Goal: Transaction & Acquisition: Purchase product/service

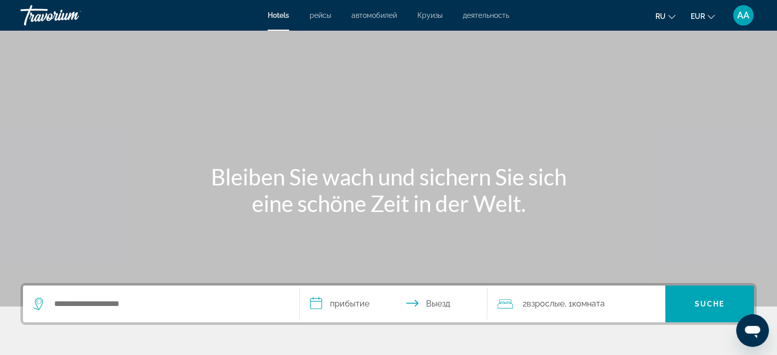
click at [738, 19] on font "AA" at bounding box center [744, 15] width 12 height 11
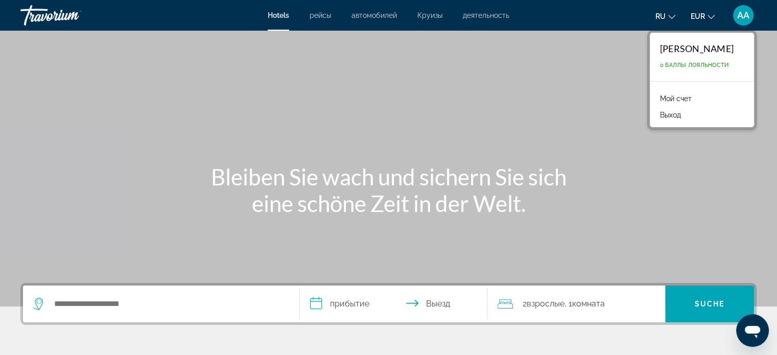
click at [719, 49] on font "[PERSON_NAME]" at bounding box center [697, 48] width 74 height 11
click at [664, 100] on font "Мой счет" at bounding box center [676, 99] width 32 height 8
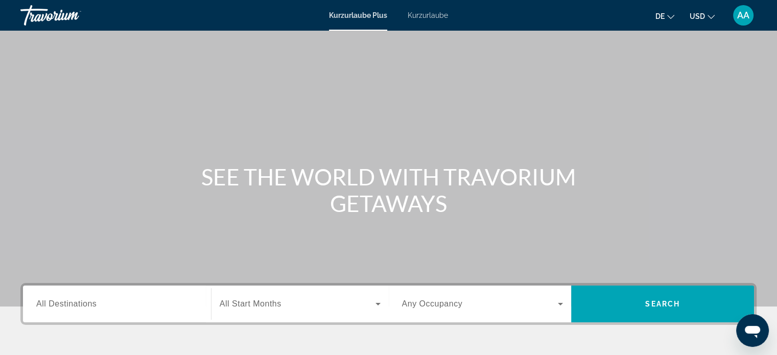
click at [431, 18] on font "Kurzurlaube" at bounding box center [428, 15] width 40 height 8
click at [152, 304] on input "Destination All Destinations" at bounding box center [117, 305] width 162 height 12
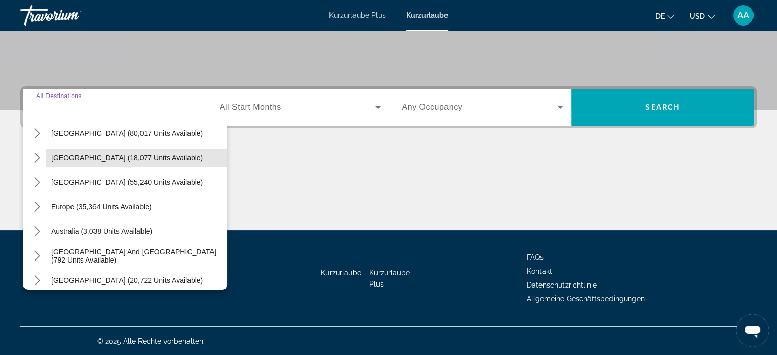
scroll to position [71, 0]
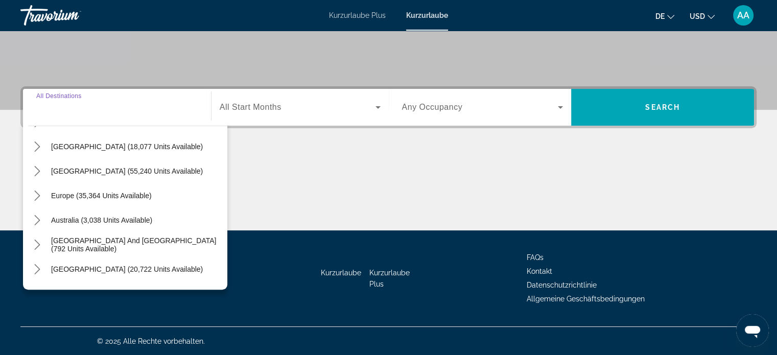
click at [704, 16] on font "USD" at bounding box center [697, 16] width 15 height 8
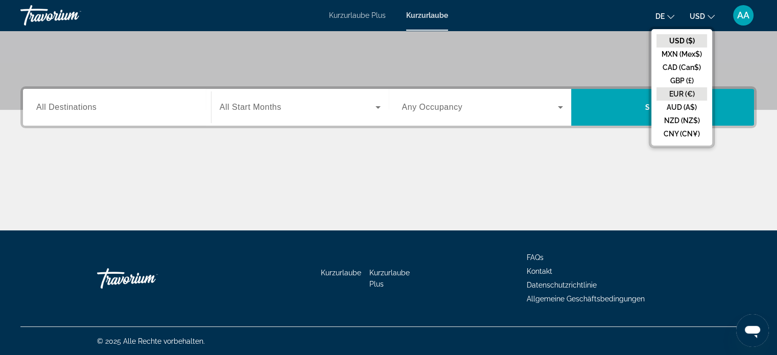
click at [693, 96] on button "EUR (€)" at bounding box center [682, 93] width 51 height 13
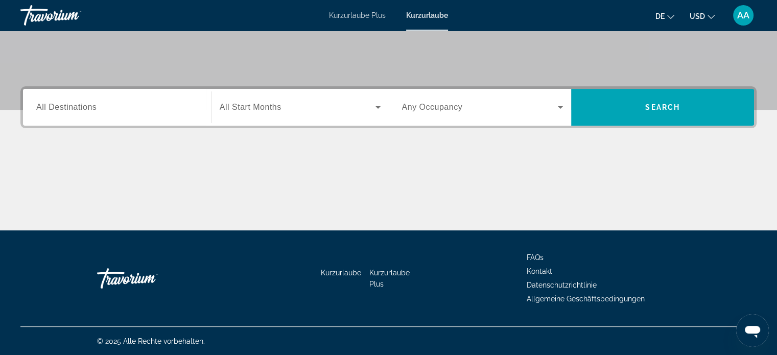
click at [660, 12] on font "de" at bounding box center [660, 16] width 9 height 8
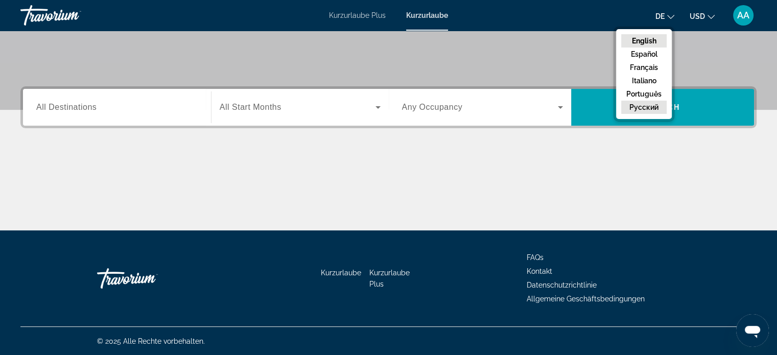
click at [654, 108] on button "русский" at bounding box center [644, 107] width 45 height 13
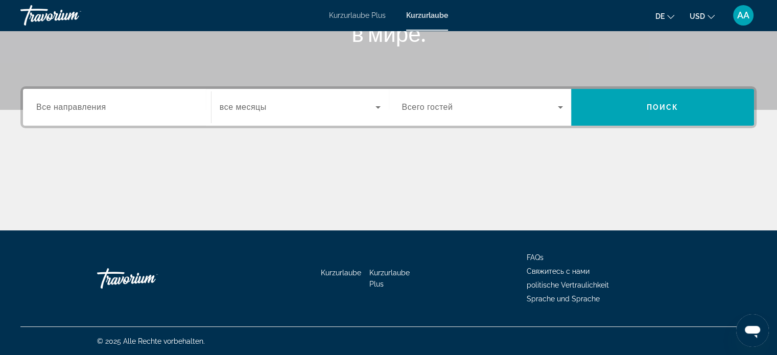
click at [150, 102] on input "Destination Все направления" at bounding box center [117, 108] width 162 height 12
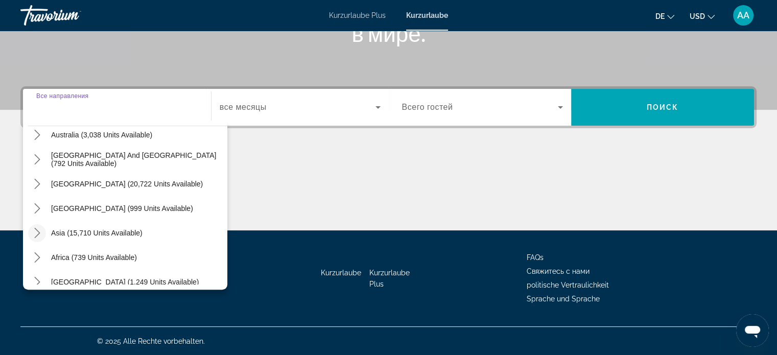
click at [37, 236] on icon "Toggle Asia (15,710 units available) submenu" at bounding box center [37, 233] width 10 height 10
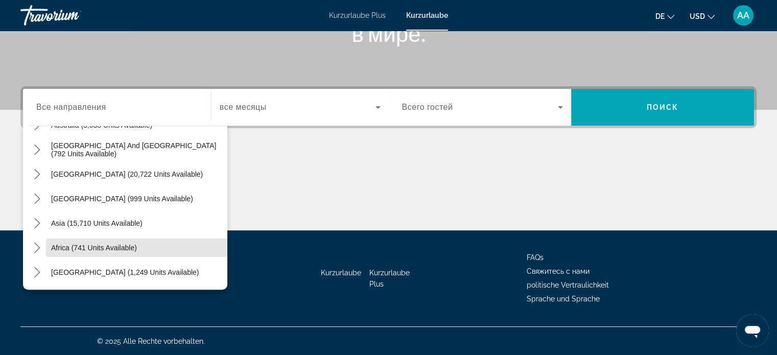
scroll to position [165, 0]
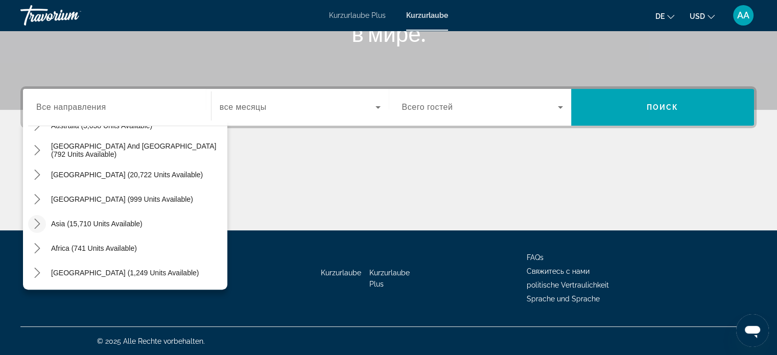
click at [38, 222] on icon "Toggle Asia (15,710 units available) submenu" at bounding box center [37, 224] width 6 height 10
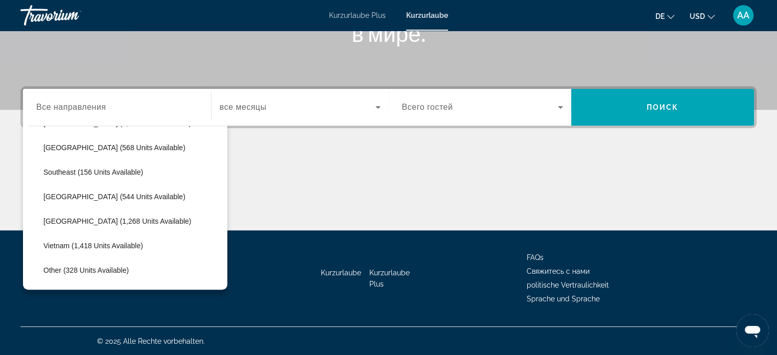
scroll to position [491, 0]
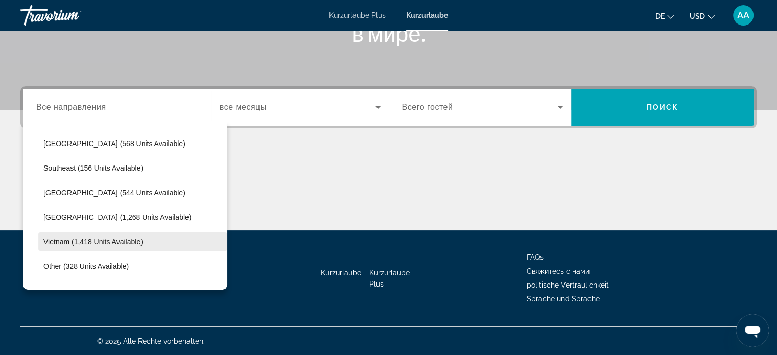
click at [122, 245] on span "Vietnam (1,418 units available)" at bounding box center [93, 242] width 100 height 8
type input "**********"
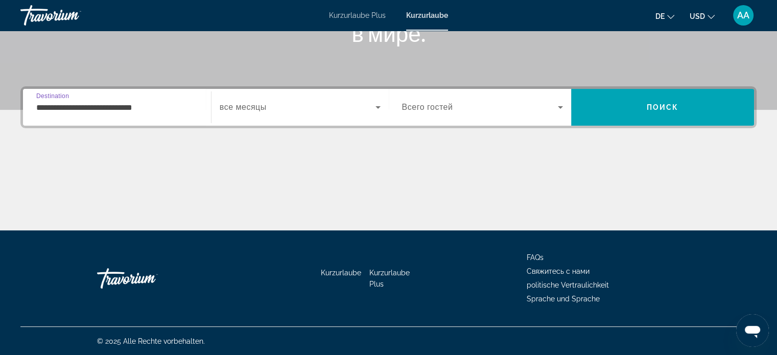
click at [311, 109] on span "Search widget" at bounding box center [298, 107] width 156 height 12
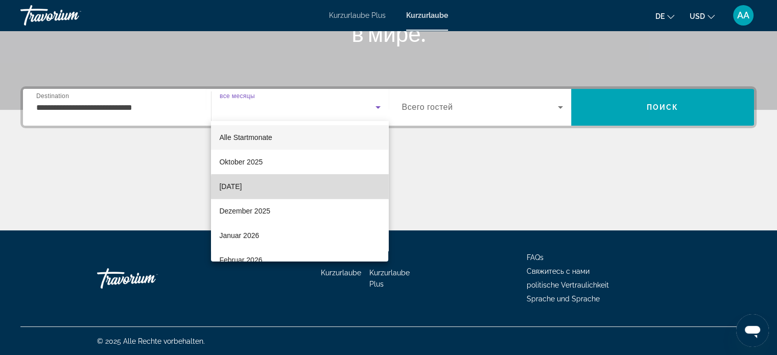
click at [317, 188] on mat-option "November 2025" at bounding box center [299, 186] width 177 height 25
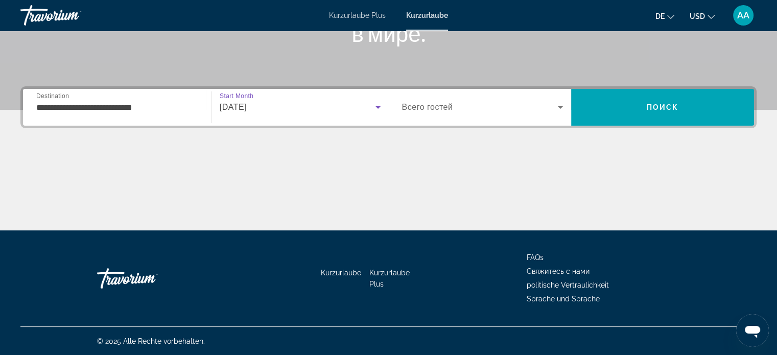
click at [489, 112] on span "Search widget" at bounding box center [480, 107] width 156 height 12
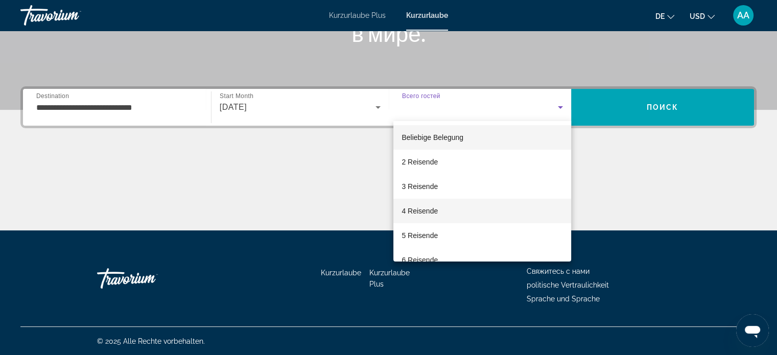
click at [510, 218] on mat-option "4 Reisende" at bounding box center [483, 211] width 178 height 25
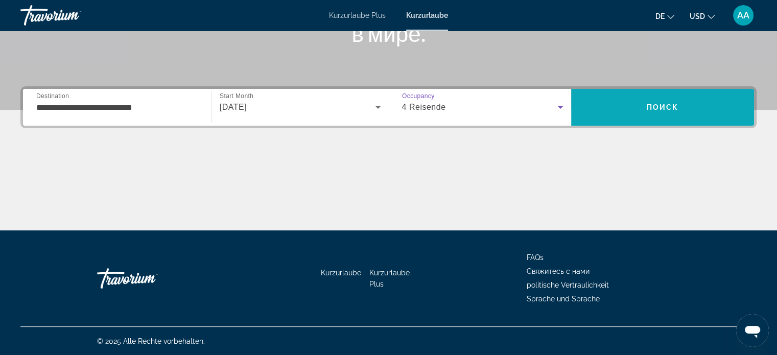
click at [656, 109] on span "Поиск" at bounding box center [663, 107] width 32 height 8
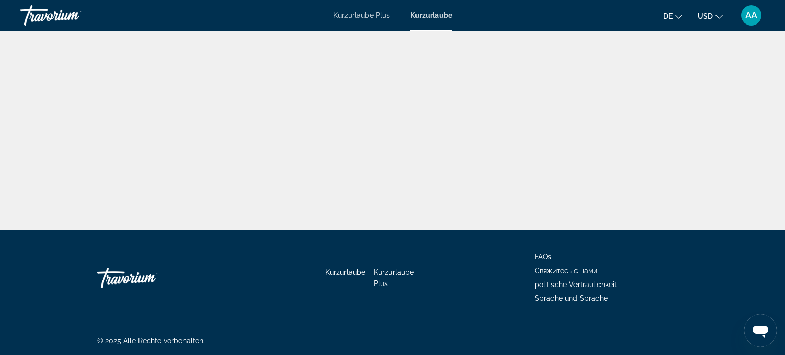
click at [667, 20] on font "de" at bounding box center [668, 16] width 9 height 8
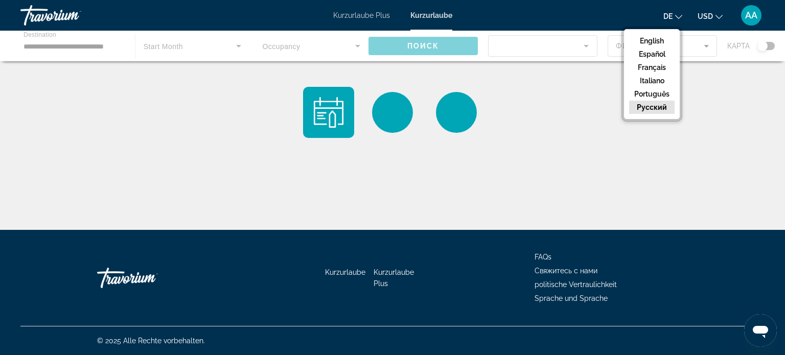
click at [664, 108] on button "русский" at bounding box center [651, 107] width 45 height 13
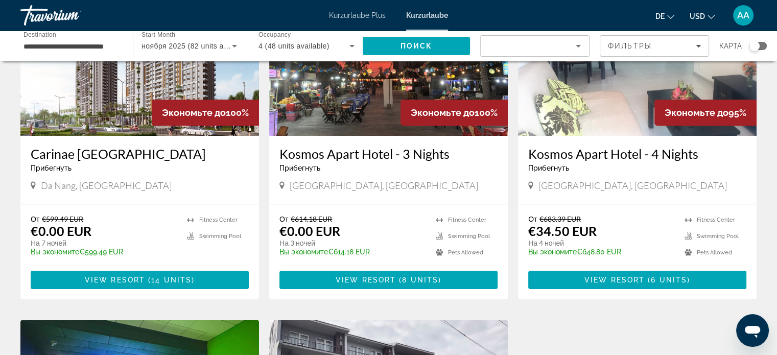
scroll to position [126, 0]
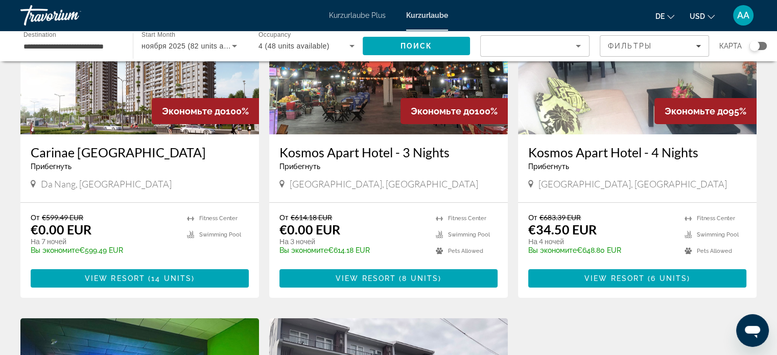
click at [693, 266] on span "Hauptinhalt" at bounding box center [638, 278] width 218 height 25
click at [0, 0] on div at bounding box center [0, 0] width 0 height 0
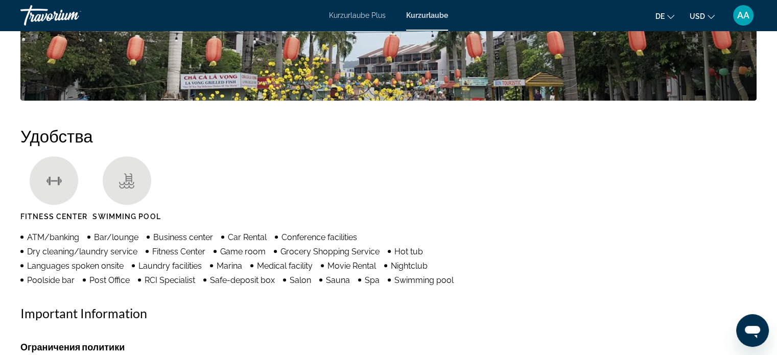
scroll to position [701, 0]
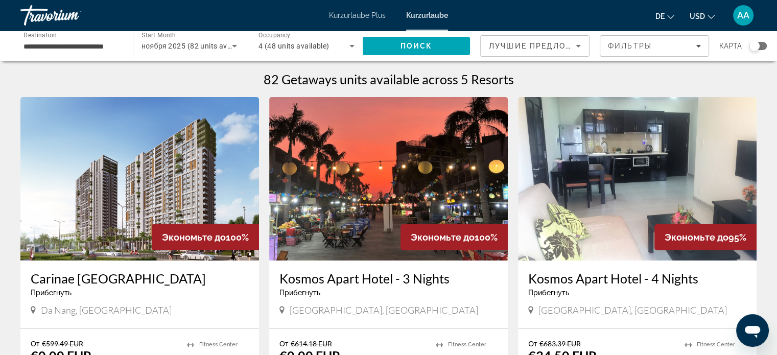
click at [353, 17] on font "Kurzurlaube Plus" at bounding box center [357, 15] width 57 height 8
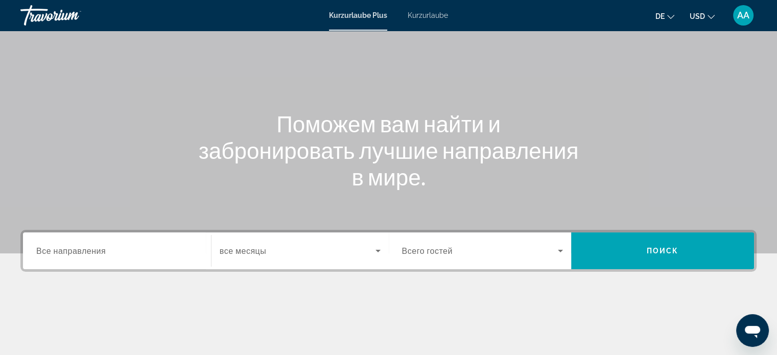
click at [174, 247] on input "Destination Все направления" at bounding box center [117, 251] width 162 height 12
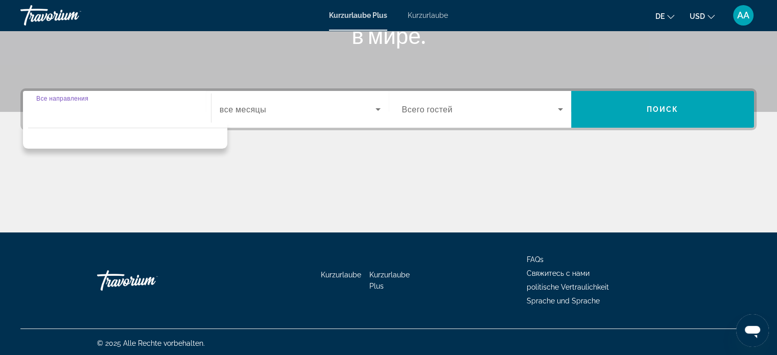
scroll to position [197, 0]
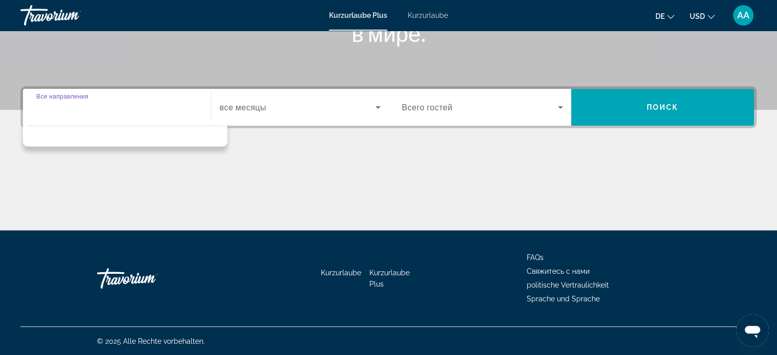
click at [168, 112] on input "Destination Все направления" at bounding box center [117, 108] width 162 height 12
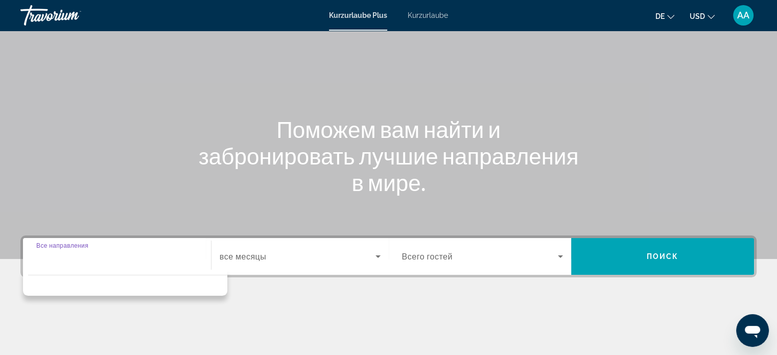
click at [170, 260] on input "Destination Все направления" at bounding box center [117, 257] width 162 height 12
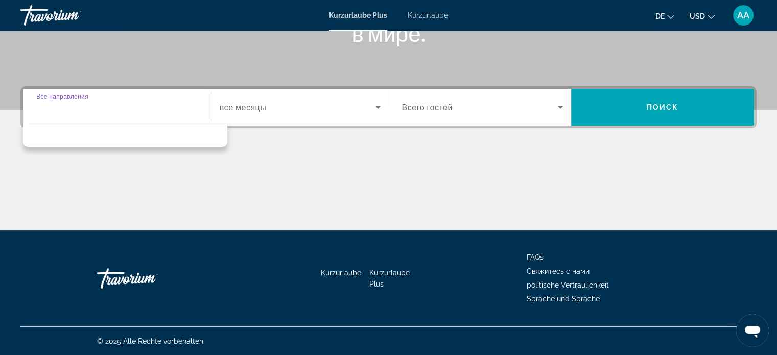
click at [265, 184] on div "Hauptinhalt" at bounding box center [388, 192] width 737 height 77
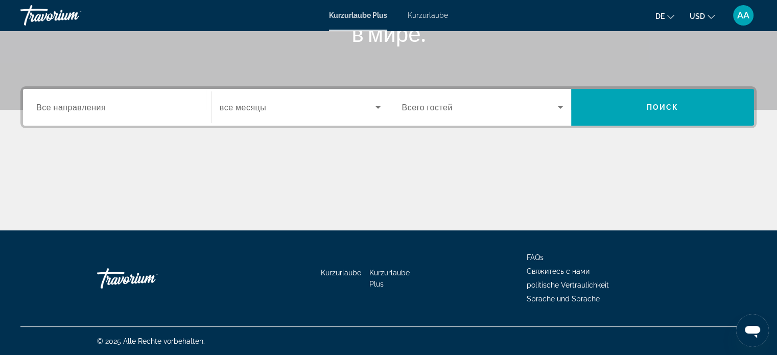
click at [133, 110] on input "Destination Все направления" at bounding box center [117, 108] width 162 height 12
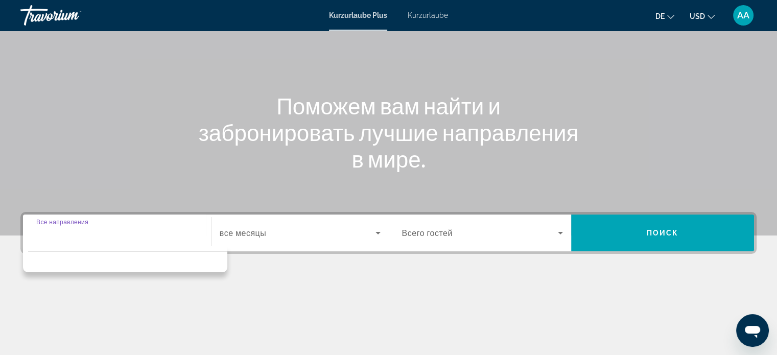
scroll to position [0, 0]
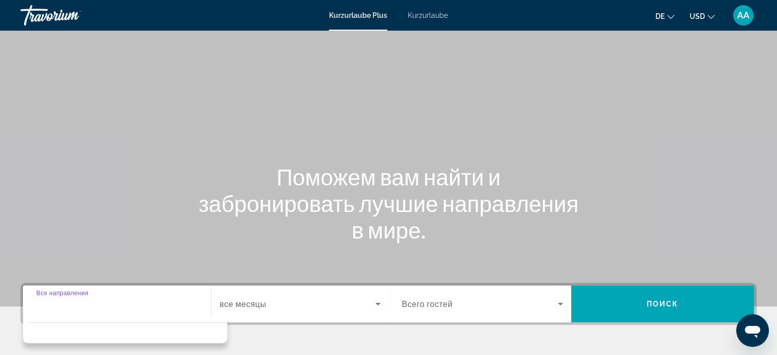
click at [434, 14] on font "Kurzurlaube" at bounding box center [428, 15] width 40 height 8
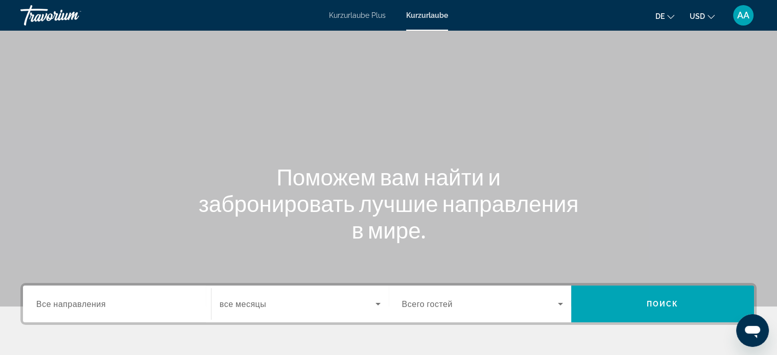
click at [353, 12] on font "Kurzurlaube Plus" at bounding box center [357, 15] width 57 height 8
click at [141, 300] on input "Destination Все направления" at bounding box center [117, 305] width 162 height 12
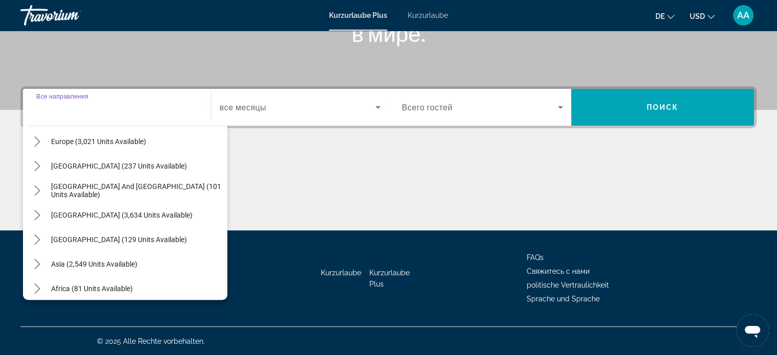
scroll to position [149, 0]
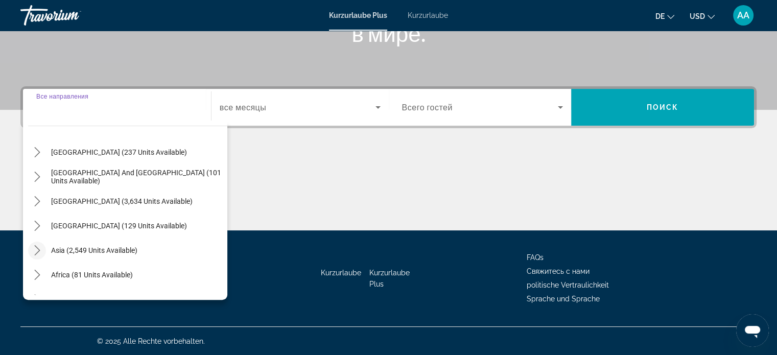
click at [33, 251] on icon "Toggle Asia (2,549 units available) submenu" at bounding box center [37, 250] width 10 height 10
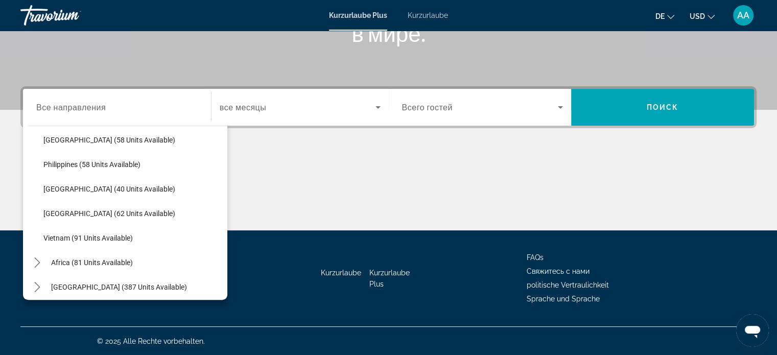
scroll to position [411, 0]
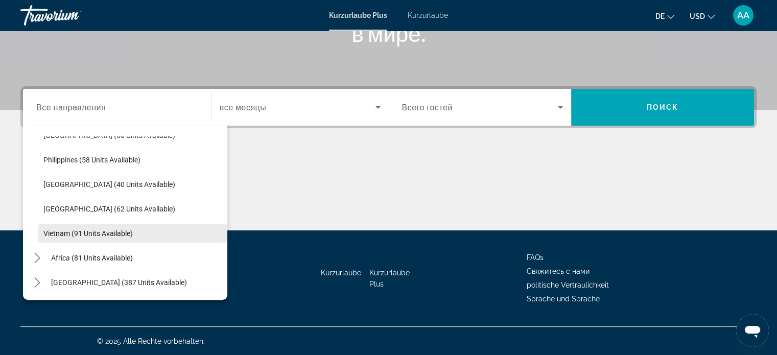
click at [114, 237] on span "Select destination: Vietnam (91 units available)" at bounding box center [132, 233] width 189 height 25
type input "**********"
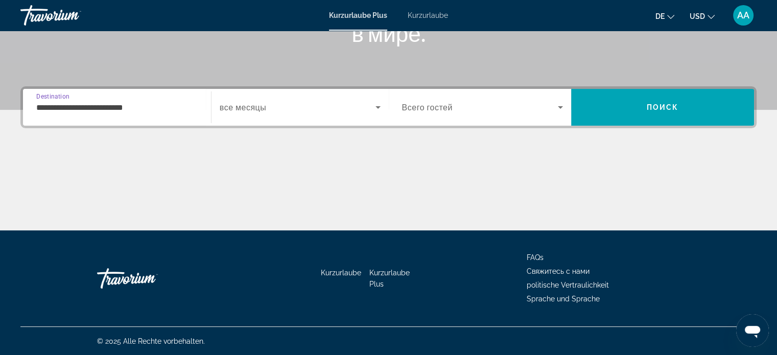
click at [320, 110] on span "Search widget" at bounding box center [298, 107] width 156 height 12
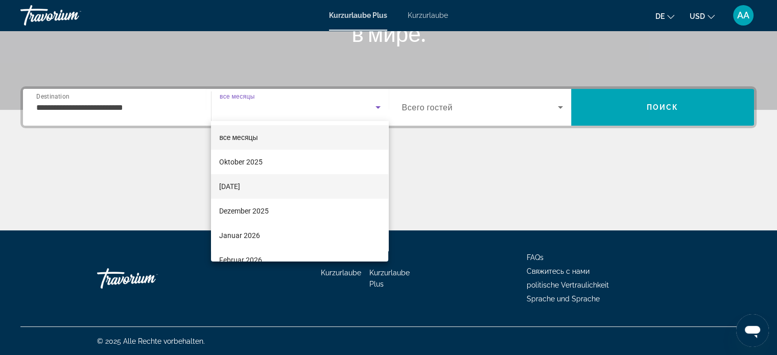
click at [313, 188] on mat-option "November 2025" at bounding box center [299, 186] width 177 height 25
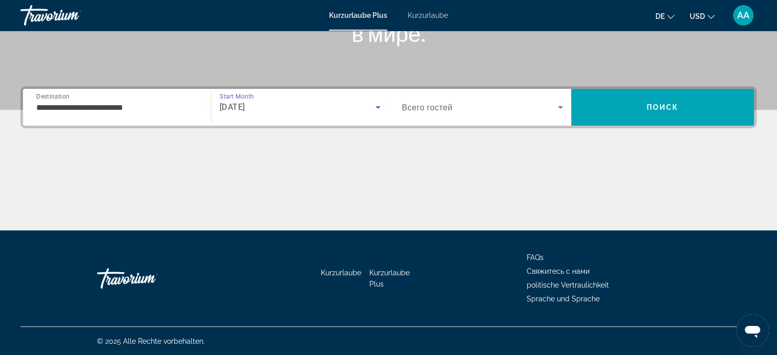
click at [467, 112] on span "Search widget" at bounding box center [480, 107] width 156 height 12
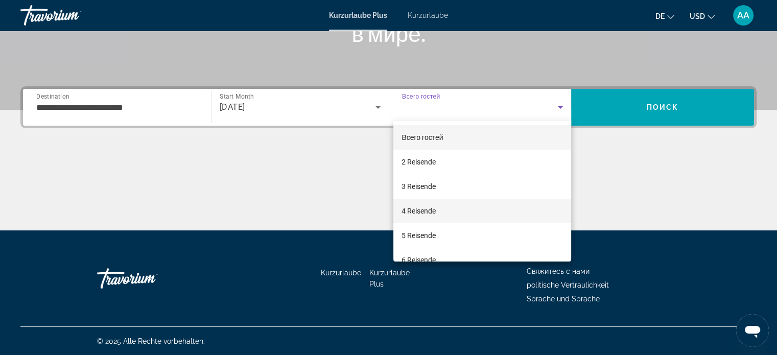
click at [484, 215] on mat-option "4 Reisende" at bounding box center [483, 211] width 178 height 25
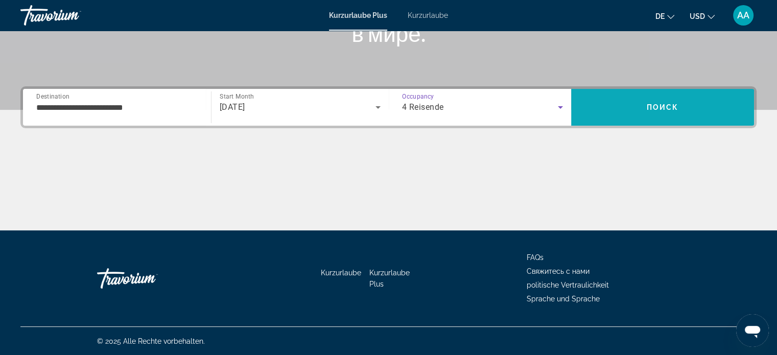
click at [685, 115] on span "Search" at bounding box center [662, 107] width 183 height 25
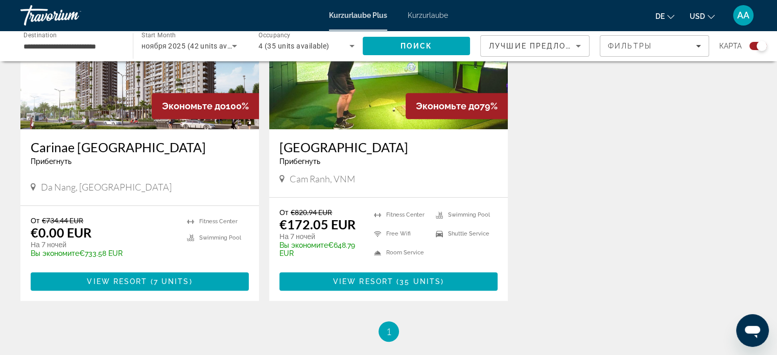
scroll to position [460, 0]
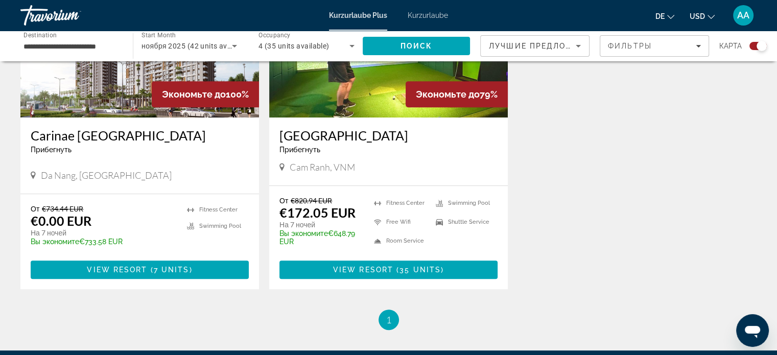
click at [625, 148] on div "Экономьте до 100% Carinae Danang Hotel Прибегнуть - Это курорт только для взрос…" at bounding box center [388, 132] width 747 height 356
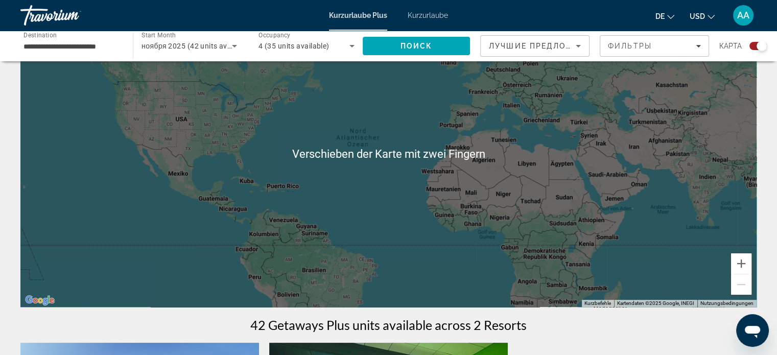
scroll to position [0, 0]
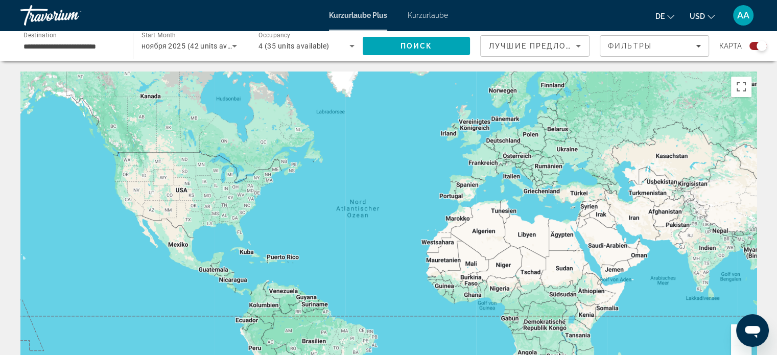
click at [225, 46] on span "ноября 2025 (42 units available)" at bounding box center [197, 46] width 110 height 8
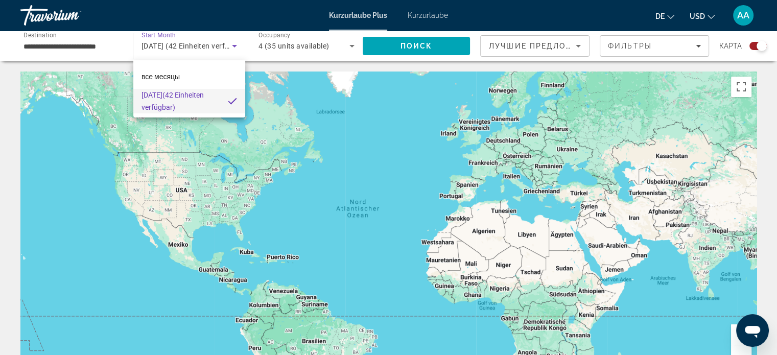
click at [223, 104] on mat-option "November 2025 (42 Einheiten verfügbar)" at bounding box center [189, 101] width 112 height 25
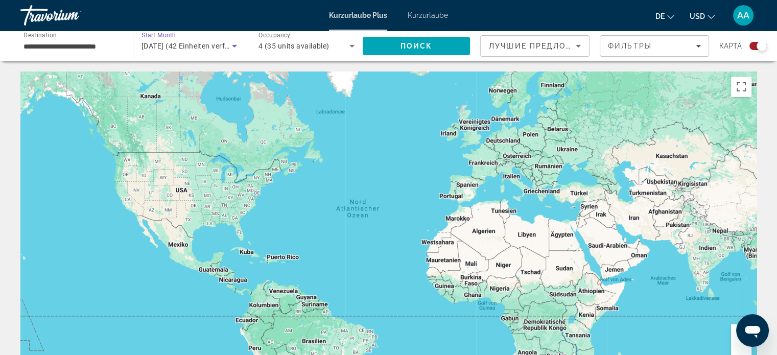
click at [203, 45] on span "November 2025 (42 Einheiten verfügbar)" at bounding box center [195, 46] width 106 height 8
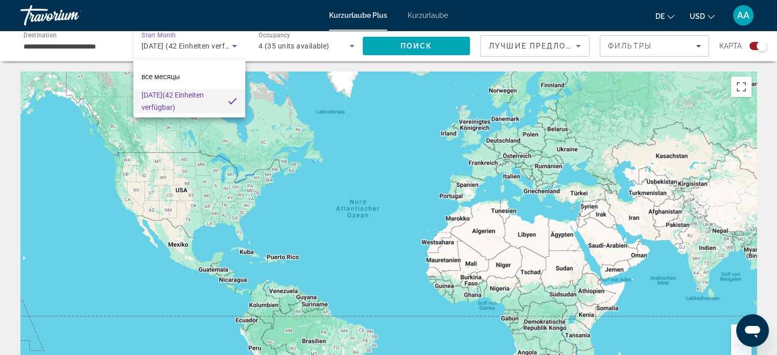
click at [226, 47] on div at bounding box center [388, 177] width 777 height 355
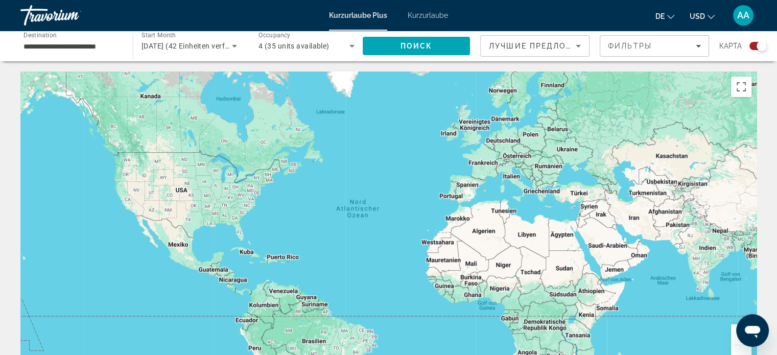
click at [110, 40] on input "**********" at bounding box center [72, 46] width 96 height 12
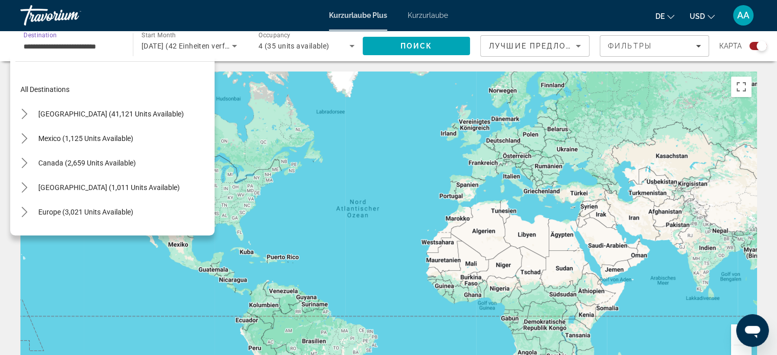
scroll to position [411, 0]
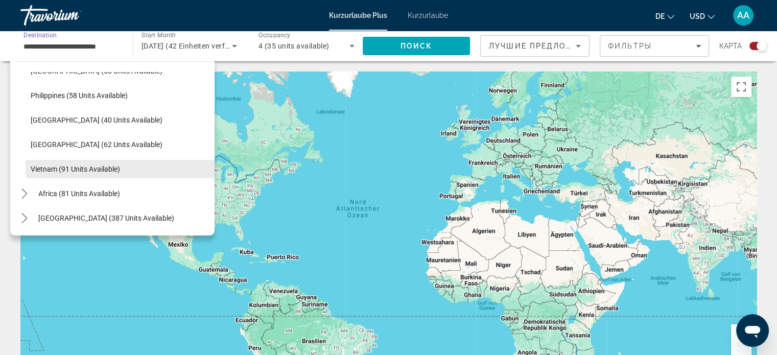
click at [95, 171] on span "Vietnam (91 units available)" at bounding box center [75, 169] width 89 height 8
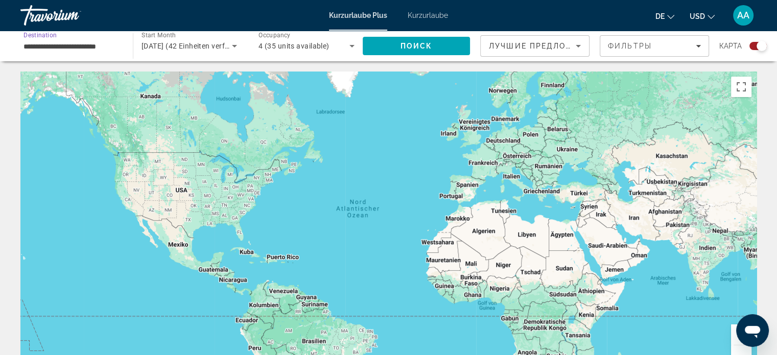
click at [241, 46] on icon "Search widget" at bounding box center [234, 46] width 12 height 12
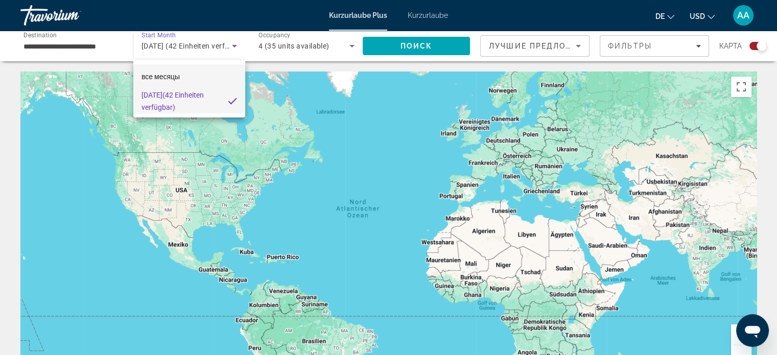
click at [215, 80] on mat-option "все месяцы" at bounding box center [189, 76] width 112 height 25
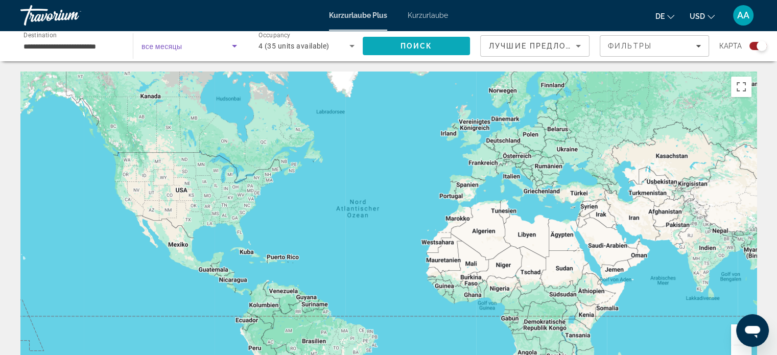
click at [435, 50] on span "Search" at bounding box center [416, 46] width 107 height 25
click at [235, 46] on icon "Search widget" at bounding box center [234, 46] width 5 height 3
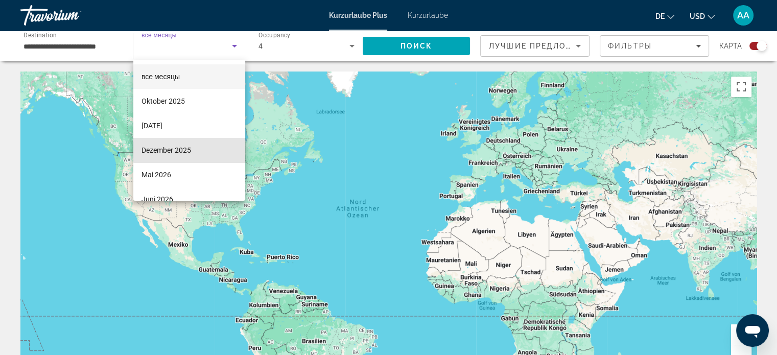
scroll to position [14, 0]
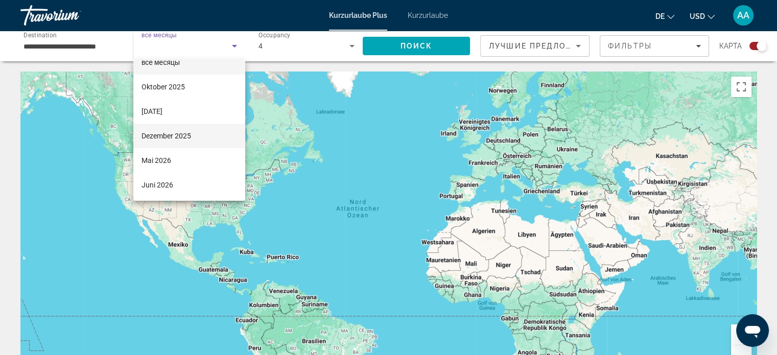
click at [209, 131] on mat-option "Dezember 2025" at bounding box center [189, 136] width 112 height 25
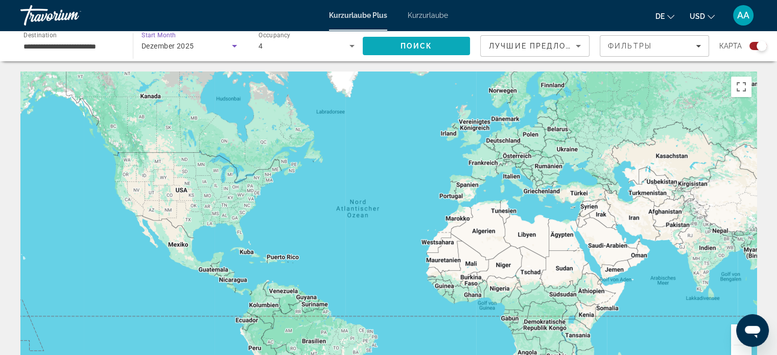
click at [429, 44] on span "Поиск" at bounding box center [417, 46] width 32 height 8
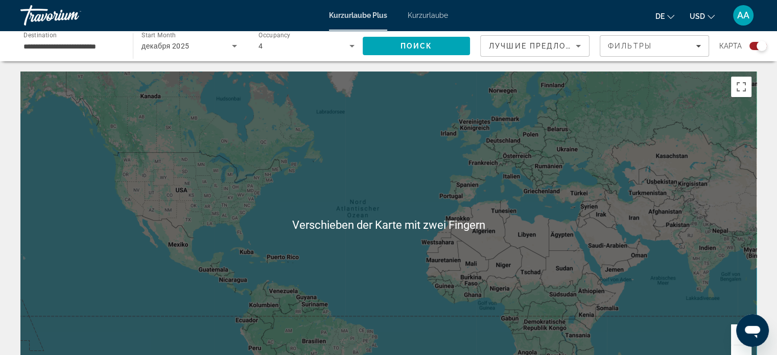
click at [229, 51] on icon "Search widget" at bounding box center [234, 46] width 12 height 12
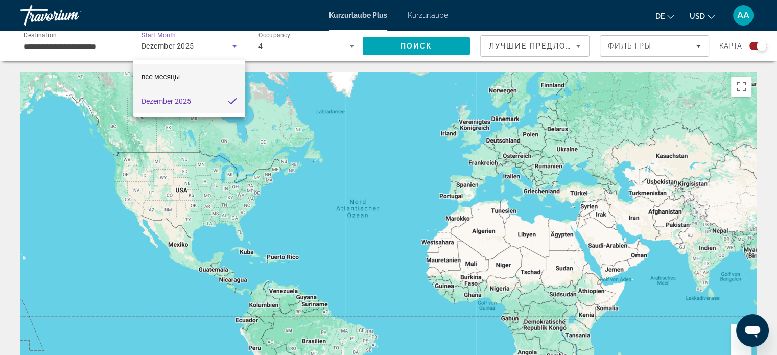
click at [197, 77] on mat-option "все месяцы" at bounding box center [189, 76] width 112 height 25
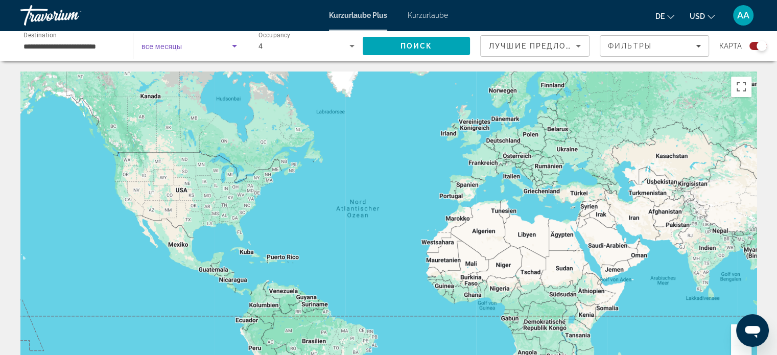
click at [235, 46] on icon "Search widget" at bounding box center [234, 46] width 5 height 3
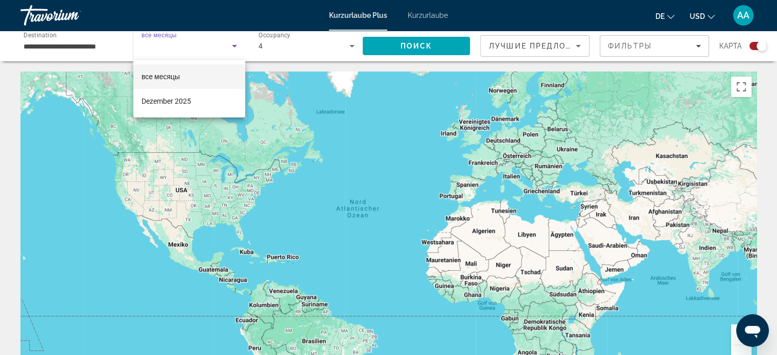
click at [216, 75] on mat-option "все месяцы" at bounding box center [189, 76] width 112 height 25
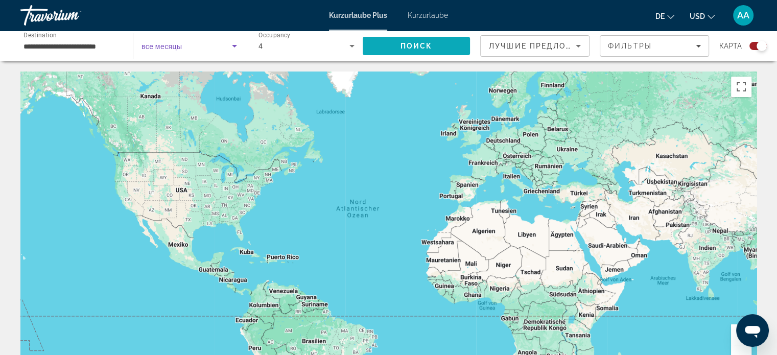
click at [432, 38] on span "Search" at bounding box center [416, 46] width 107 height 25
click at [235, 46] on icon "Search widget" at bounding box center [234, 46] width 5 height 3
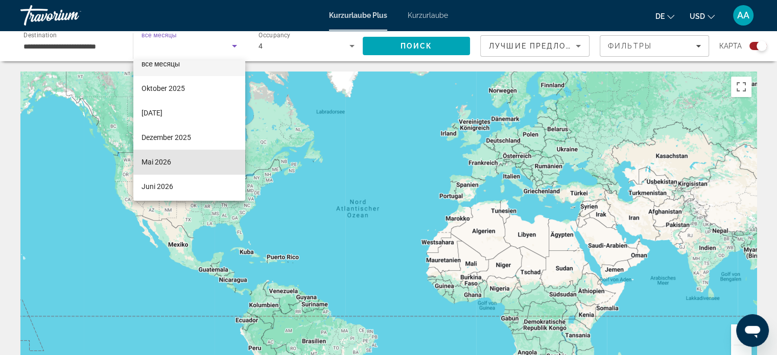
scroll to position [14, 0]
click at [200, 156] on mat-option "Mai 2026" at bounding box center [189, 160] width 112 height 25
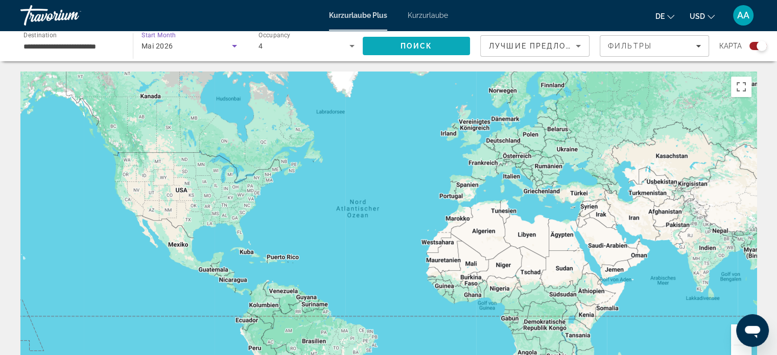
click at [431, 47] on span "Поиск" at bounding box center [417, 46] width 32 height 8
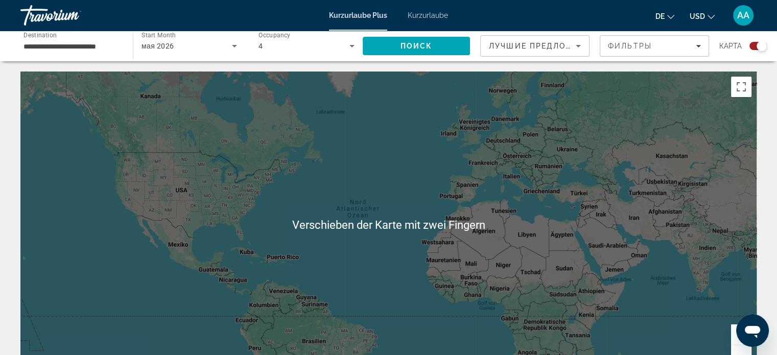
click at [440, 16] on font "Kurzurlaube" at bounding box center [428, 15] width 40 height 8
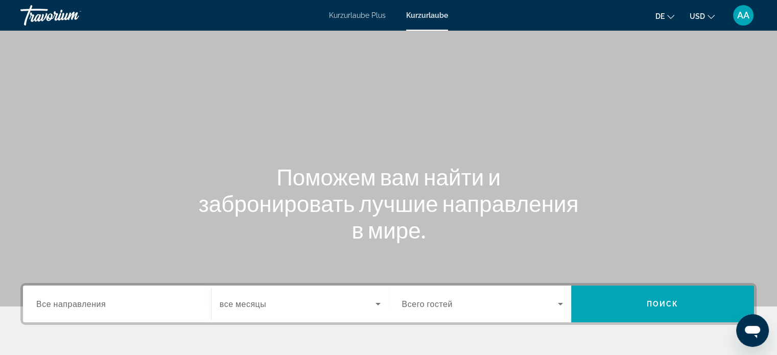
click at [153, 307] on input "Destination Все направления" at bounding box center [117, 305] width 162 height 12
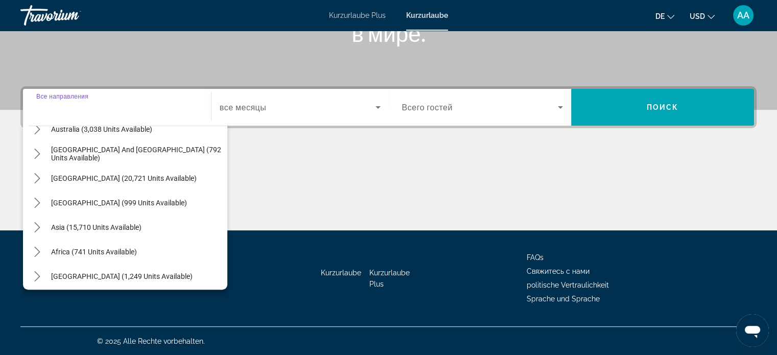
scroll to position [162, 0]
click at [41, 233] on mat-icon "Toggle Asia (15,710 units available) submenu" at bounding box center [37, 228] width 18 height 18
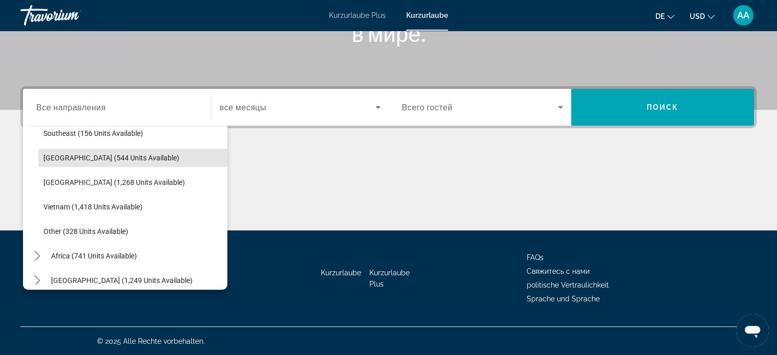
scroll to position [534, 0]
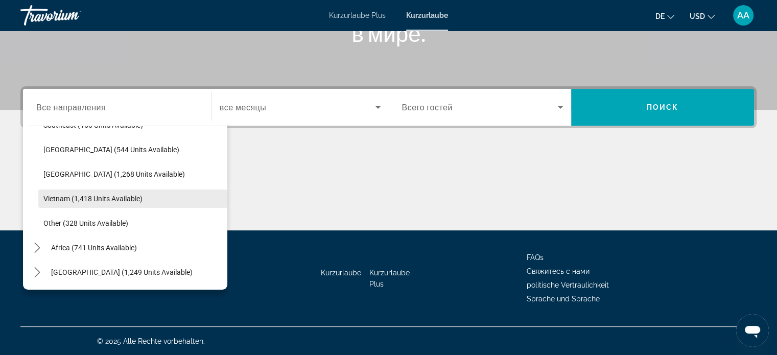
click at [140, 206] on span "Select destination: Vietnam (1,418 units available)" at bounding box center [132, 199] width 189 height 25
type input "**********"
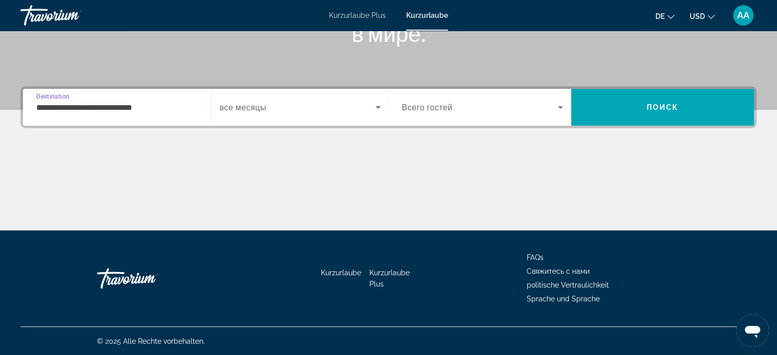
click at [330, 112] on span "Search widget" at bounding box center [298, 107] width 156 height 12
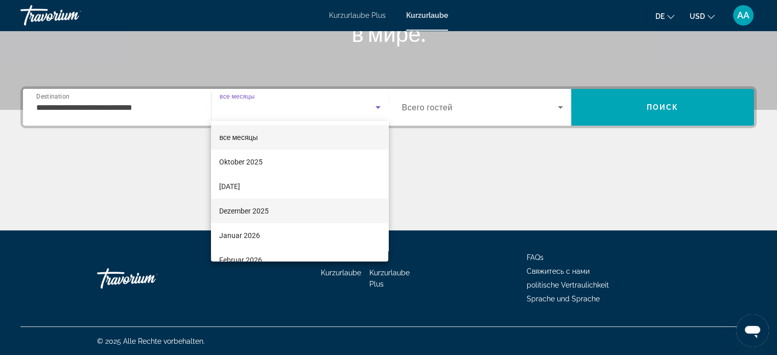
click at [310, 211] on mat-option "Dezember 2025" at bounding box center [299, 211] width 177 height 25
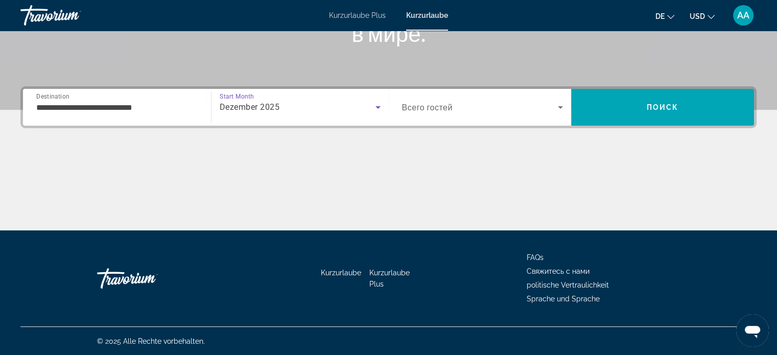
click at [545, 111] on span "Search widget" at bounding box center [480, 107] width 156 height 12
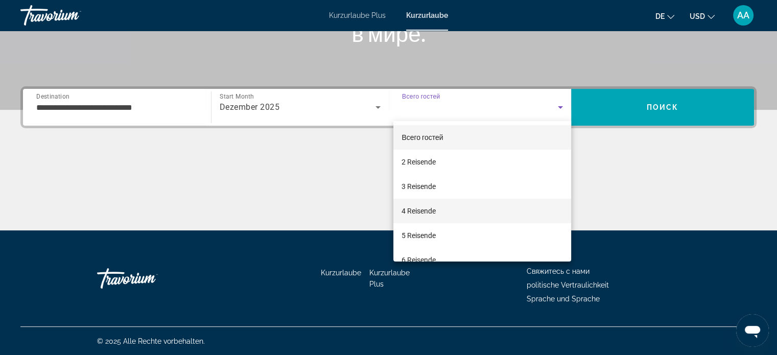
click at [511, 210] on mat-option "4 Reisende" at bounding box center [483, 211] width 178 height 25
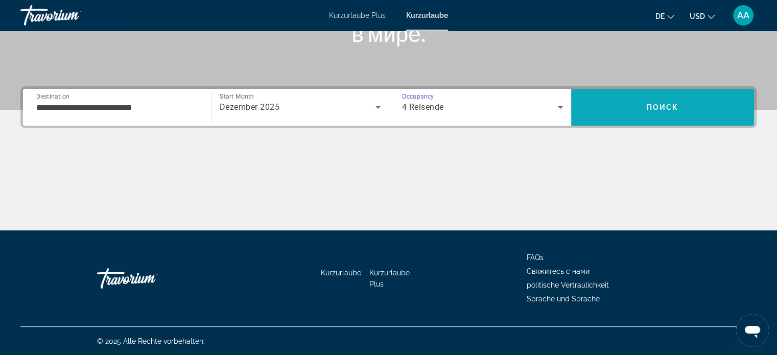
click at [676, 110] on span "Поиск" at bounding box center [663, 107] width 32 height 8
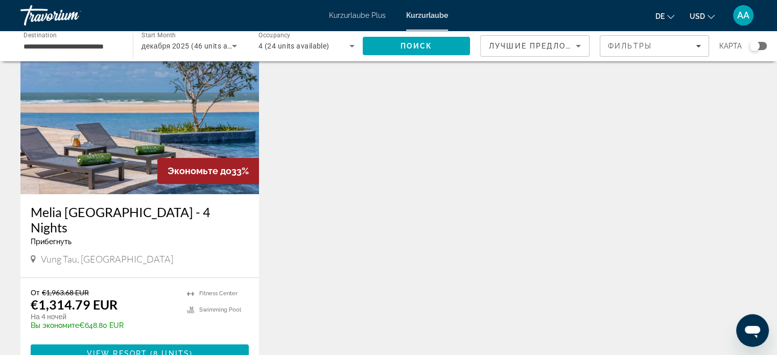
scroll to position [781, 0]
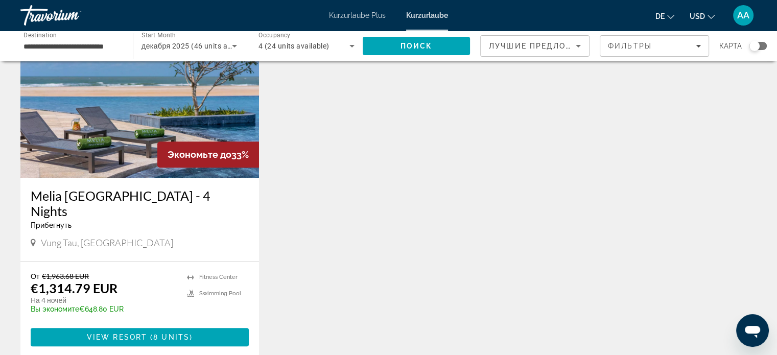
scroll to position [802, 0]
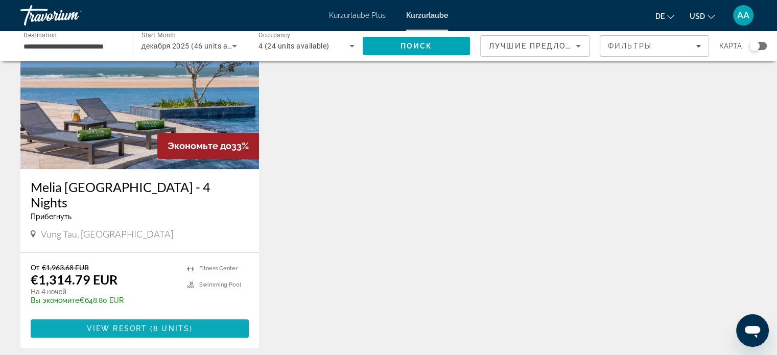
click at [214, 316] on span "Hauptinhalt" at bounding box center [140, 328] width 218 height 25
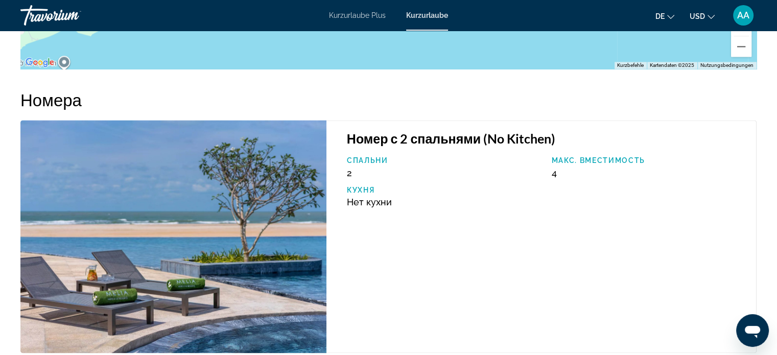
scroll to position [1394, 0]
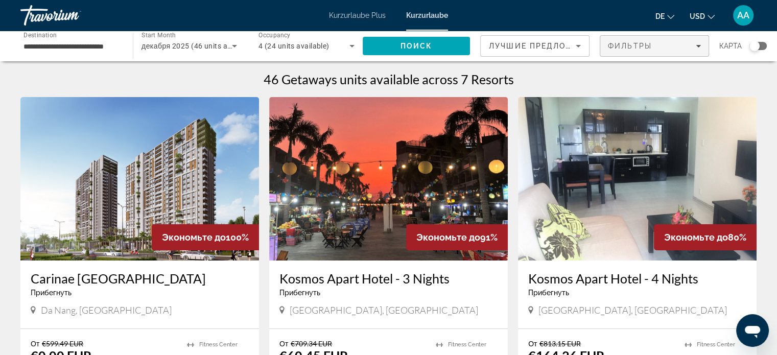
click at [684, 51] on span "Filters" at bounding box center [655, 46] width 108 height 25
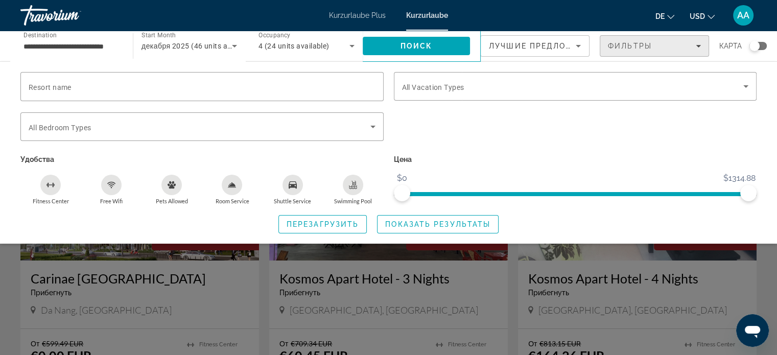
click at [689, 39] on span "Filters" at bounding box center [655, 46] width 108 height 25
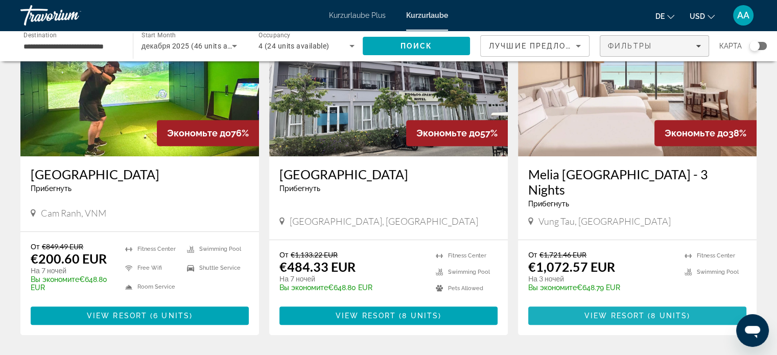
scroll to position [434, 0]
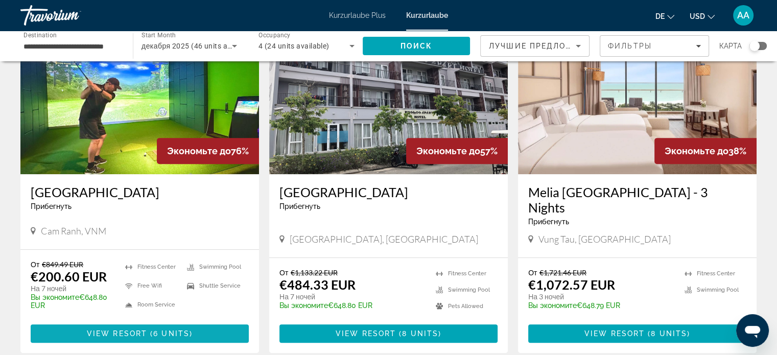
click at [174, 330] on span "6 units" at bounding box center [171, 334] width 36 height 8
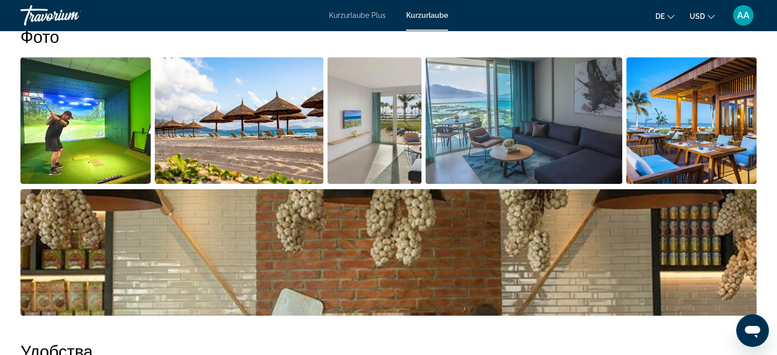
scroll to position [497, 0]
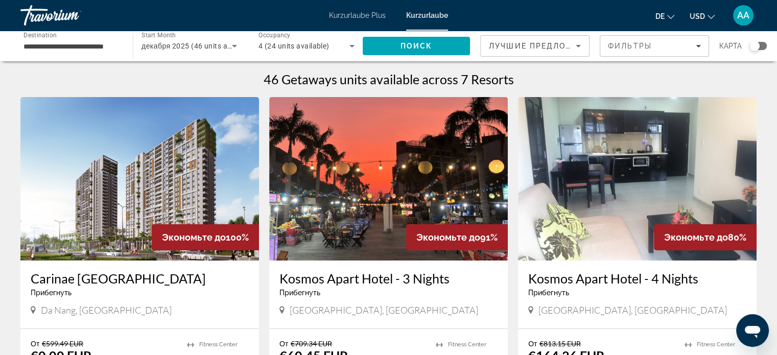
click at [209, 49] on span "декабря 2025 (46 units available)" at bounding box center [199, 46] width 115 height 8
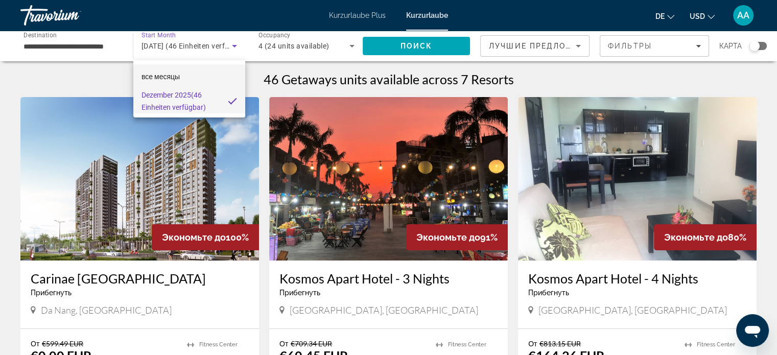
click at [220, 78] on mat-option "все месяцы" at bounding box center [189, 76] width 112 height 25
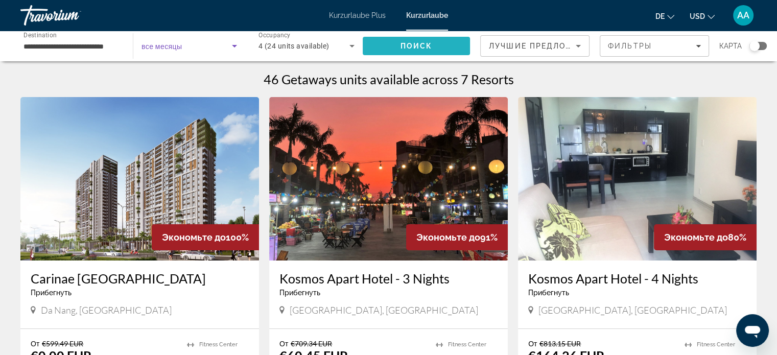
click at [417, 53] on span "Search" at bounding box center [416, 46] width 107 height 25
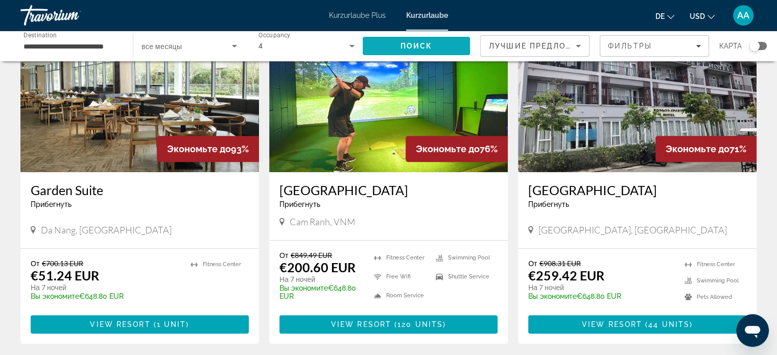
scroll to position [437, 0]
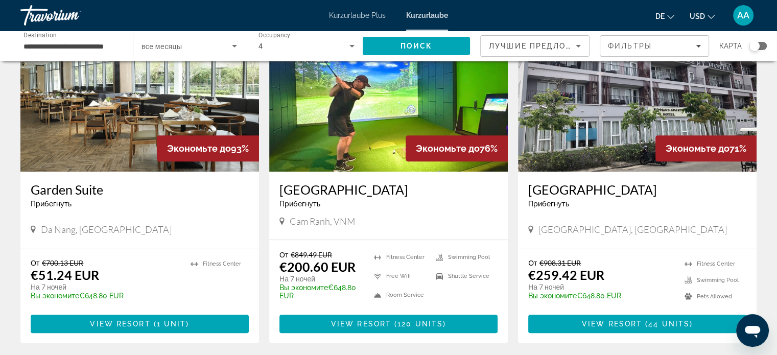
click at [582, 145] on img "Hauptinhalt" at bounding box center [637, 90] width 239 height 164
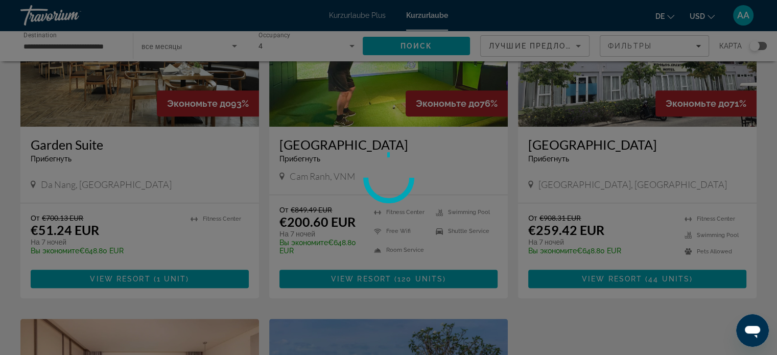
scroll to position [483, 0]
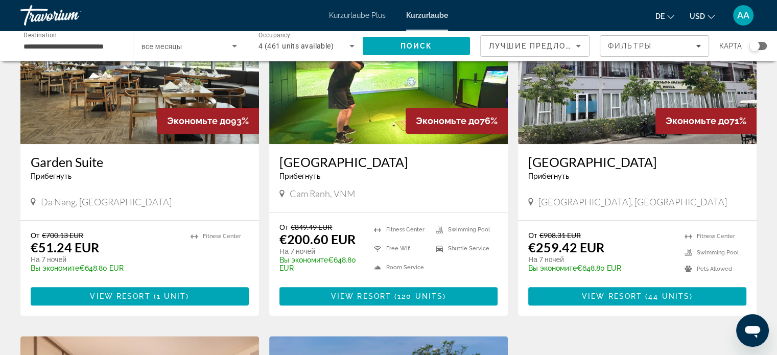
scroll to position [465, 0]
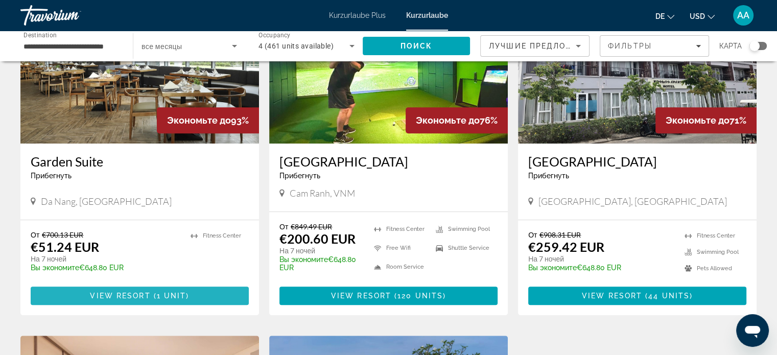
click at [209, 306] on span "Hauptinhalt" at bounding box center [140, 296] width 218 height 25
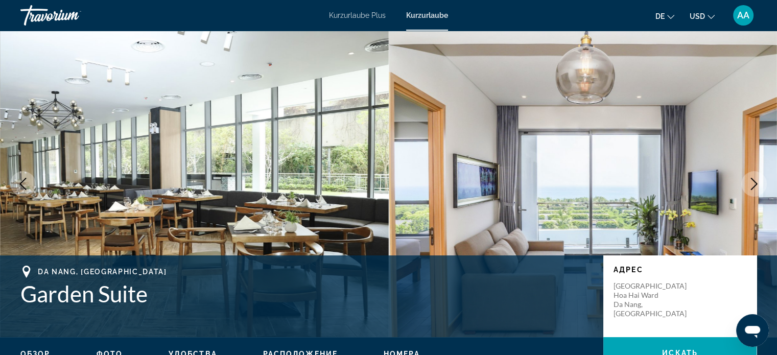
click at [364, 17] on font "Kurzurlaube Plus" at bounding box center [357, 15] width 57 height 8
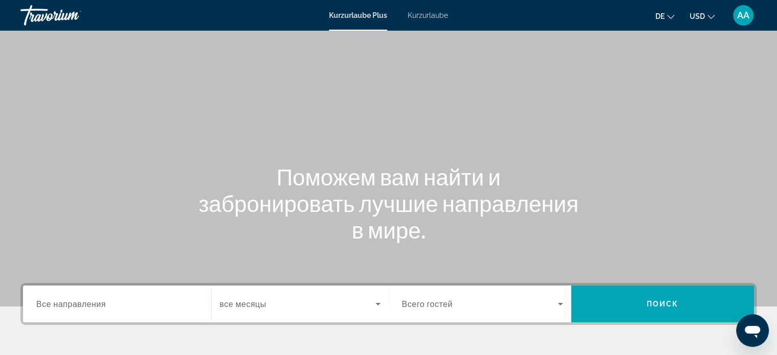
click at [177, 316] on div "Search widget" at bounding box center [117, 304] width 162 height 29
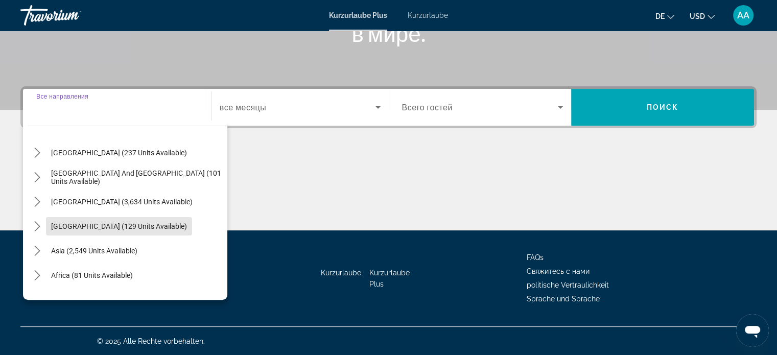
scroll to position [166, 0]
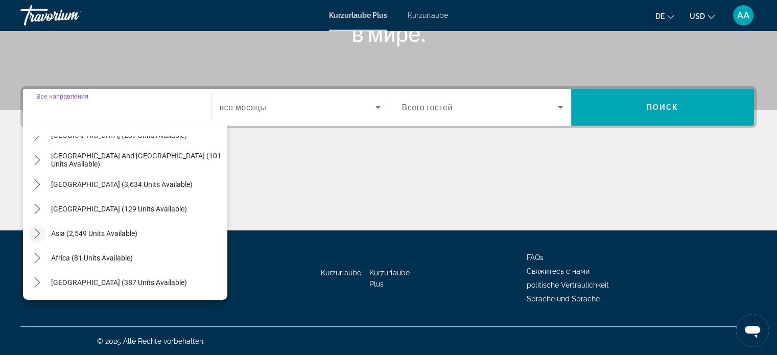
click at [32, 232] on icon "Toggle Asia (2,549 units available) submenu" at bounding box center [37, 233] width 10 height 10
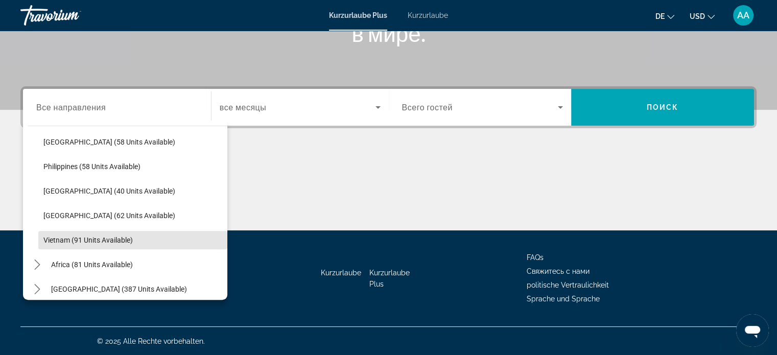
scroll to position [411, 0]
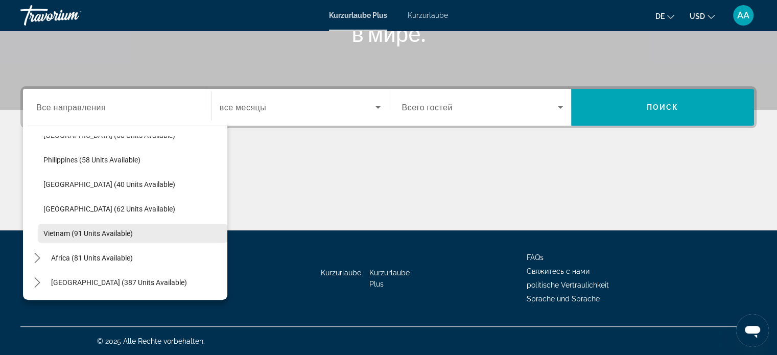
click at [115, 239] on span "Select destination: Vietnam (91 units available)" at bounding box center [132, 233] width 189 height 25
type input "**********"
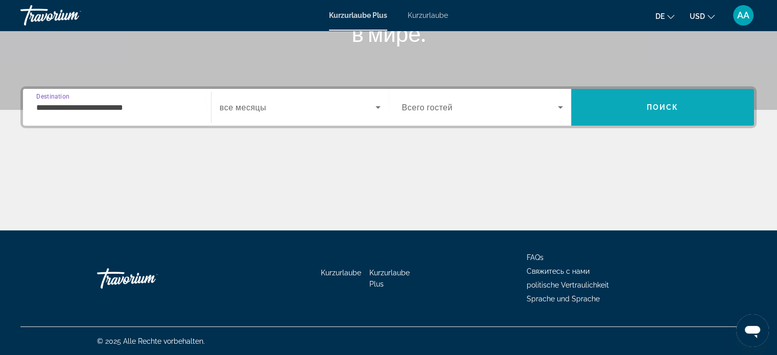
click at [650, 110] on span "Поиск" at bounding box center [663, 107] width 32 height 8
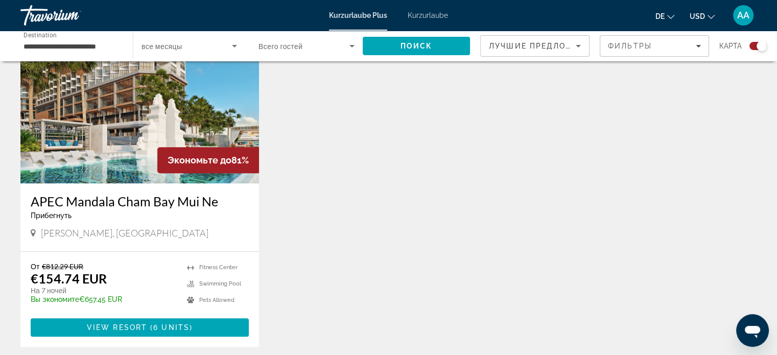
scroll to position [746, 0]
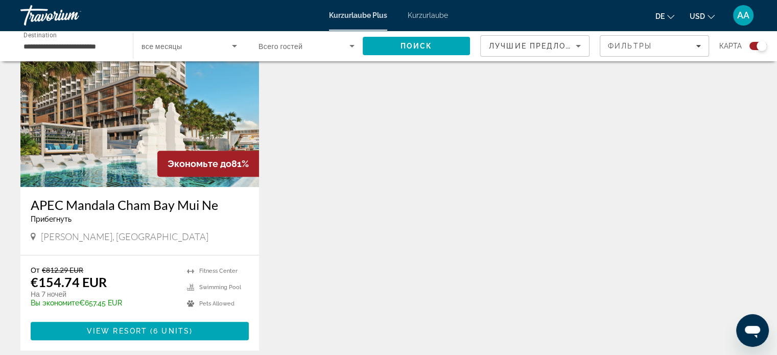
click at [218, 127] on img "Hauptinhalt" at bounding box center [139, 106] width 239 height 164
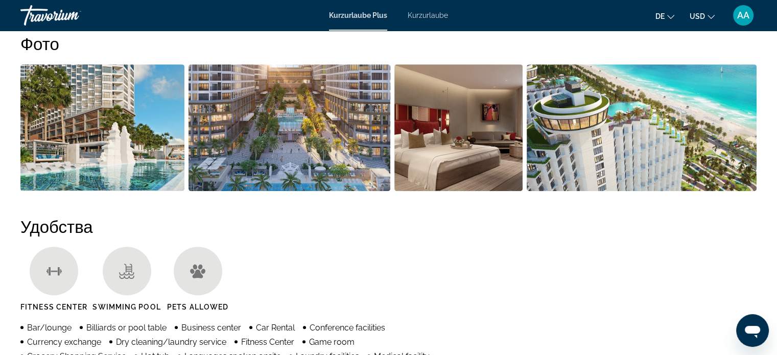
scroll to position [483, 0]
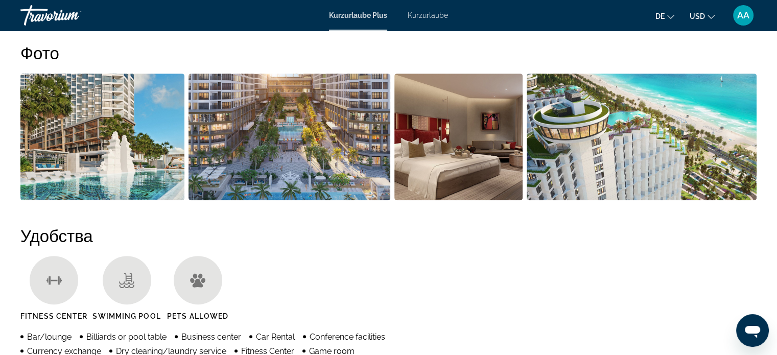
click at [680, 315] on ul "Fitness Center Swimming Pool Pets Allowed" at bounding box center [388, 292] width 737 height 72
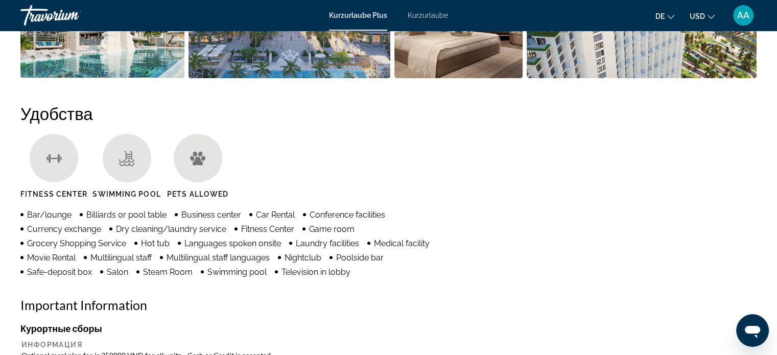
scroll to position [595, 0]
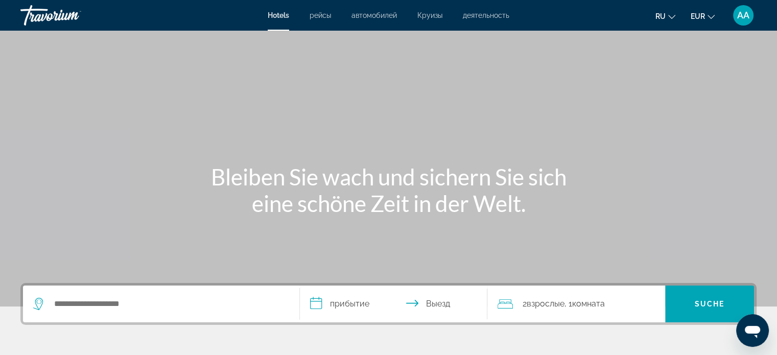
click at [173, 286] on div "Such-Widget" at bounding box center [161, 304] width 256 height 37
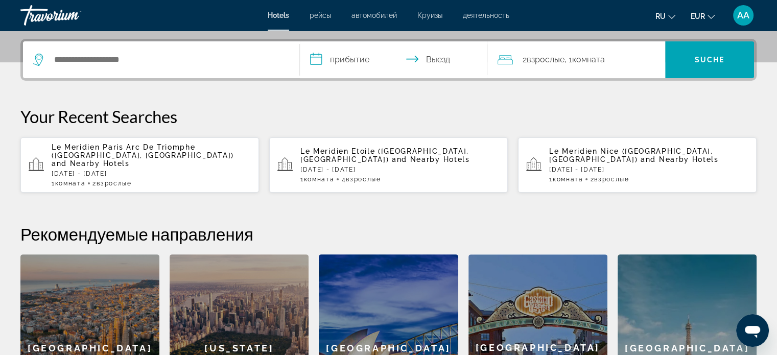
scroll to position [249, 0]
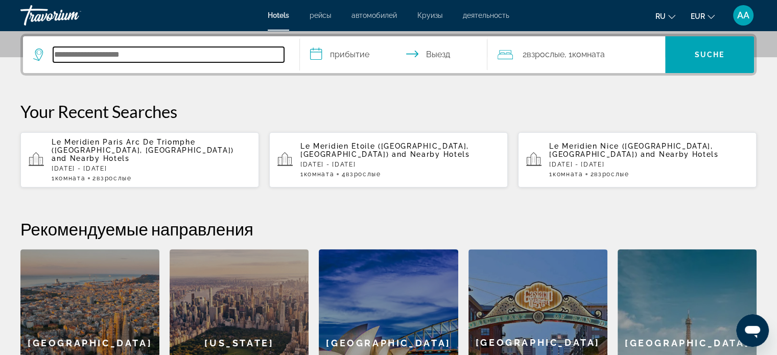
click at [186, 55] on input "Hotelziel suchen" at bounding box center [168, 54] width 231 height 15
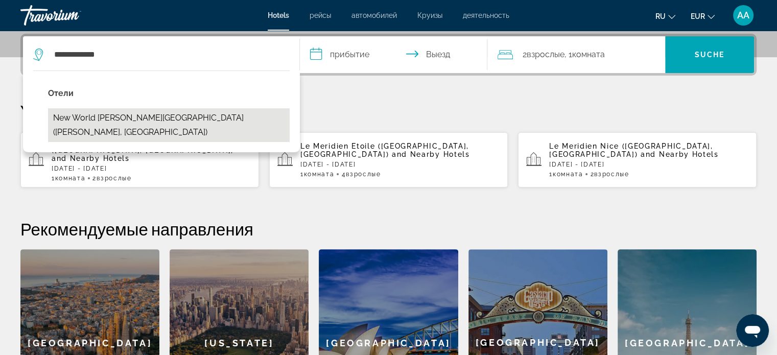
click at [200, 118] on button "New World Phu Quoc Resort (Phu Quoc, VN)" at bounding box center [169, 125] width 242 height 34
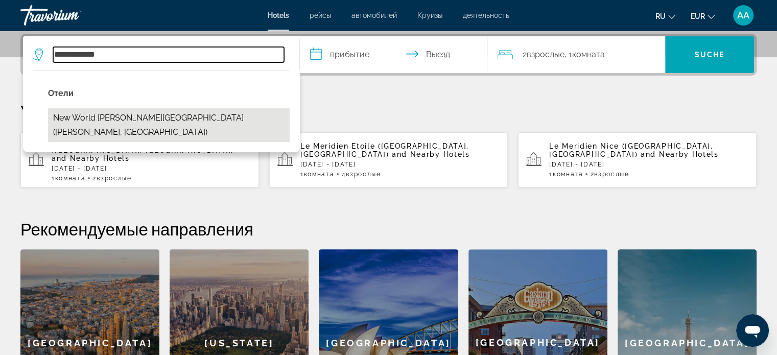
type input "**********"
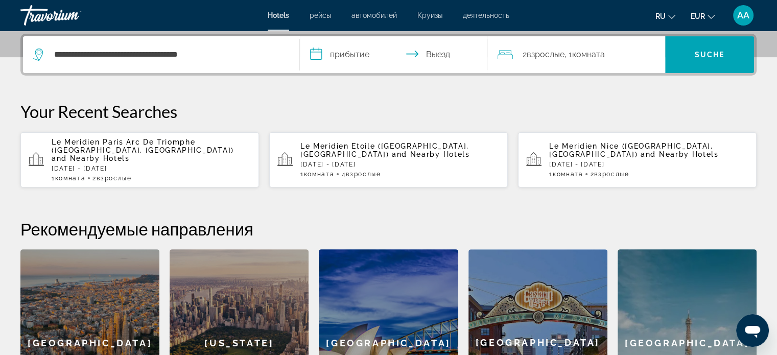
click at [354, 52] on input "**********" at bounding box center [396, 56] width 192 height 40
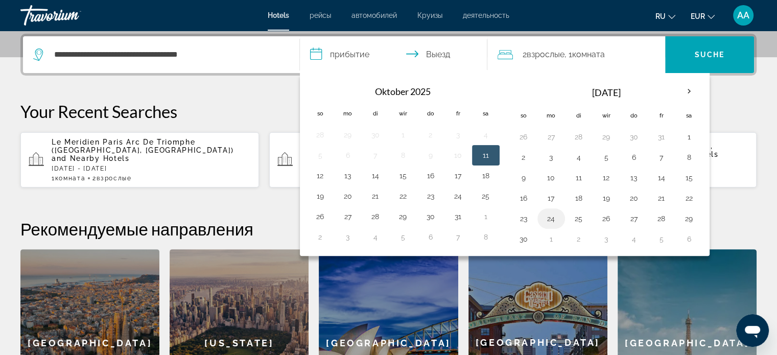
click at [549, 217] on button "24" at bounding box center [551, 219] width 16 height 14
click at [687, 218] on button "29" at bounding box center [689, 219] width 16 height 14
type input "**********"
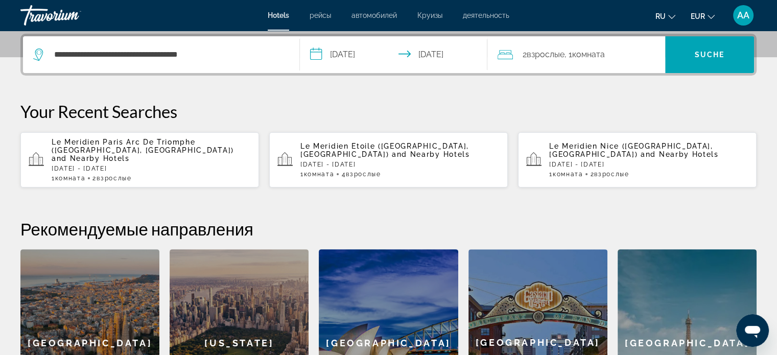
click at [618, 54] on div "2 Взрослые Взрослый , 1 Комната номера" at bounding box center [582, 55] width 168 height 14
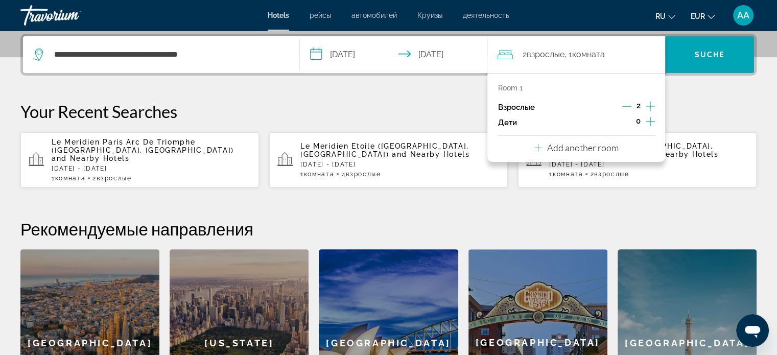
click at [648, 127] on button "Increment children" at bounding box center [650, 122] width 9 height 15
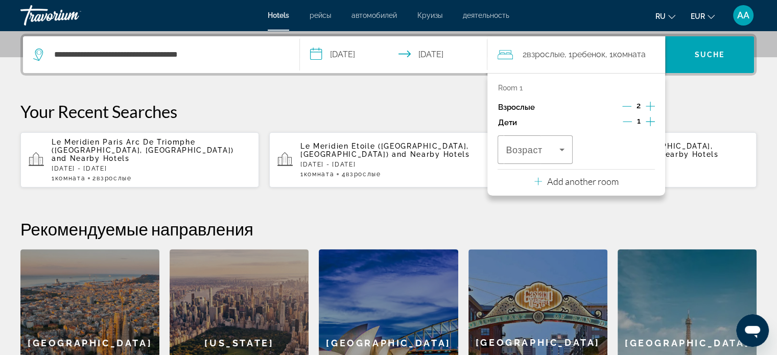
click at [654, 123] on icon "Increment children" at bounding box center [650, 122] width 9 height 12
click at [552, 147] on span "Travelers: 2 adults, 2 children" at bounding box center [532, 150] width 53 height 12
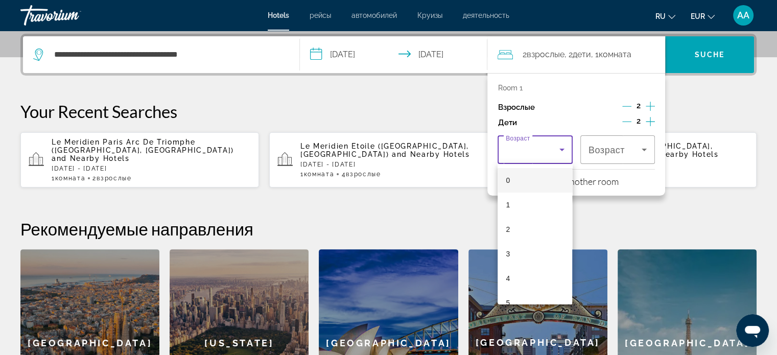
click at [719, 111] on div at bounding box center [388, 177] width 777 height 355
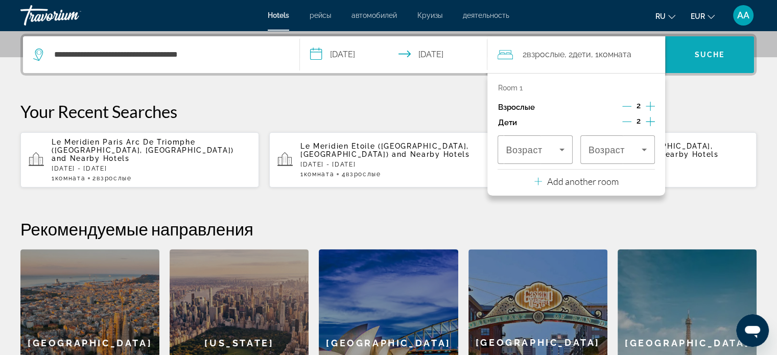
click at [723, 60] on span "Suchen" at bounding box center [710, 54] width 89 height 25
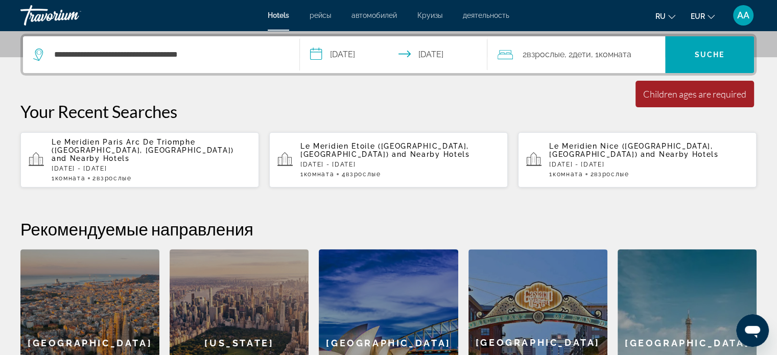
click at [697, 98] on div "Children ages are required" at bounding box center [695, 93] width 103 height 11
click at [690, 93] on div "Children ages are required" at bounding box center [695, 93] width 103 height 11
click at [597, 54] on font ", 1" at bounding box center [595, 55] width 8 height 10
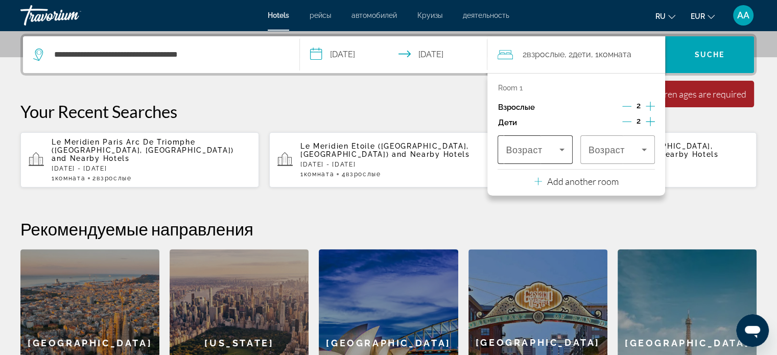
click at [552, 153] on span "Travelers: 2 adults, 2 children" at bounding box center [532, 150] width 53 height 12
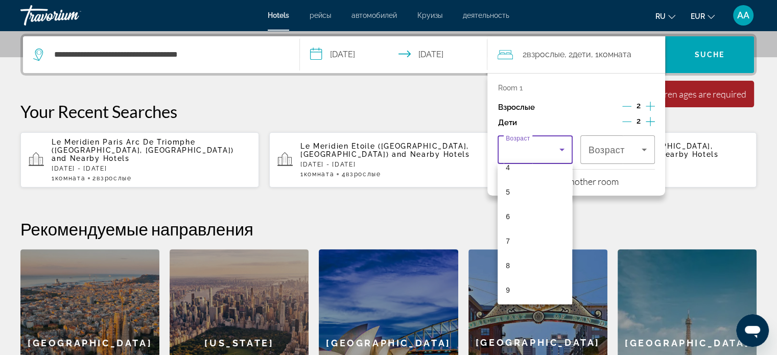
scroll to position [112, 0]
click at [541, 263] on mat-option "8" at bounding box center [535, 265] width 75 height 25
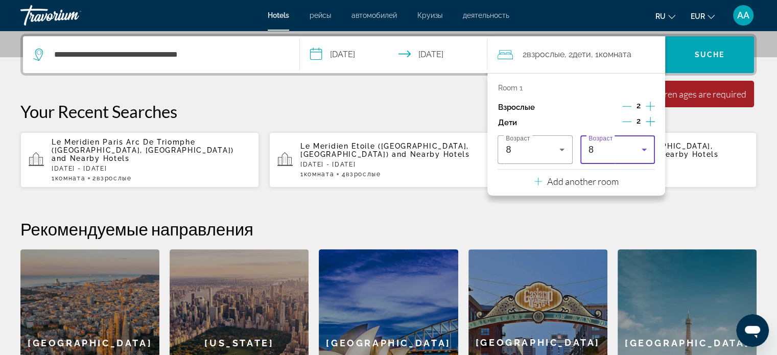
click at [721, 123] on div "Your Recent Searches Le Meridien Paris Arc De Triomphe (Paris, FR) and Nearby H…" at bounding box center [388, 144] width 737 height 87
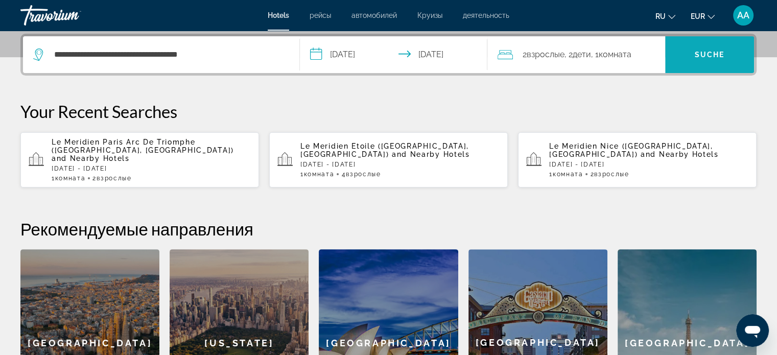
click at [717, 55] on font "Suche" at bounding box center [710, 55] width 30 height 8
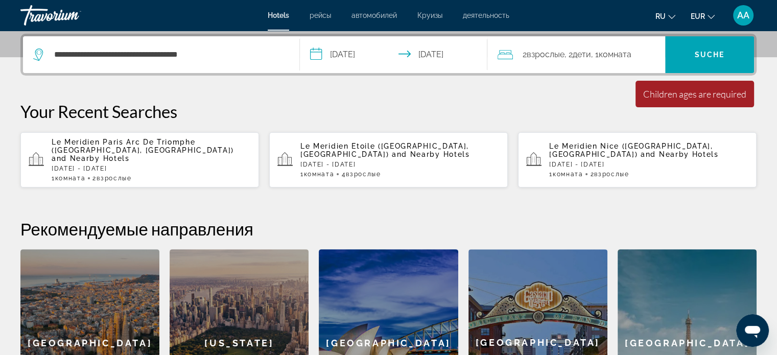
click at [597, 117] on p "Your Recent Searches" at bounding box center [388, 111] width 737 height 20
click at [587, 59] on span ", 2 Ребенок Дети" at bounding box center [577, 55] width 27 height 14
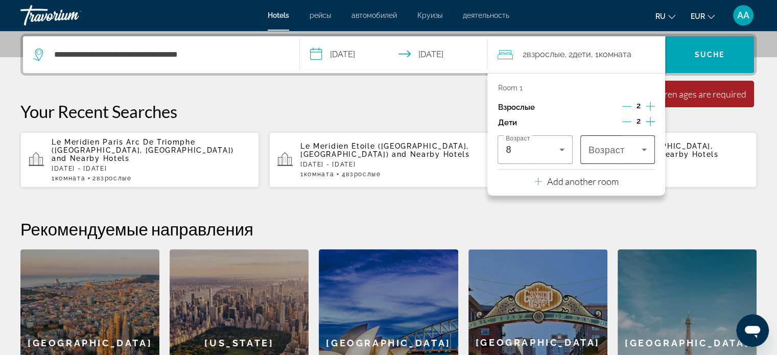
click at [644, 149] on icon "Travelers: 2 adults, 2 children" at bounding box center [644, 150] width 5 height 3
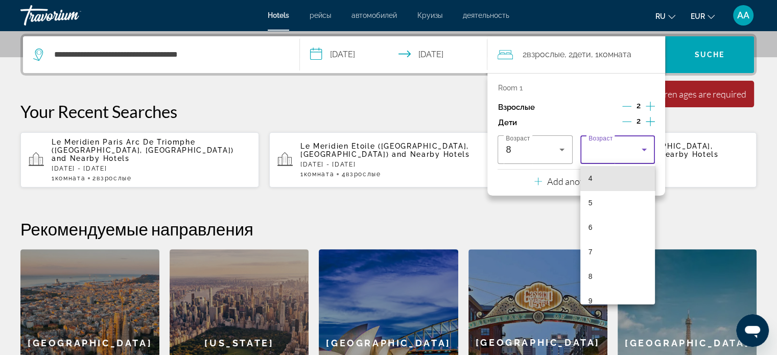
scroll to position [100, 0]
click at [620, 274] on mat-option "8" at bounding box center [618, 276] width 75 height 25
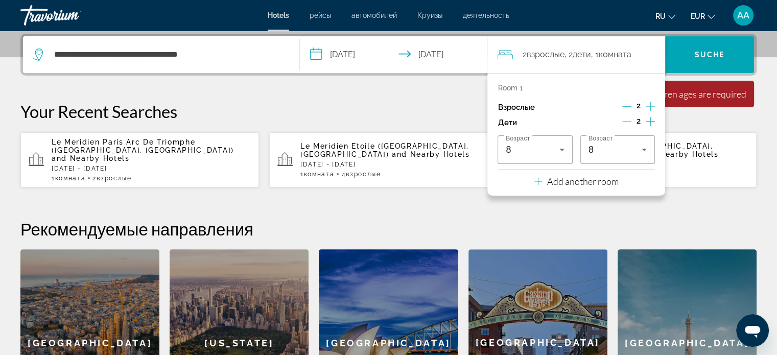
click at [679, 219] on h2 "Рекомендуемые направления" at bounding box center [388, 229] width 737 height 20
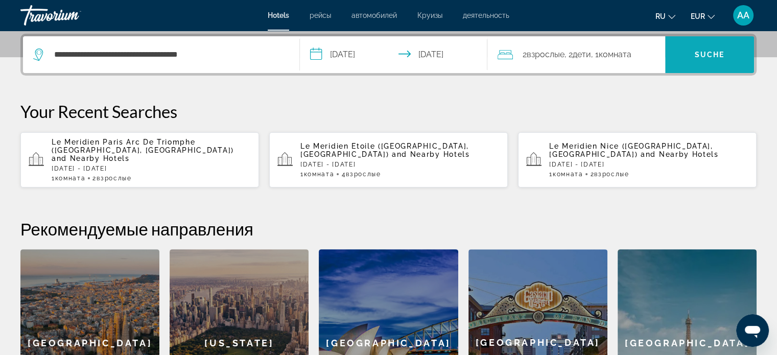
click at [723, 55] on font "Suche" at bounding box center [710, 55] width 30 height 8
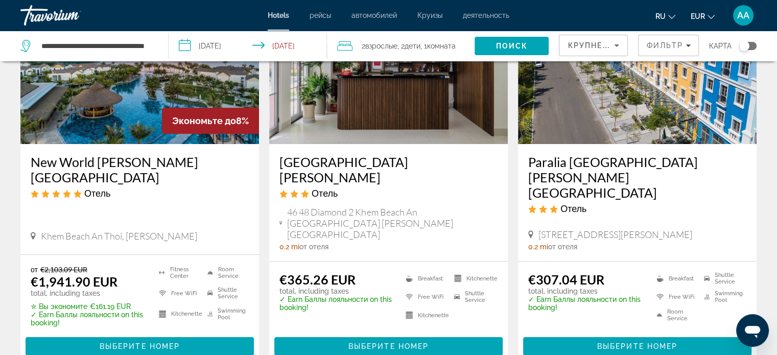
scroll to position [122, 0]
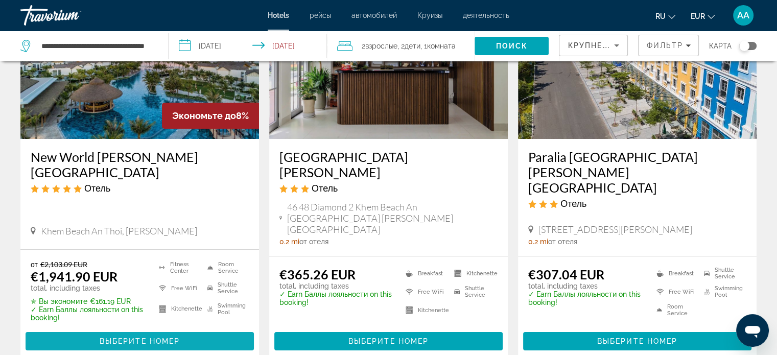
click at [188, 329] on span "Hauptinhalt" at bounding box center [140, 341] width 228 height 25
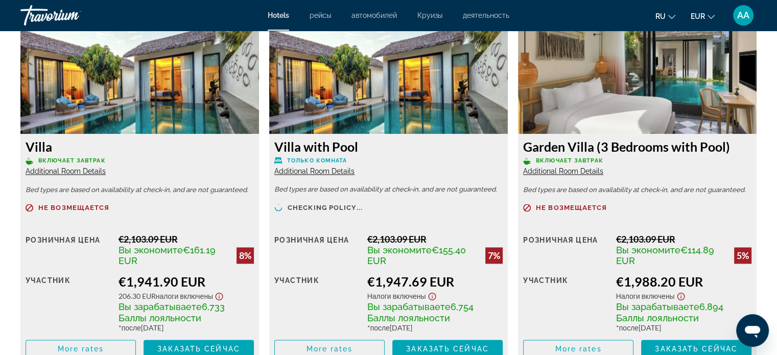
scroll to position [1423, 0]
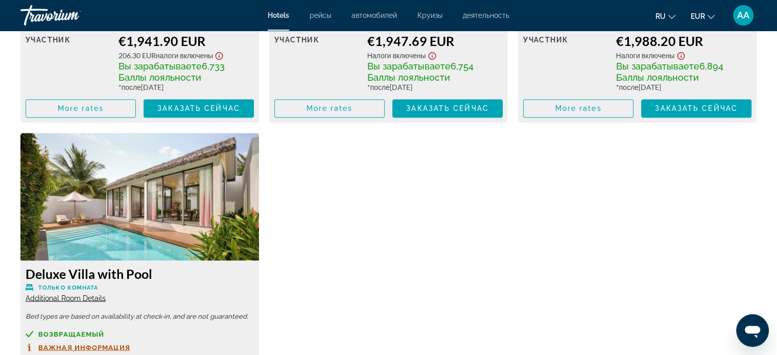
click at [738, 285] on div "Villa Включает завтрак Additional Room Details Bed types are based on availabil…" at bounding box center [388, 133] width 747 height 738
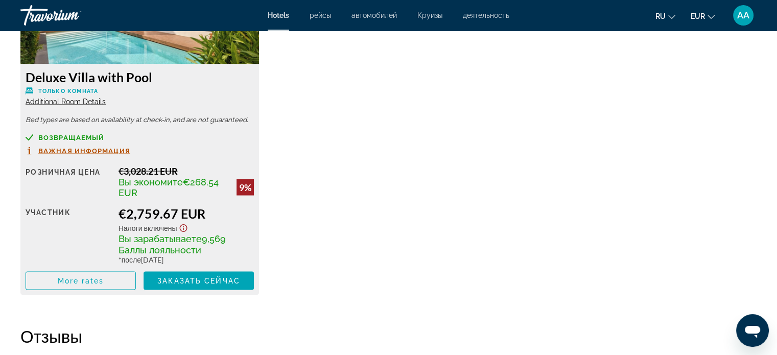
scroll to position [1881, 0]
click at [213, 282] on span "Заказать сейчас" at bounding box center [198, 280] width 83 height 8
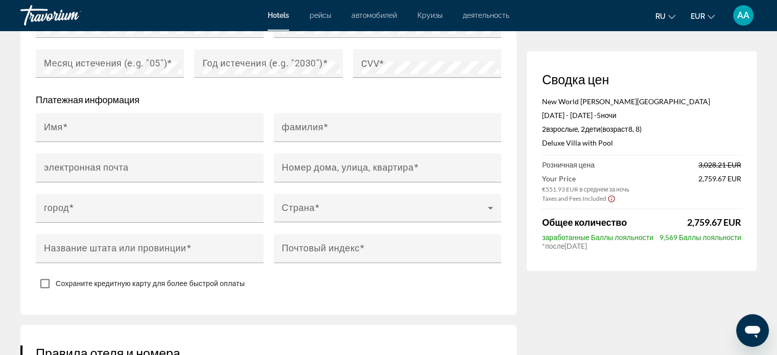
scroll to position [1023, 0]
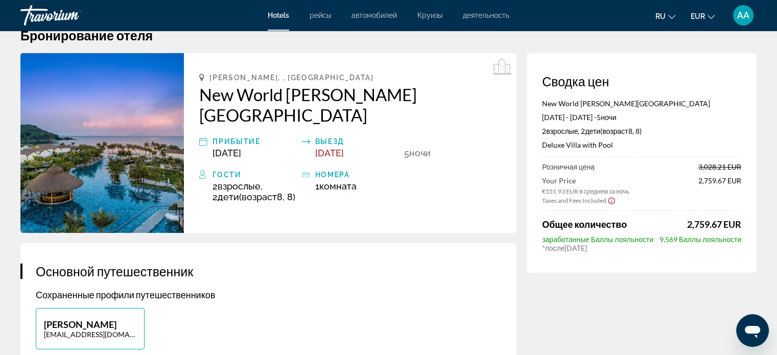
scroll to position [0, 0]
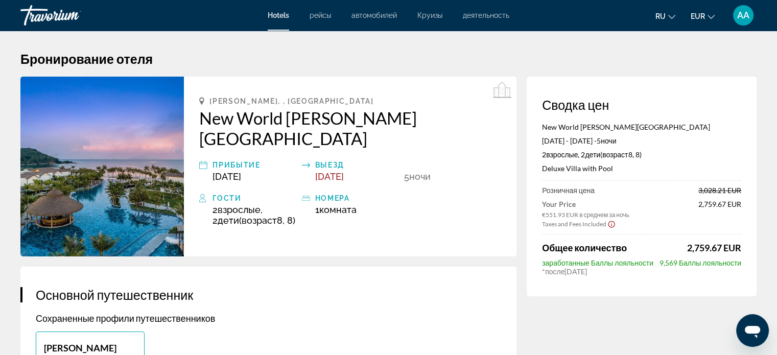
click at [748, 13] on font "AA" at bounding box center [744, 15] width 12 height 11
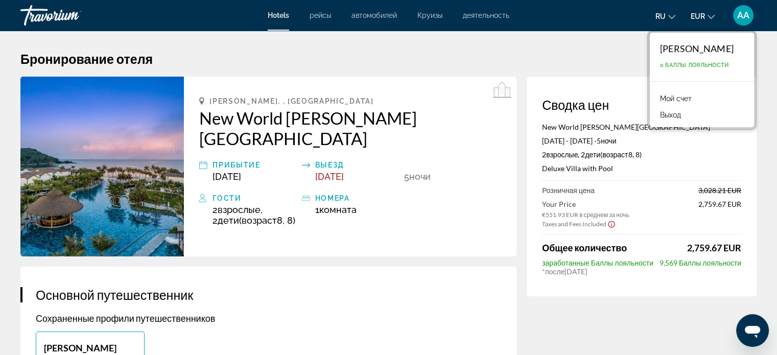
click at [667, 93] on link "Мой счет" at bounding box center [676, 98] width 42 height 13
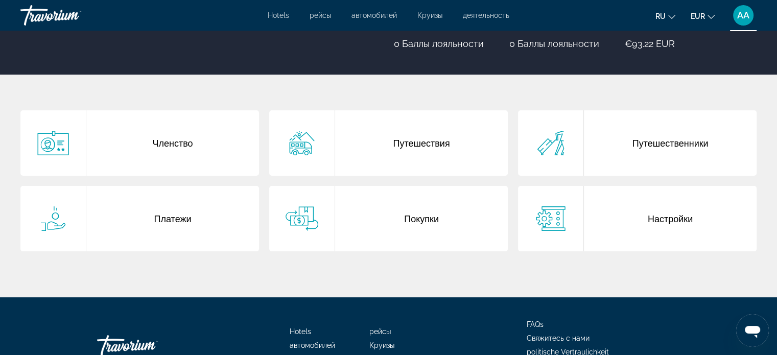
scroll to position [145, 0]
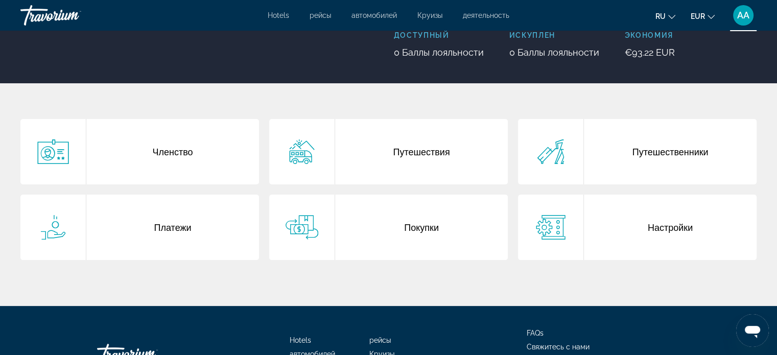
click at [189, 229] on div "Платежи" at bounding box center [172, 227] width 173 height 65
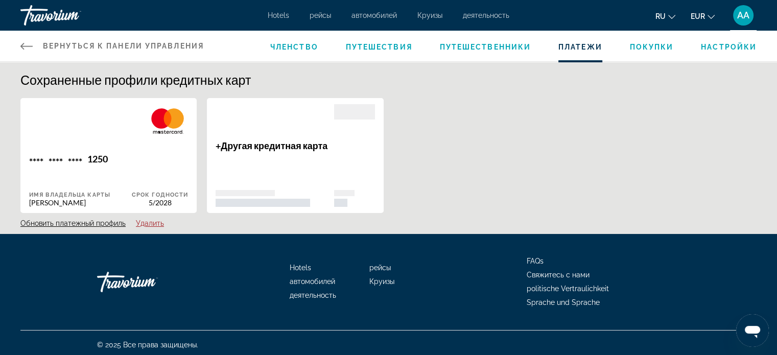
click at [62, 221] on button "Обновить платежный профиль" at bounding box center [72, 223] width 105 height 9
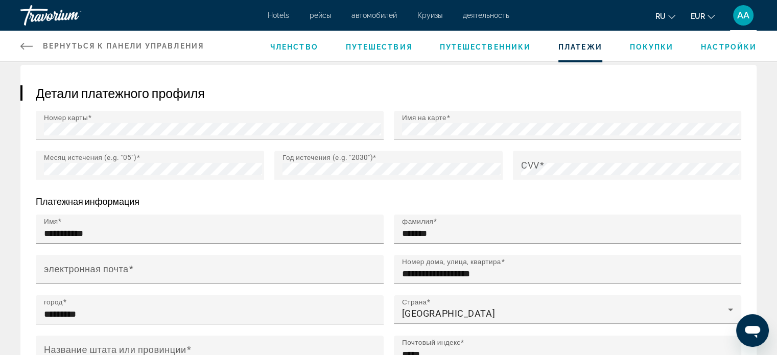
scroll to position [182, 0]
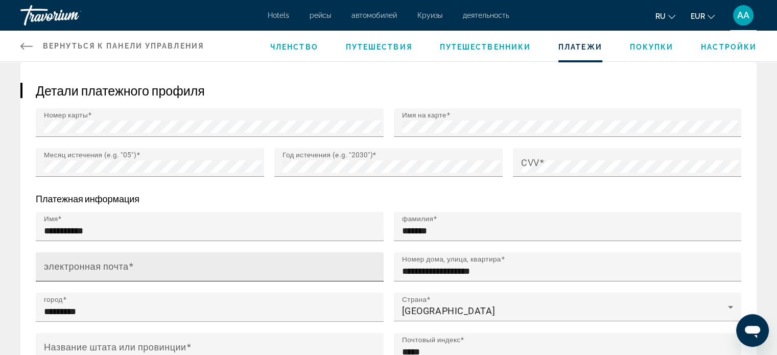
click at [64, 255] on div "электронная почта" at bounding box center [213, 267] width 338 height 29
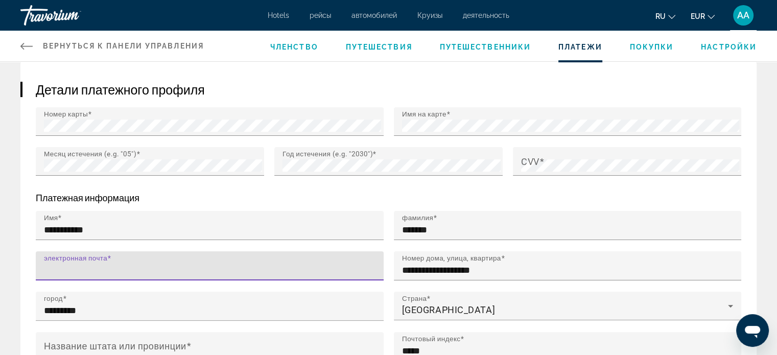
scroll to position [185, 0]
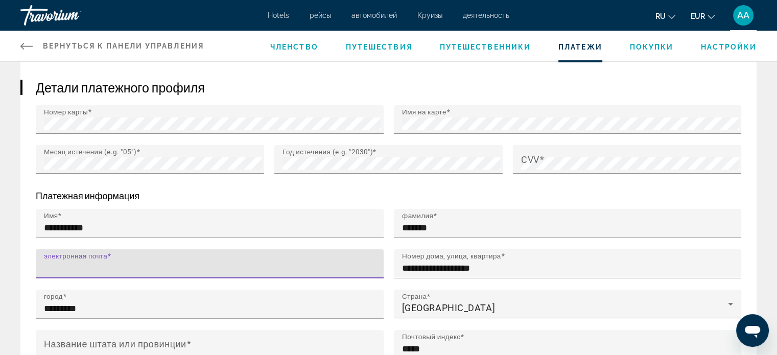
type input "*"
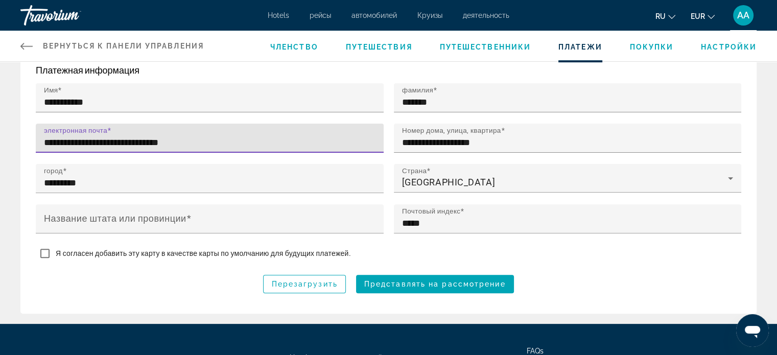
scroll to position [314, 0]
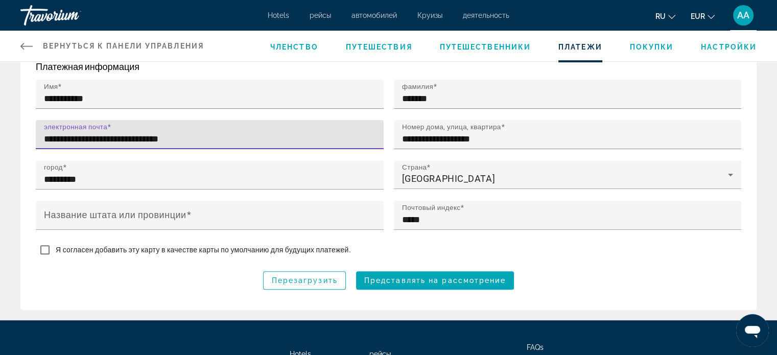
type input "**********"
click at [435, 280] on span "Представлять на рассмотрение" at bounding box center [435, 281] width 142 height 8
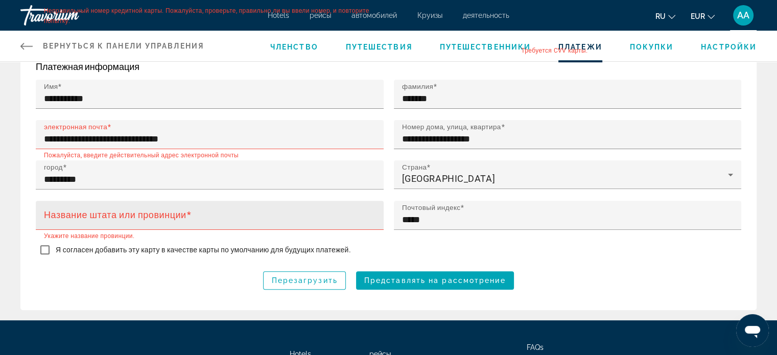
click at [279, 218] on input "Название штата или провинции" at bounding box center [213, 220] width 338 height 12
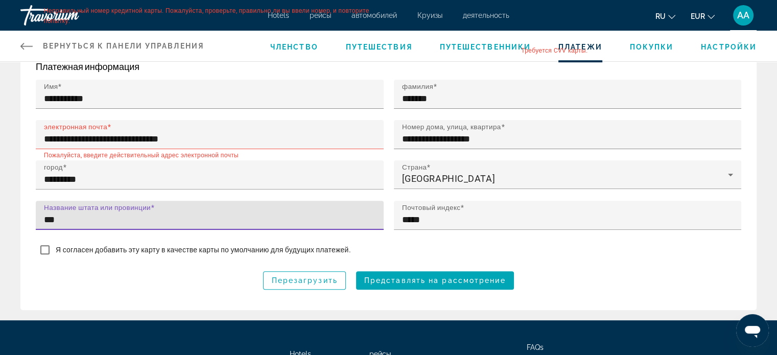
type input "***"
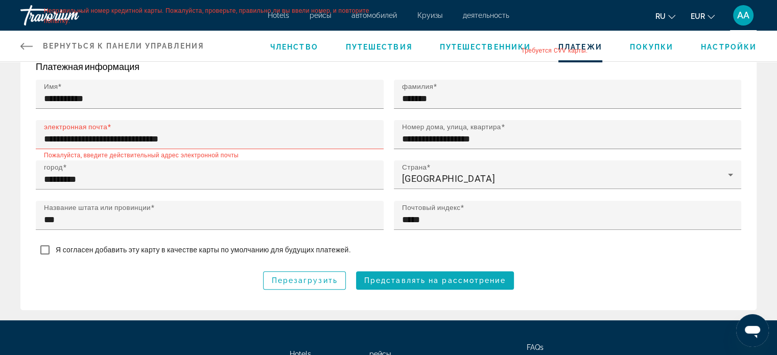
click at [427, 274] on span "Hauptinhalt" at bounding box center [435, 280] width 158 height 25
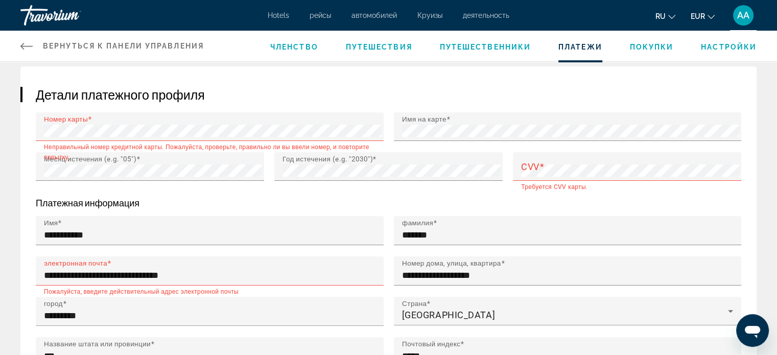
scroll to position [176, 0]
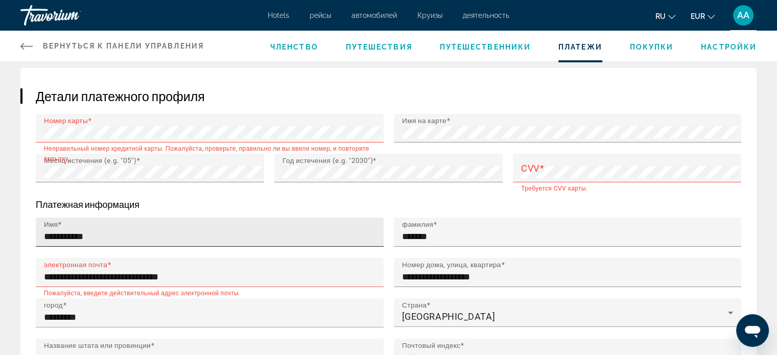
click at [344, 232] on input "**********" at bounding box center [213, 237] width 338 height 12
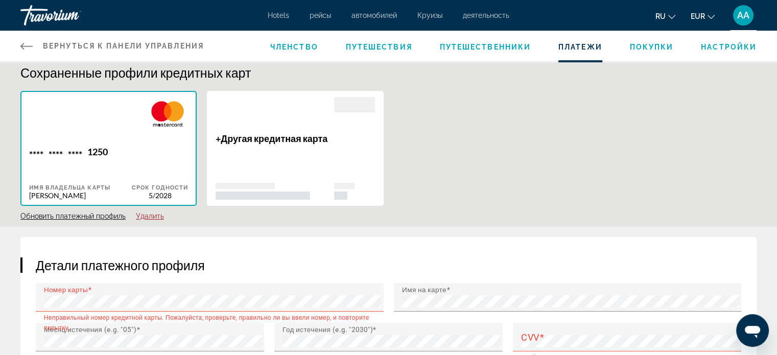
scroll to position [0, 0]
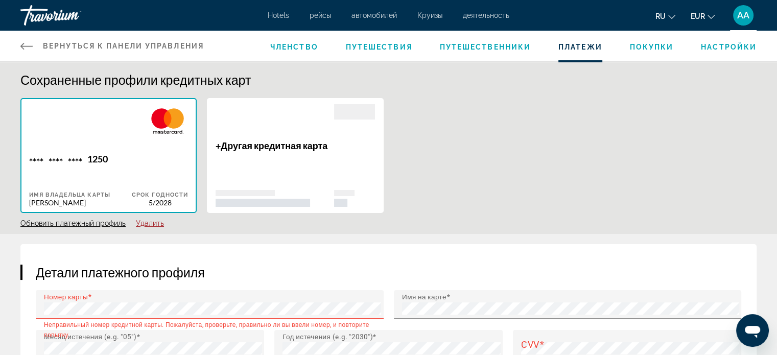
click at [472, 162] on div "**** **** **** 1250 Имя владельца карты Anastassiya Altmann Срок годности 5/202…" at bounding box center [388, 161] width 747 height 126
click at [649, 48] on span "Покупки" at bounding box center [652, 47] width 44 height 8
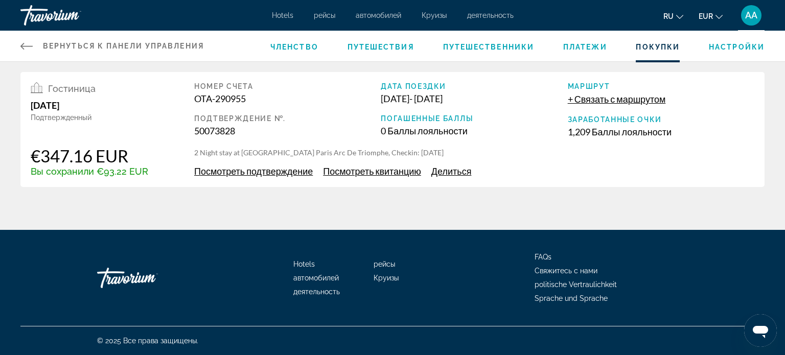
click at [587, 47] on span "Платежи" at bounding box center [585, 47] width 44 height 8
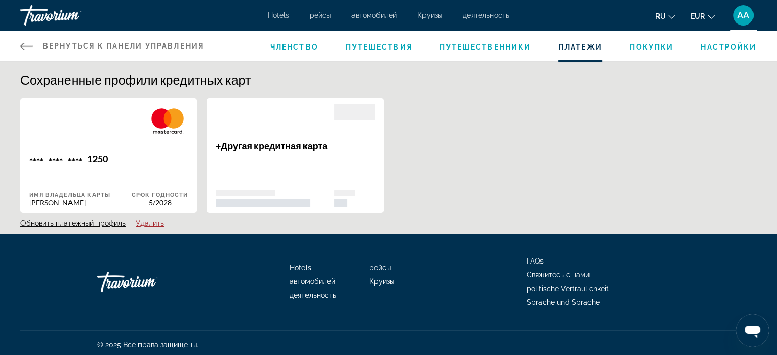
scroll to position [3, 0]
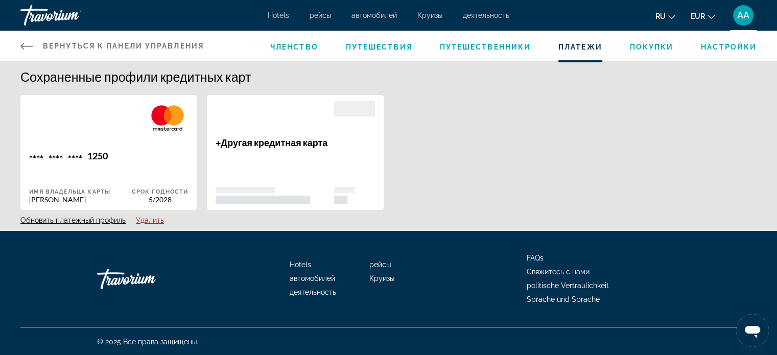
click at [397, 43] on span "Путешествия" at bounding box center [379, 47] width 66 height 8
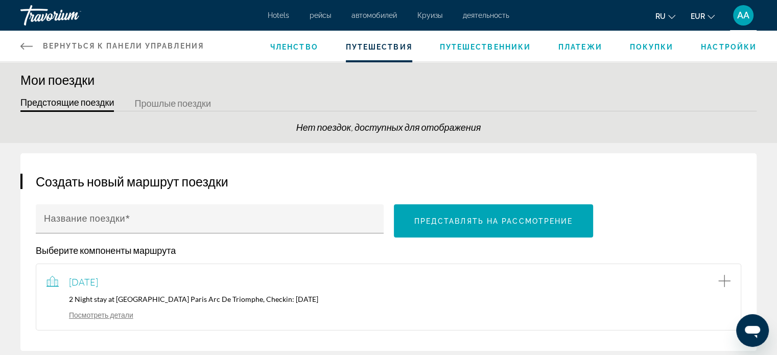
click at [298, 47] on span "Членство" at bounding box center [294, 47] width 48 height 8
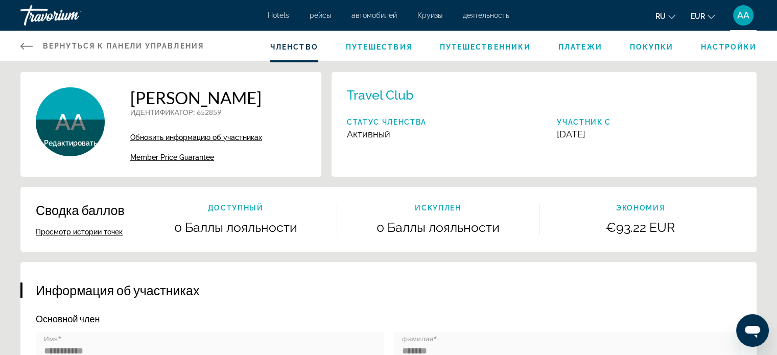
click at [575, 44] on span "Платежи" at bounding box center [581, 47] width 44 height 8
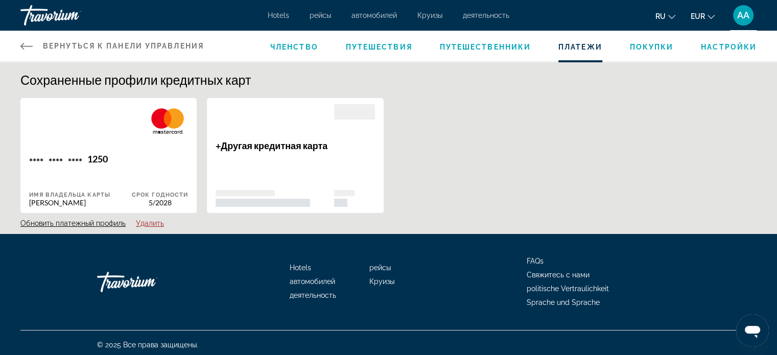
click at [711, 44] on span "Настройки" at bounding box center [729, 47] width 56 height 8
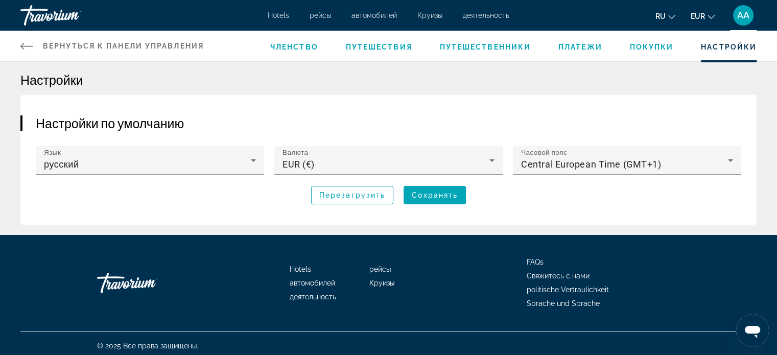
click at [658, 32] on div "Членство Путешествия Путешественники Платежи Покупки Настройки" at bounding box center [513, 46] width 487 height 31
click at [585, 50] on span "Платежи" at bounding box center [581, 47] width 44 height 8
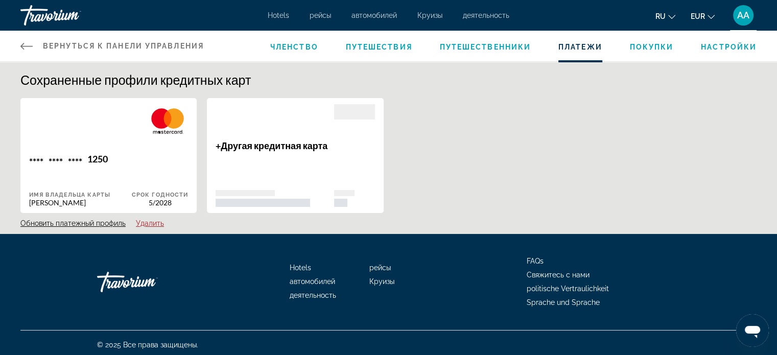
click at [353, 168] on div "Hauptinhalt" at bounding box center [354, 173] width 41 height 67
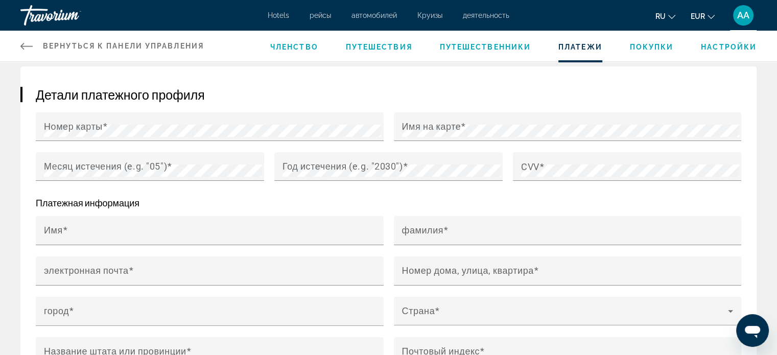
scroll to position [182, 0]
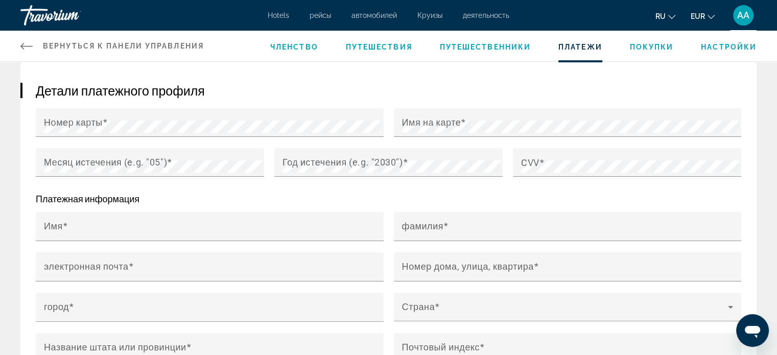
click at [604, 189] on form "Номер карты Имя на карте Месяц истечения (e.g. "05") Год истечения (e.g. "2030"…" at bounding box center [389, 250] width 706 height 285
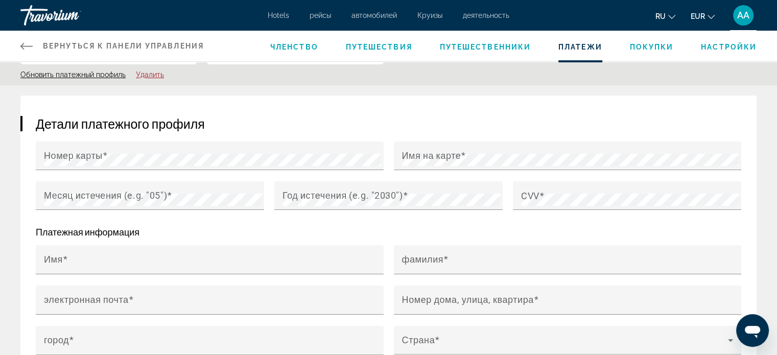
scroll to position [0, 0]
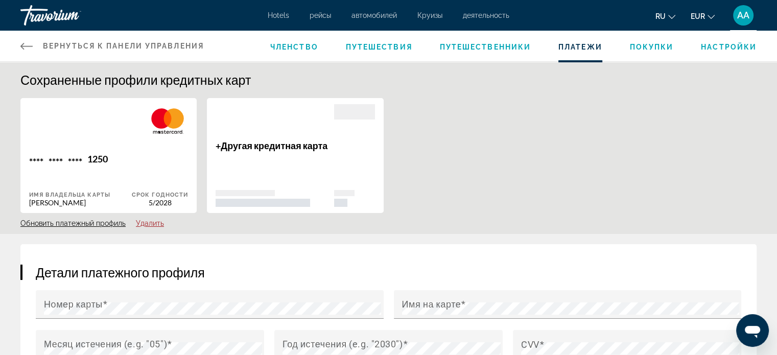
click at [591, 169] on div "**** **** **** 1250 Имя владельца карты Anastassiya Altmann Срок годности 5/202…" at bounding box center [388, 161] width 747 height 126
click at [303, 44] on span "Членство" at bounding box center [294, 47] width 48 height 8
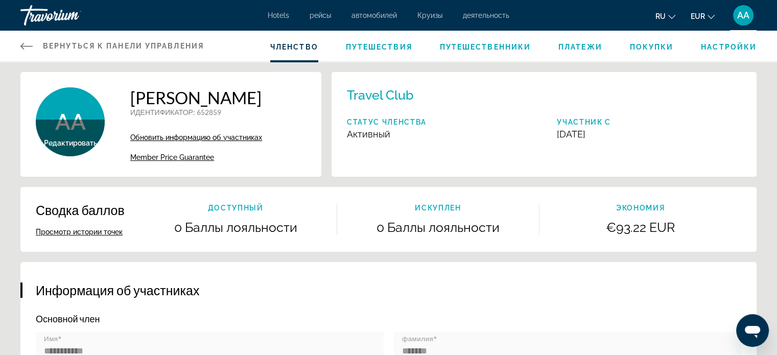
click at [194, 159] on span "Member Price Guarantee" at bounding box center [172, 157] width 84 height 8
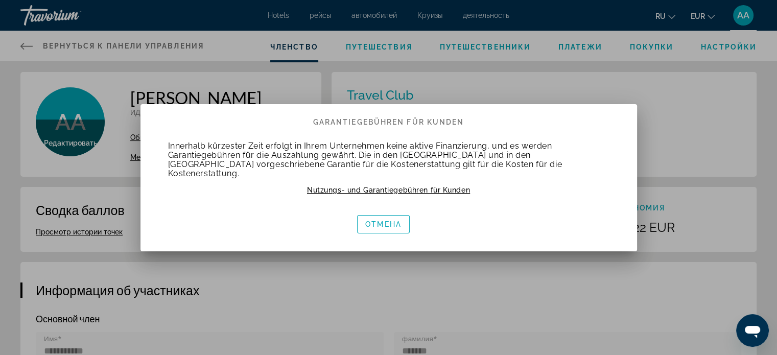
click at [434, 189] on font "Nutzungs- und Garantiegebühren für Kunden" at bounding box center [388, 190] width 163 height 8
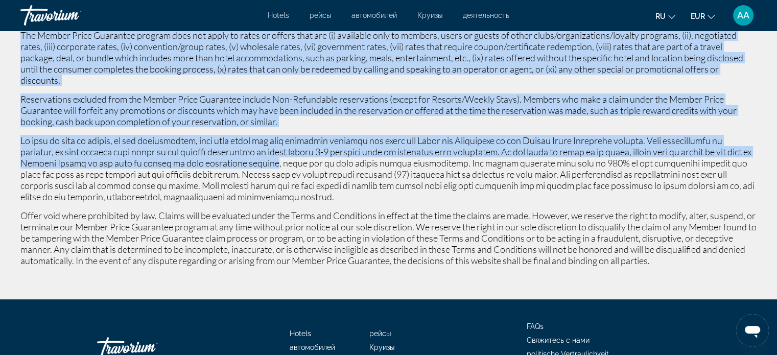
scroll to position [257, 0]
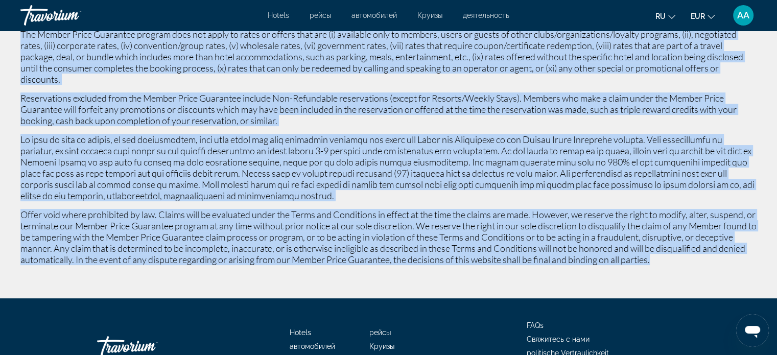
click at [766, 78] on div "Member Price Guarantee Terms & Conditions 110% Best Price Guarantee Terms & Con…" at bounding box center [388, 33] width 777 height 466
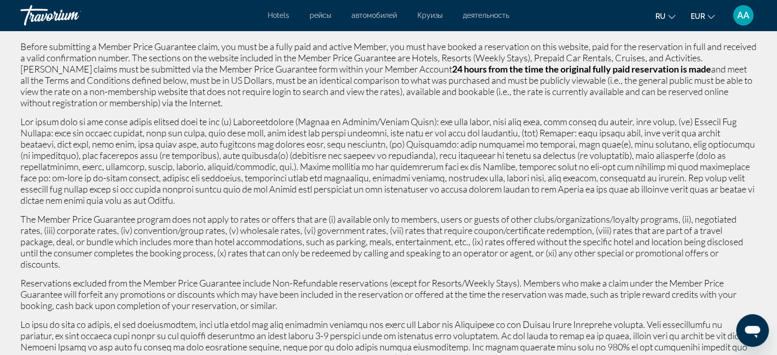
scroll to position [0, 0]
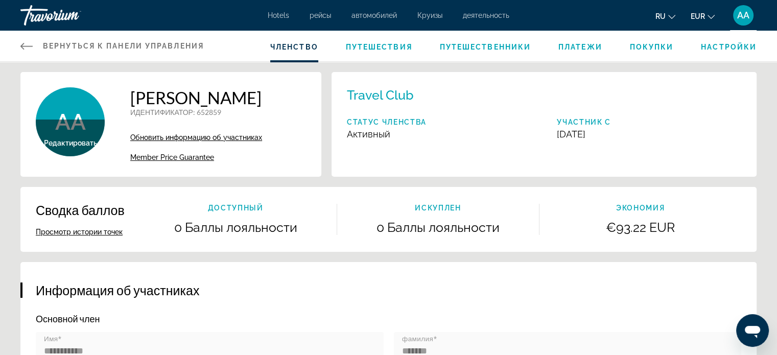
click at [184, 159] on span "Member Price Guarantee" at bounding box center [172, 157] width 84 height 8
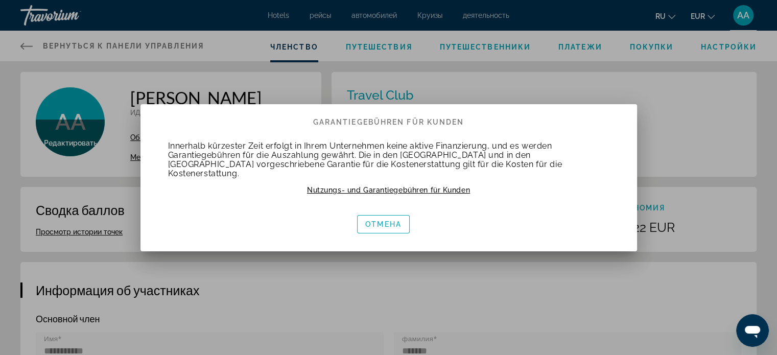
click at [444, 187] on font "Nutzungs- und Garantiegebühren für Kunden" at bounding box center [388, 190] width 163 height 8
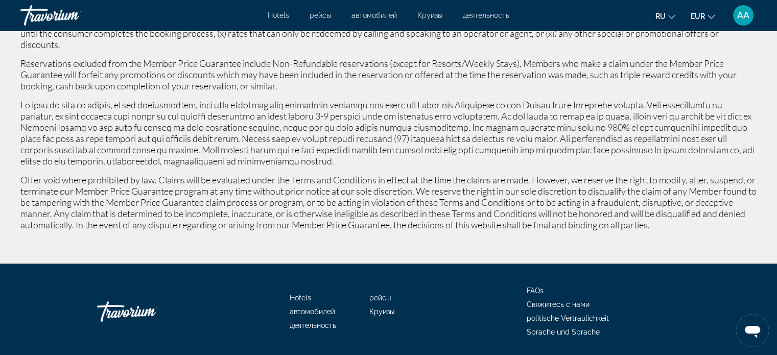
scroll to position [325, 0]
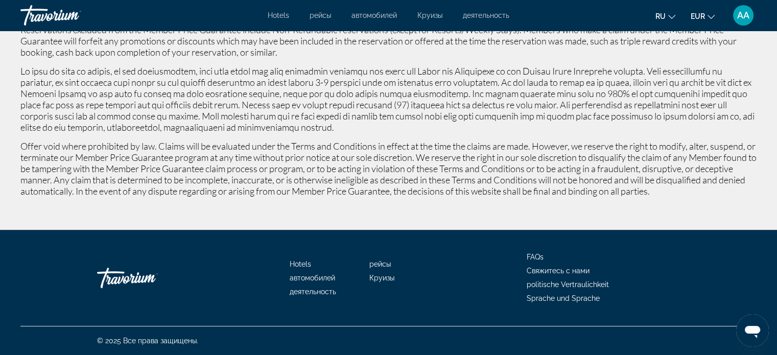
click at [566, 270] on font "Свяжитесь с нами" at bounding box center [558, 271] width 63 height 8
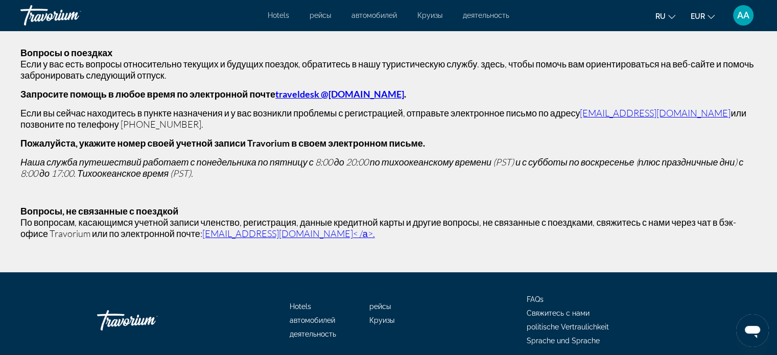
scroll to position [85, 0]
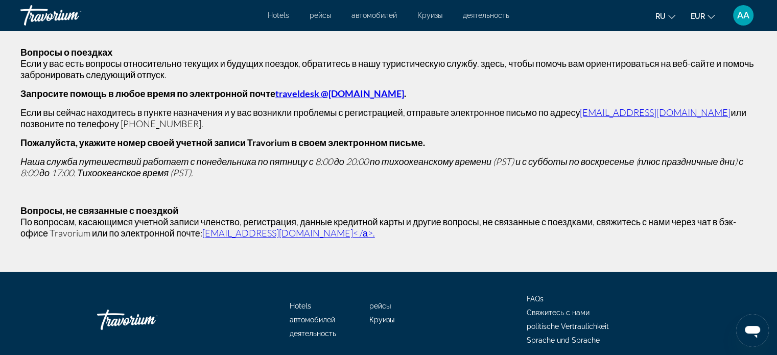
click at [270, 236] on link "[EMAIL_ADDRESS][DOMAIN_NAME]< /а>." at bounding box center [288, 232] width 173 height 11
click at [648, 139] on p "Пожалуйста, укажите номер своей учетной записи Travorium в своем электронном пи…" at bounding box center [388, 142] width 737 height 11
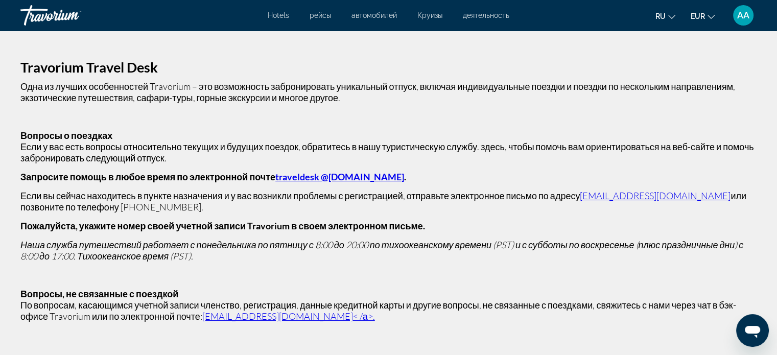
scroll to position [0, 0]
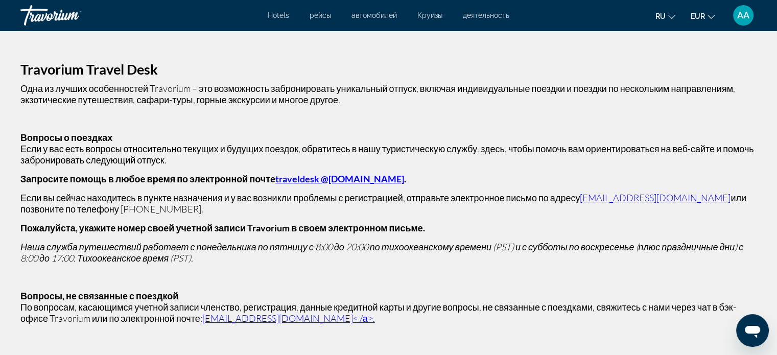
click at [74, 12] on div "Travorium" at bounding box center [71, 15] width 102 height 27
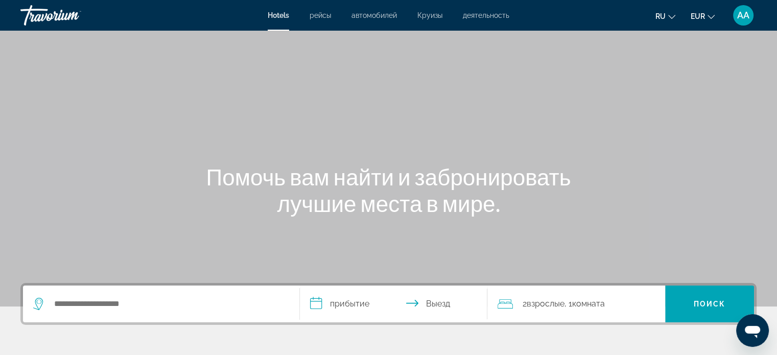
click at [738, 17] on font "AA" at bounding box center [744, 15] width 12 height 11
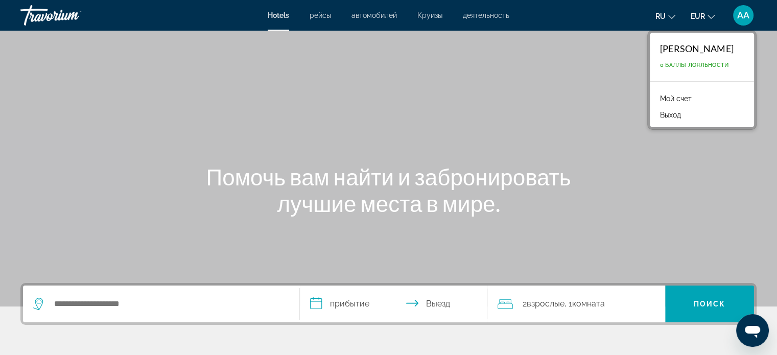
click at [696, 44] on font "[PERSON_NAME]" at bounding box center [697, 48] width 74 height 11
click at [669, 100] on font "Мой счет" at bounding box center [676, 99] width 32 height 8
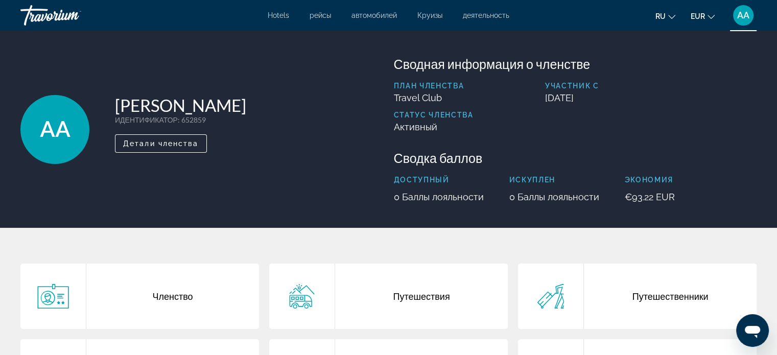
click at [728, 248] on div "Членство Путешествия Путешественники Платежи Покупки Настройки" at bounding box center [388, 339] width 777 height 223
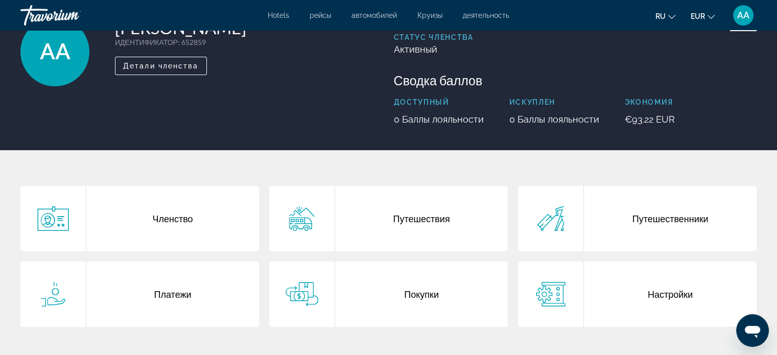
scroll to position [80, 0]
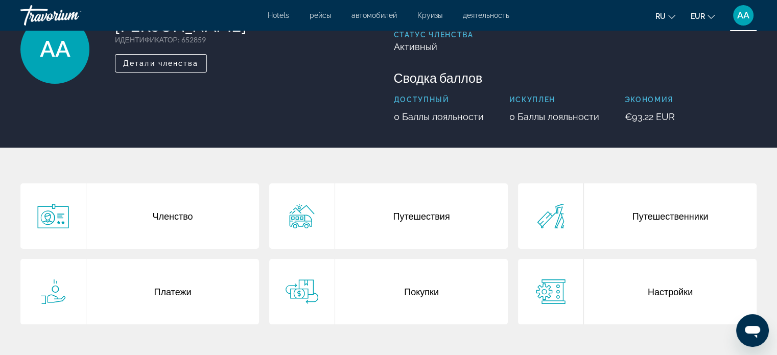
click at [214, 214] on div "Членство" at bounding box center [172, 216] width 173 height 65
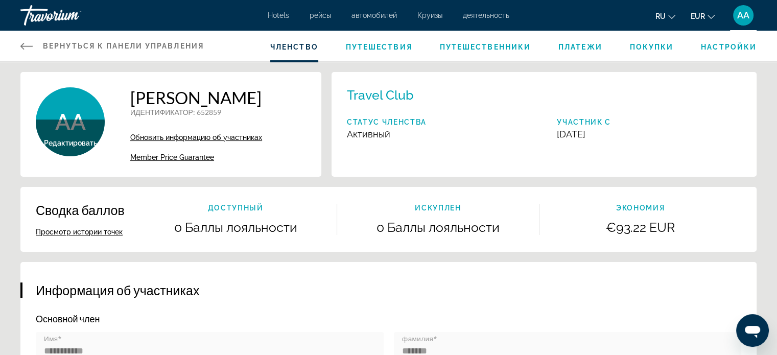
click at [243, 136] on span "Обновить информацию об участниках" at bounding box center [196, 137] width 132 height 8
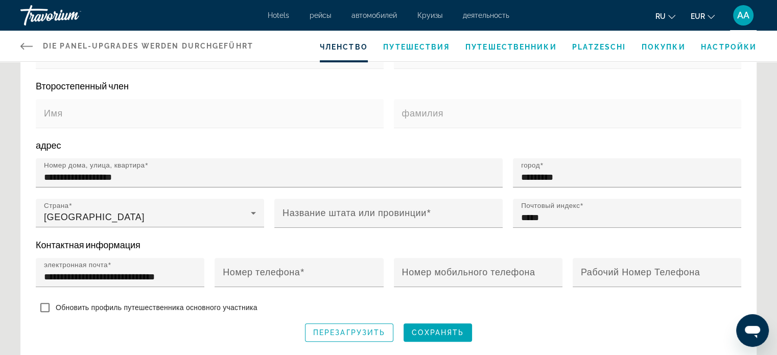
scroll to position [287, 0]
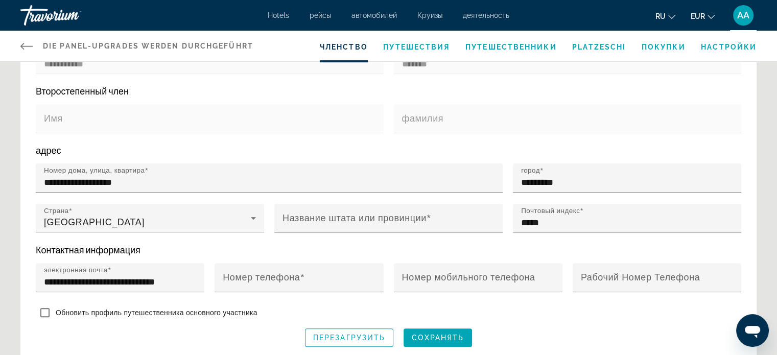
click at [750, 259] on div "**********" at bounding box center [388, 171] width 737 height 393
click at [730, 294] on div "Hauptinhalt" at bounding box center [657, 297] width 169 height 11
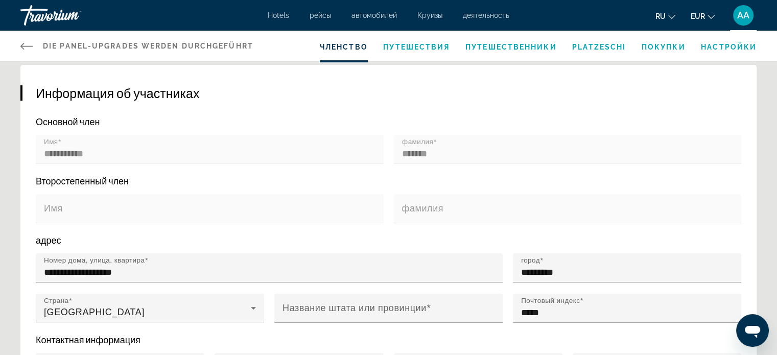
scroll to position [197, 0]
click at [425, 46] on font "Путешествия" at bounding box center [416, 47] width 66 height 8
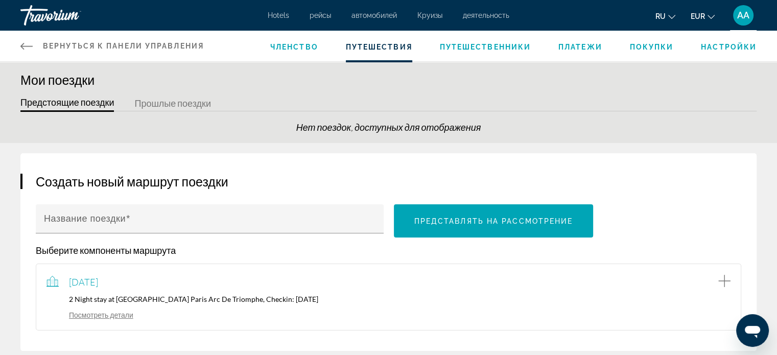
click at [492, 43] on span "Путешественники" at bounding box center [486, 47] width 92 height 8
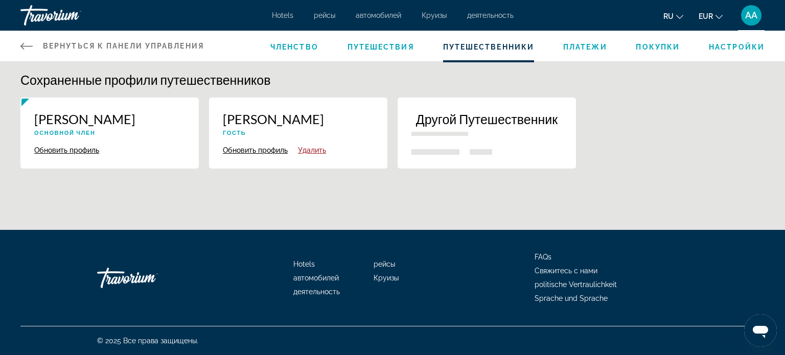
click at [278, 46] on span "Членство" at bounding box center [294, 47] width 48 height 8
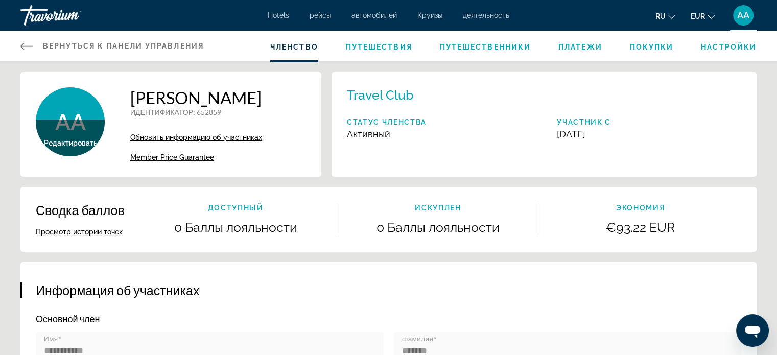
click at [729, 295] on h3 "Информация об участниках" at bounding box center [389, 290] width 706 height 15
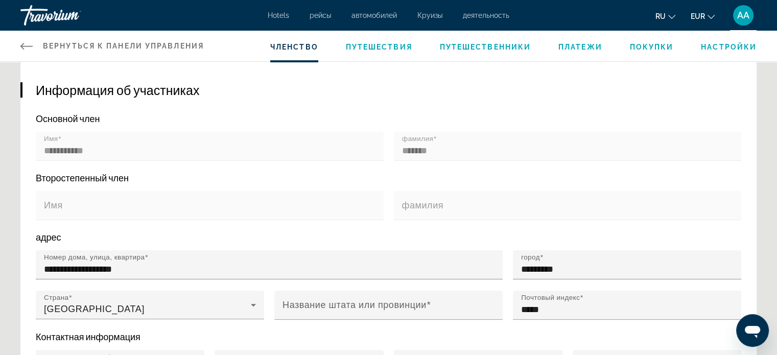
scroll to position [198, 0]
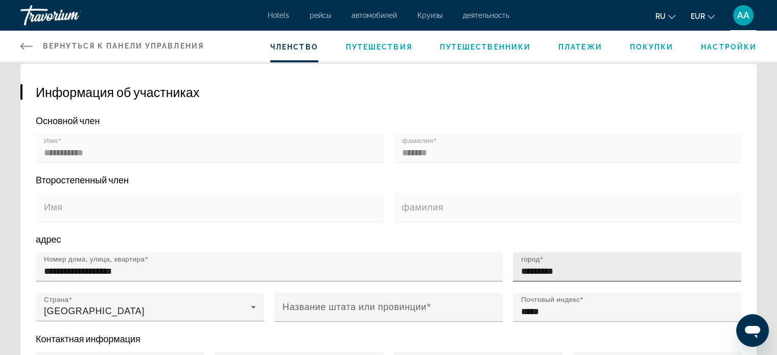
click at [711, 271] on input "*********" at bounding box center [630, 271] width 218 height 12
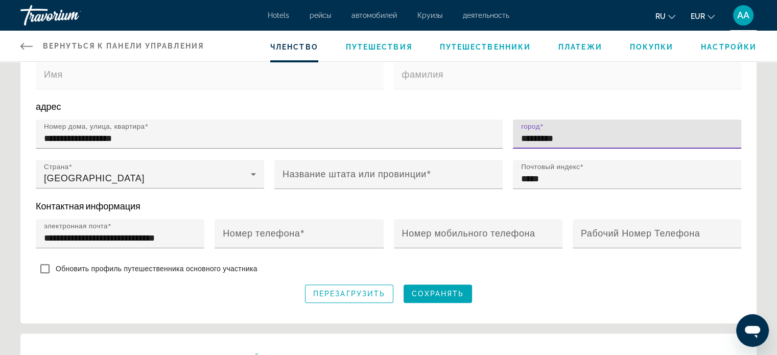
scroll to position [333, 0]
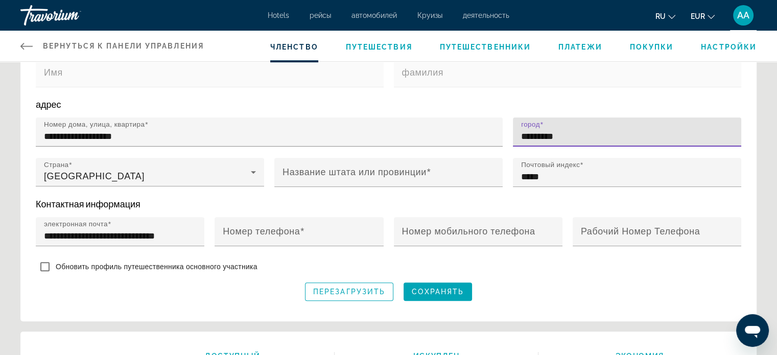
click at [715, 251] on div "Hauptinhalt" at bounding box center [657, 251] width 169 height 11
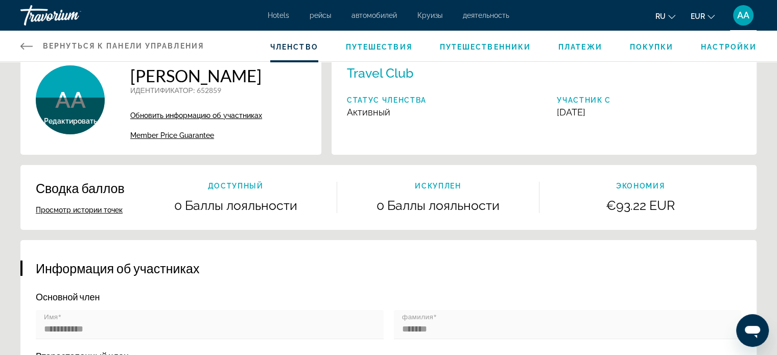
scroll to position [0, 0]
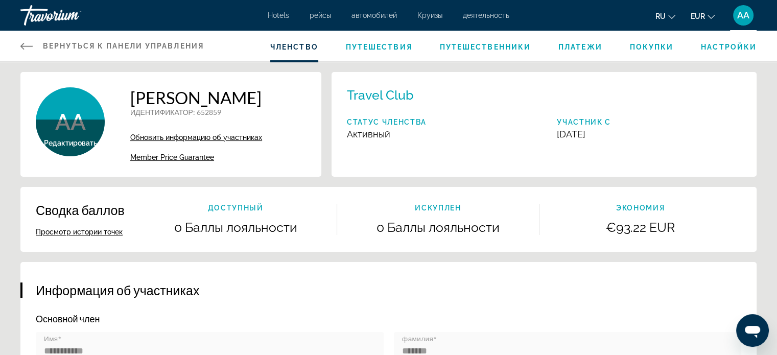
click at [727, 43] on span "Настройки" at bounding box center [729, 47] width 56 height 8
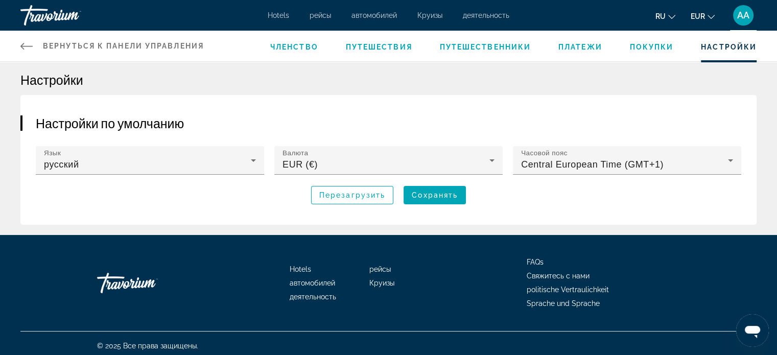
click at [658, 43] on span "Покупки" at bounding box center [652, 47] width 44 height 8
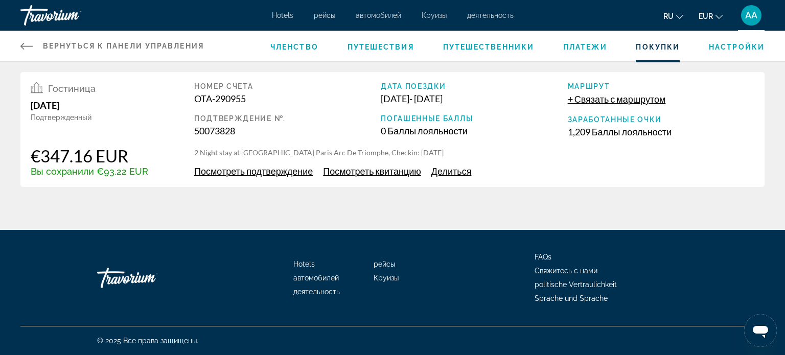
click at [379, 174] on span "Посмотреть квитанцию" at bounding box center [372, 171] width 98 height 11
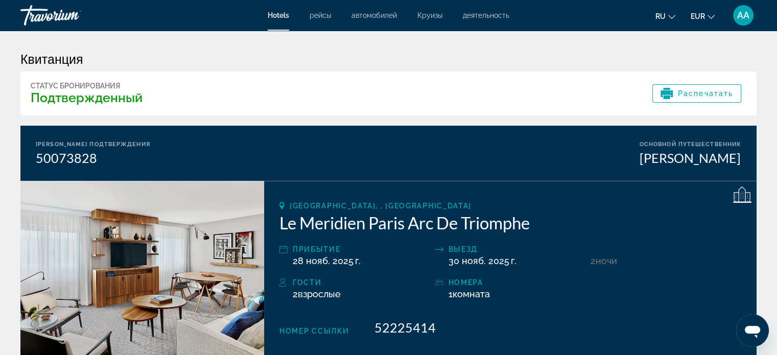
click at [662, 14] on font "ru" at bounding box center [661, 16] width 10 height 8
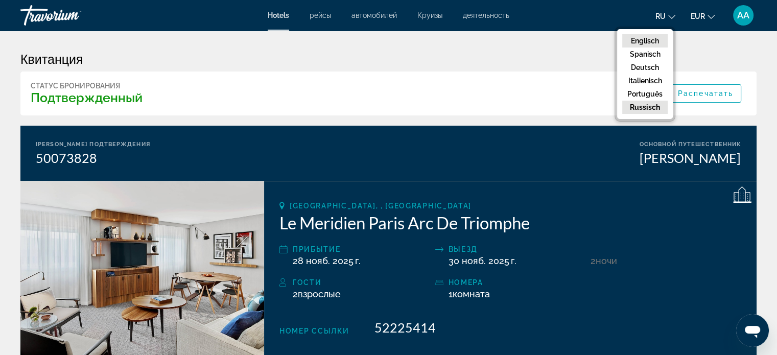
click at [649, 41] on font "Englisch" at bounding box center [645, 41] width 28 height 8
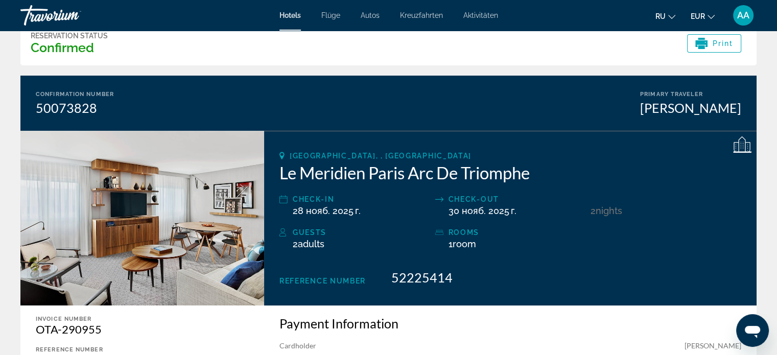
scroll to position [49, 0]
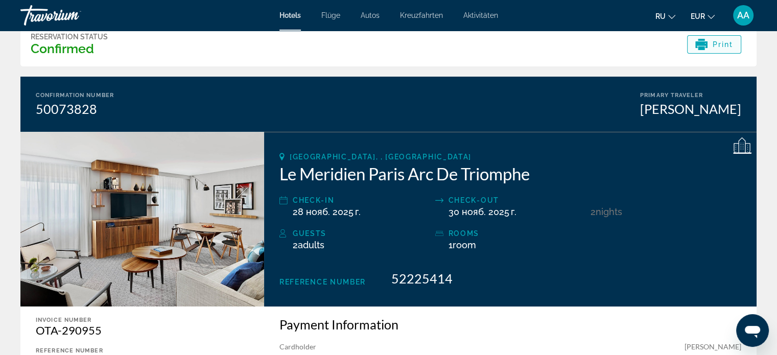
click at [722, 41] on span "Print" at bounding box center [723, 44] width 21 height 8
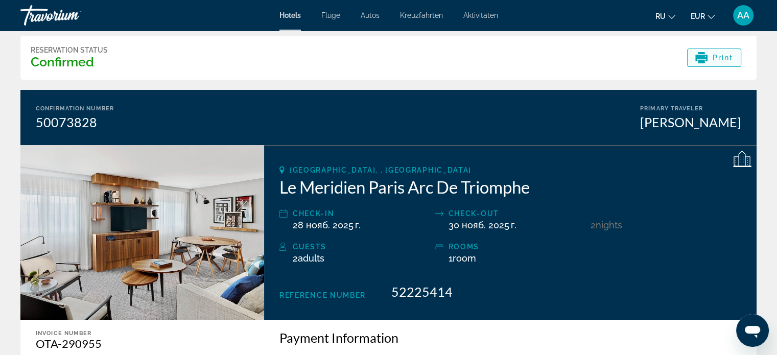
scroll to position [0, 0]
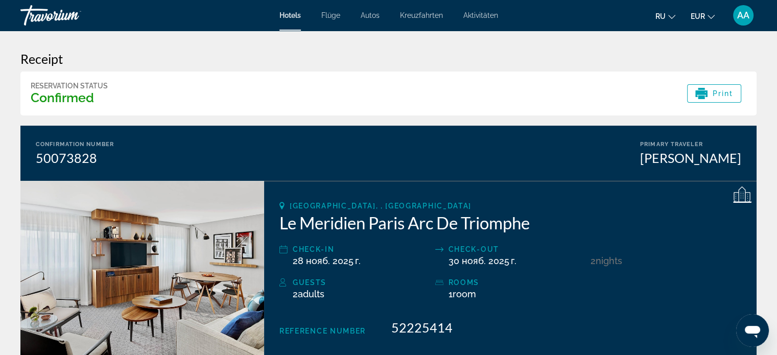
click at [707, 303] on div "Guests 2 Adult Adults , Child Children ( ages ) rooms 1 Room rooms" at bounding box center [511, 293] width 462 height 33
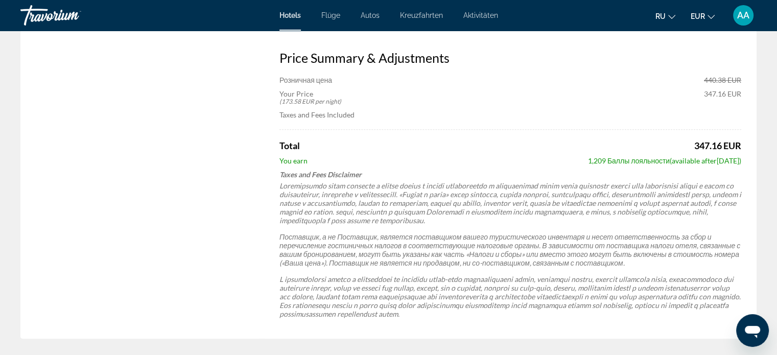
scroll to position [418, 0]
click at [710, 258] on p "Поставщик, а не Поставщик, является поставщиком вашего туристического инвентаря…" at bounding box center [511, 249] width 462 height 35
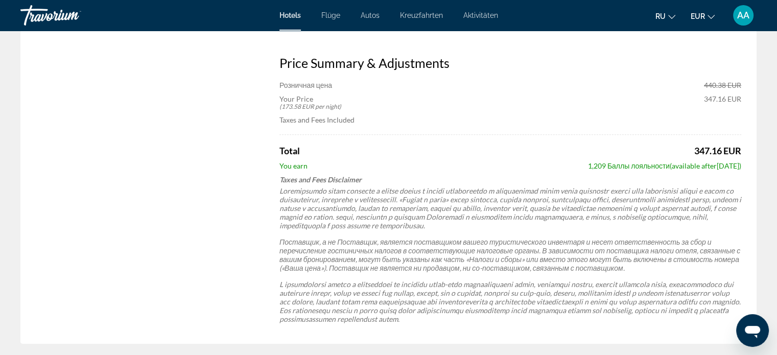
scroll to position [415, 0]
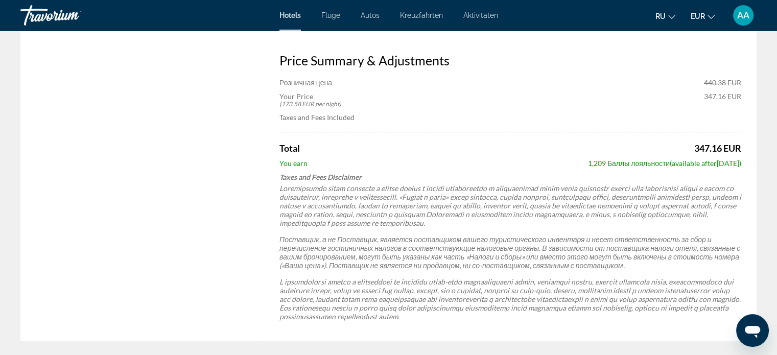
click at [657, 10] on button "ru English Español Français Italiano Português русский" at bounding box center [666, 16] width 20 height 15
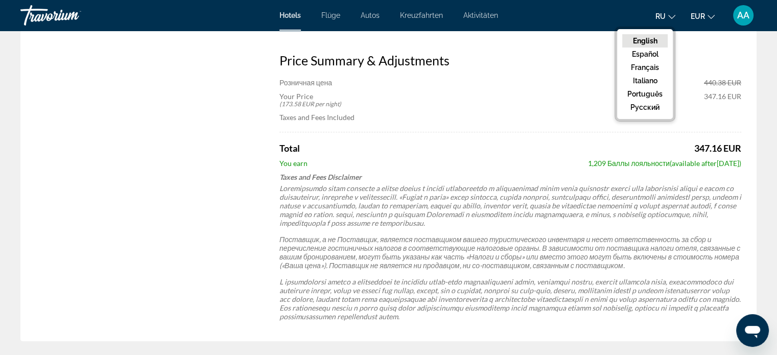
click at [651, 42] on button "English" at bounding box center [645, 40] width 45 height 13
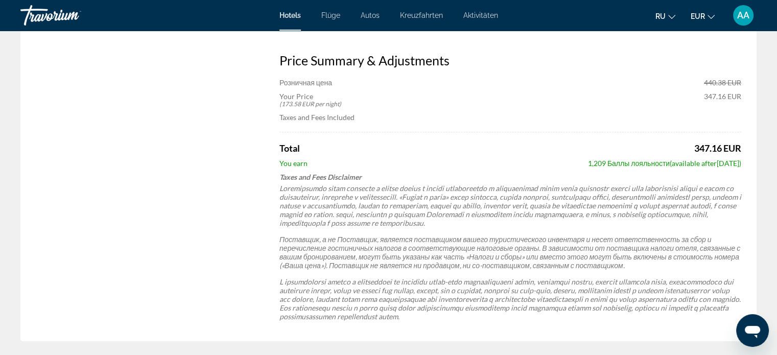
click at [699, 242] on div "Поставщик, а не Поставщик, является поставщиком вашего туристического инвентаря…" at bounding box center [511, 252] width 462 height 137
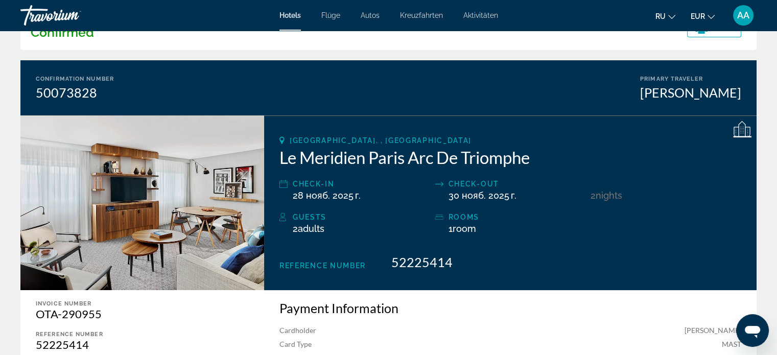
scroll to position [62, 0]
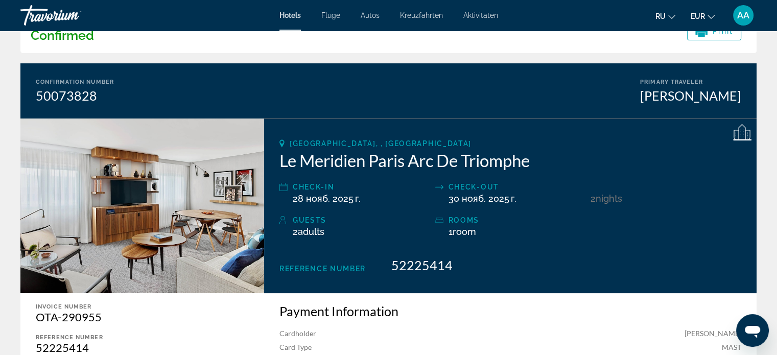
click at [662, 15] on font "ru" at bounding box center [661, 16] width 10 height 8
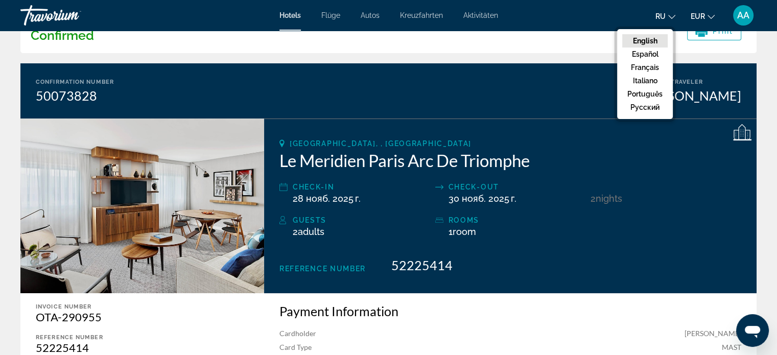
click at [655, 37] on button "English" at bounding box center [645, 40] width 45 height 13
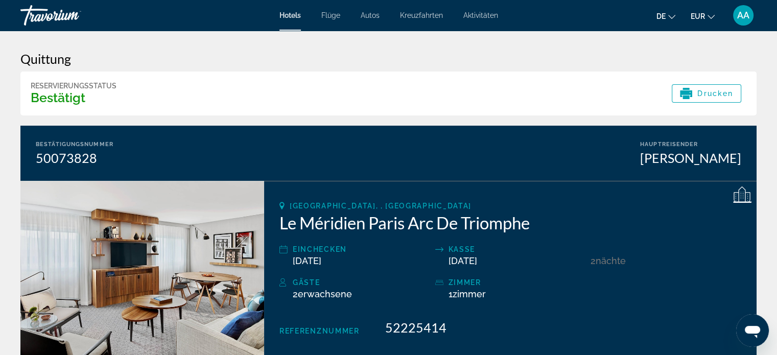
click at [699, 309] on div "Gäste 2 Erwachsene Erwachsene , Kind Kinder ( Alter ) Zimmer 1 Zimmer Zimmer" at bounding box center [511, 293] width 462 height 33
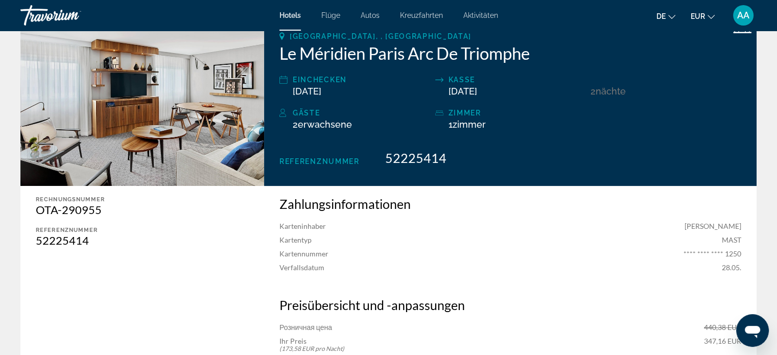
scroll to position [169, 0]
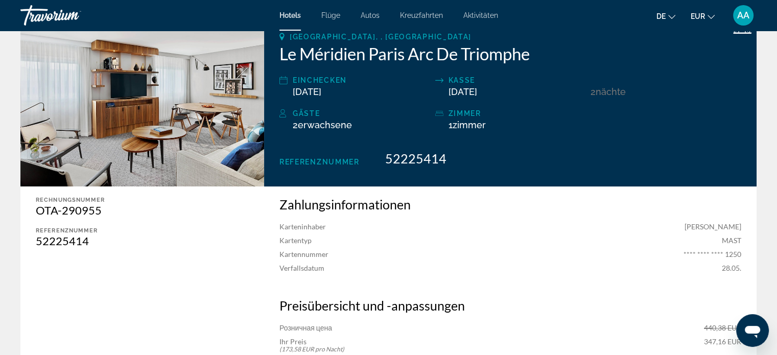
click at [658, 17] on font "de" at bounding box center [661, 16] width 9 height 8
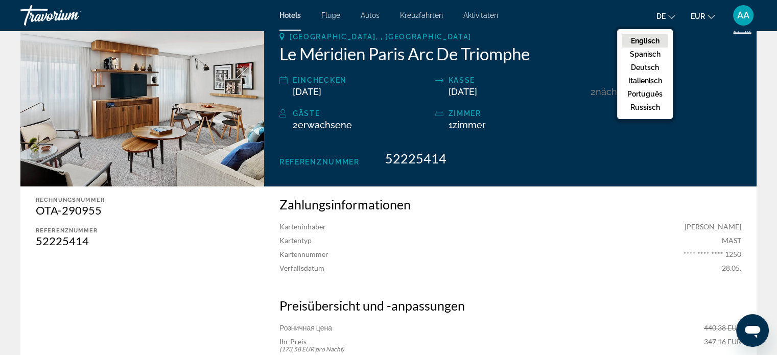
click at [654, 37] on font "Englisch" at bounding box center [645, 41] width 29 height 8
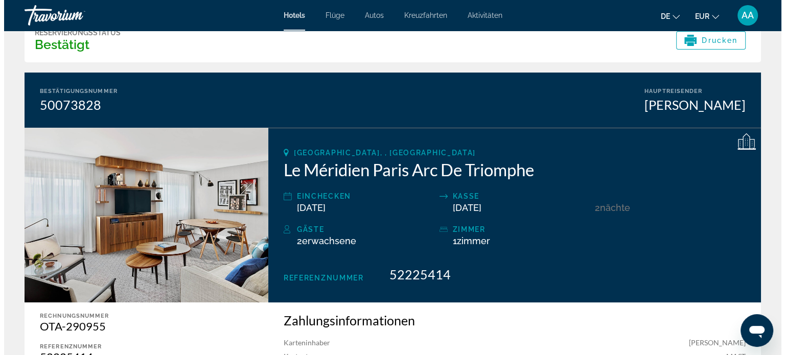
scroll to position [0, 0]
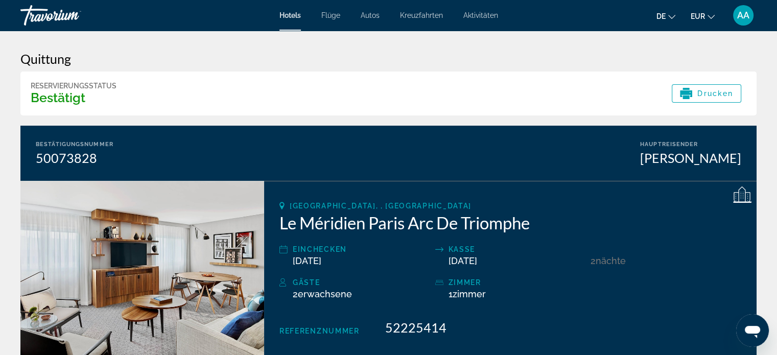
click at [746, 17] on font "AA" at bounding box center [744, 15] width 12 height 11
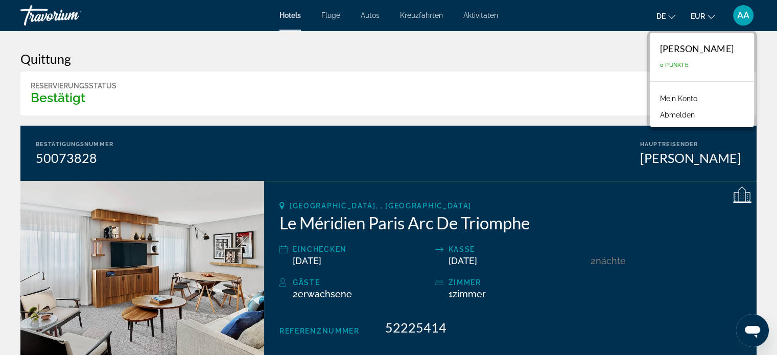
click at [681, 95] on font "Mein Konto" at bounding box center [678, 99] width 37 height 8
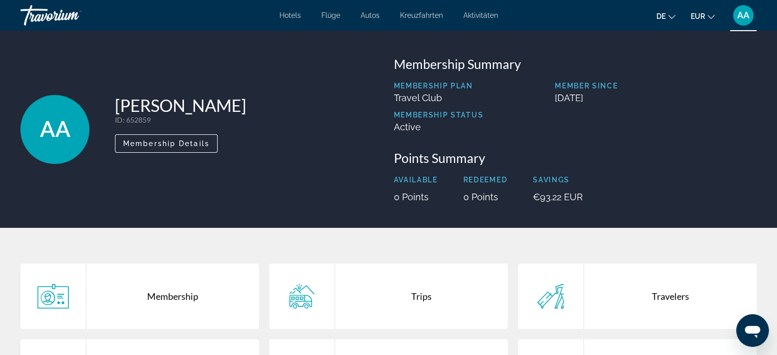
click at [704, 293] on div "Travelers" at bounding box center [670, 296] width 173 height 65
click at [0, 0] on div at bounding box center [0, 0] width 0 height 0
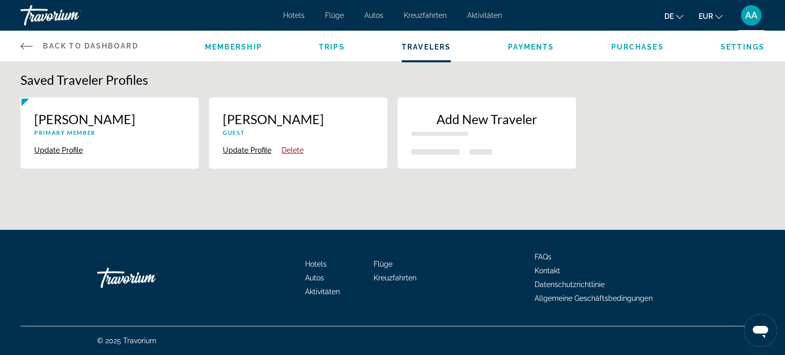
click at [313, 112] on p "[PERSON_NAME]" at bounding box center [298, 118] width 151 height 15
click at [235, 149] on button "Update Profile" at bounding box center [247, 150] width 49 height 9
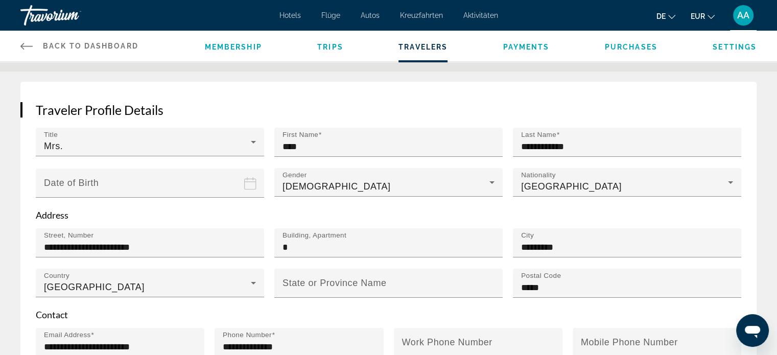
scroll to position [108, 0]
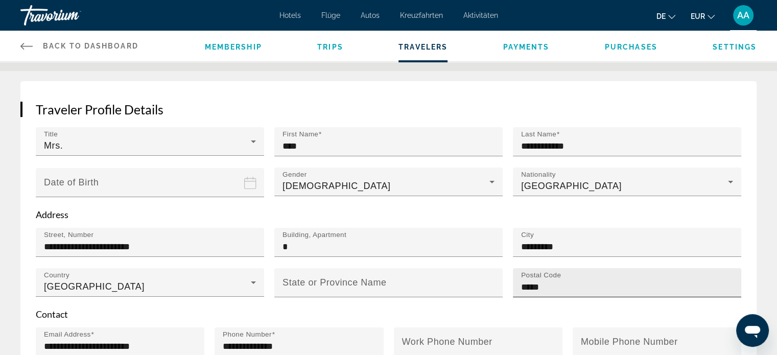
click at [726, 288] on input "*****" at bounding box center [630, 287] width 218 height 12
click at [733, 268] on div "Postal Code *****" at bounding box center [630, 282] width 218 height 29
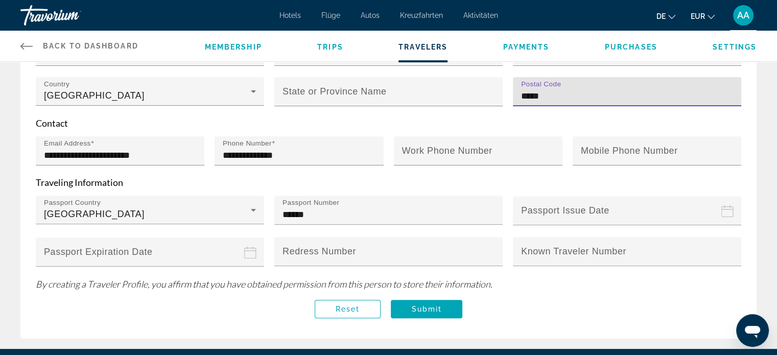
scroll to position [302, 0]
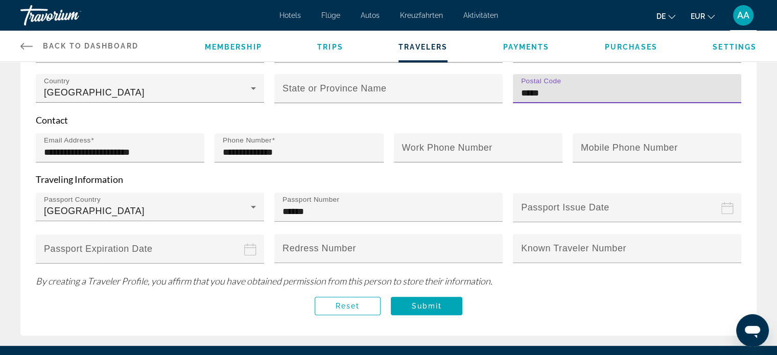
click at [716, 310] on div "**********" at bounding box center [388, 111] width 737 height 449
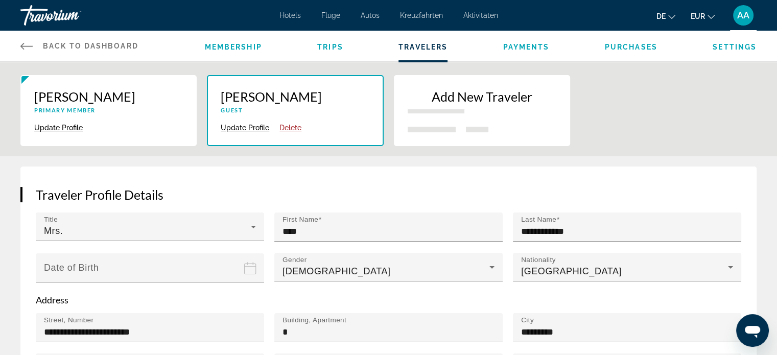
scroll to position [0, 0]
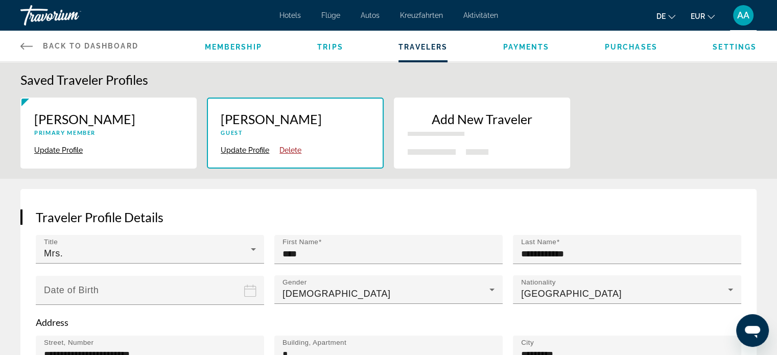
click at [328, 43] on span "Trips" at bounding box center [330, 47] width 26 height 8
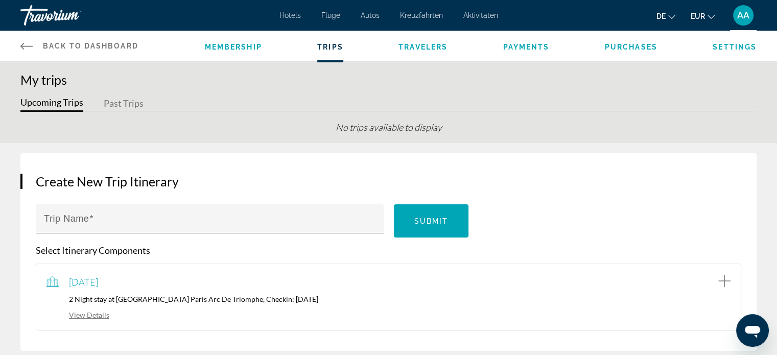
click at [221, 49] on span "Membership" at bounding box center [233, 47] width 57 height 8
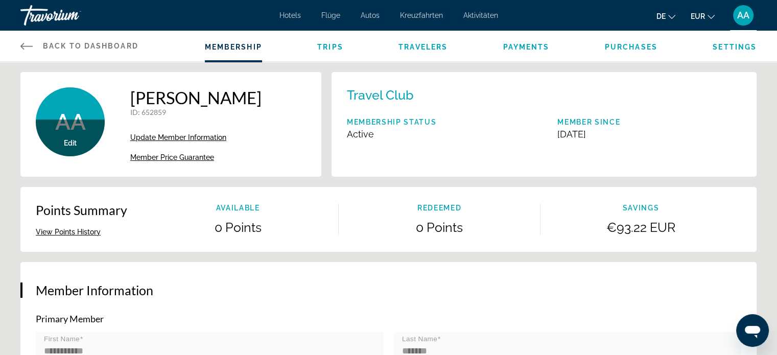
click at [657, 20] on font "de" at bounding box center [661, 16] width 9 height 8
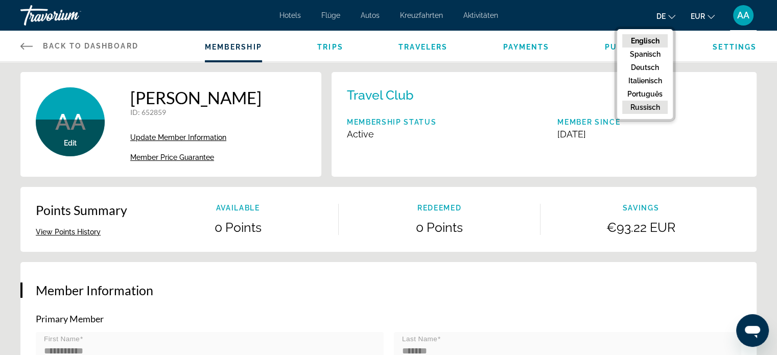
click at [649, 110] on font "Russisch" at bounding box center [646, 107] width 30 height 8
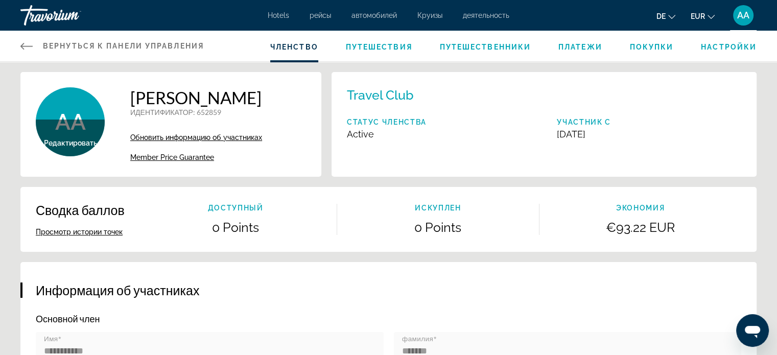
click at [185, 158] on span "Member Price Guarantee" at bounding box center [172, 157] width 84 height 8
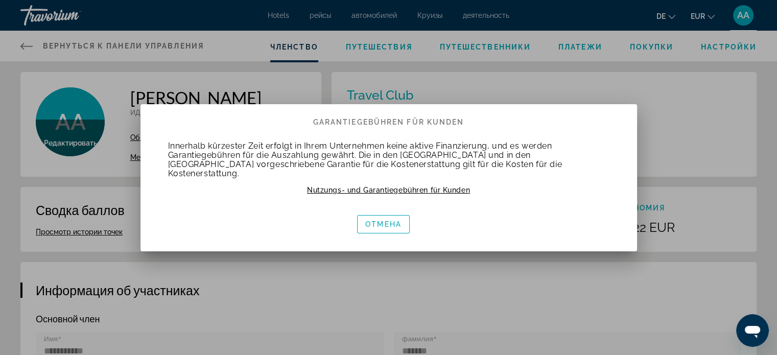
click at [667, 12] on div at bounding box center [388, 177] width 777 height 355
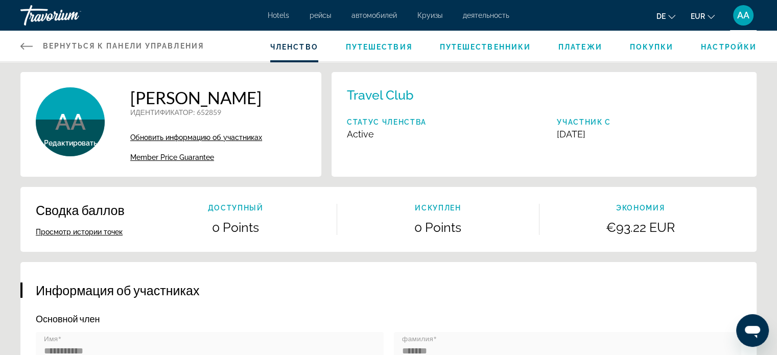
click at [665, 18] on font "de" at bounding box center [661, 16] width 9 height 8
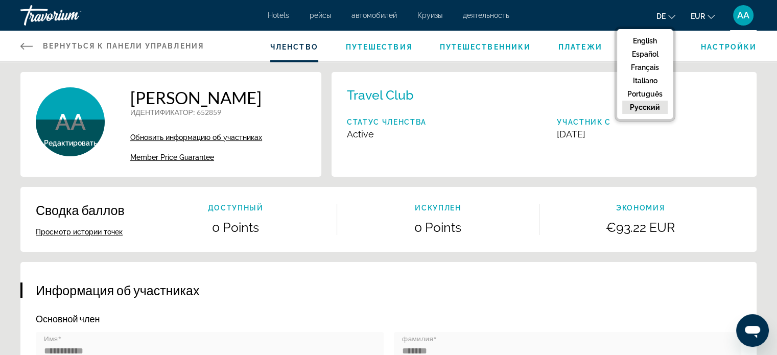
click at [656, 106] on button "русский" at bounding box center [645, 107] width 45 height 13
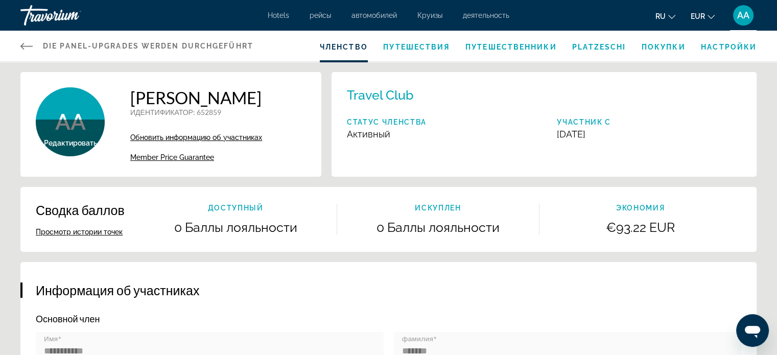
click at [194, 159] on span "Member Price Guarantee" at bounding box center [172, 157] width 84 height 8
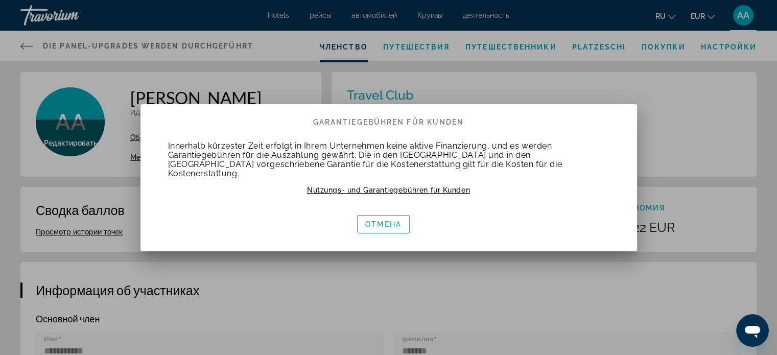
click at [731, 135] on div at bounding box center [388, 177] width 777 height 355
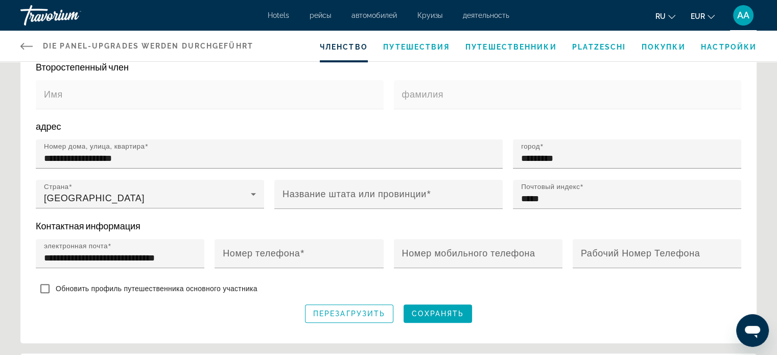
scroll to position [317, 0]
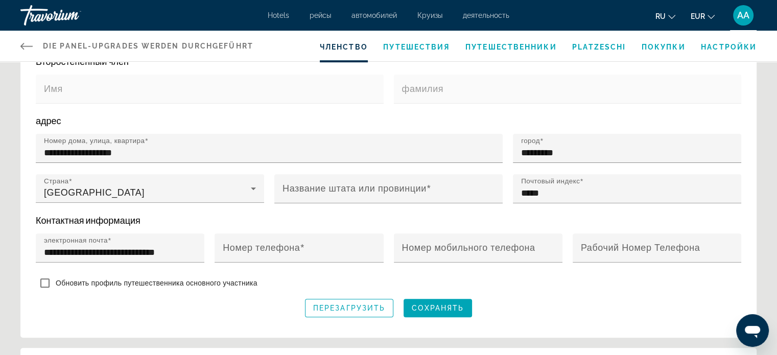
click at [713, 294] on form "**********" at bounding box center [389, 156] width 706 height 321
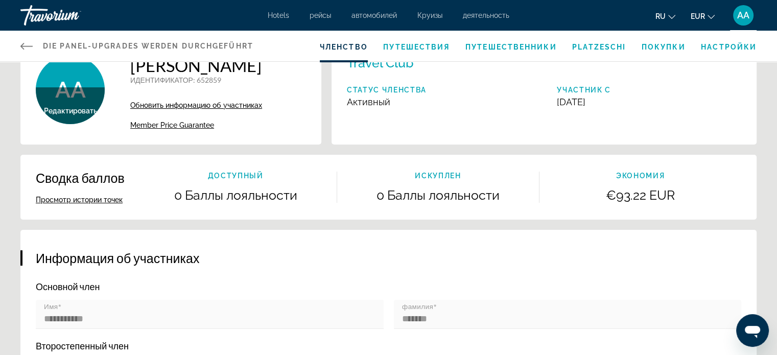
scroll to position [0, 0]
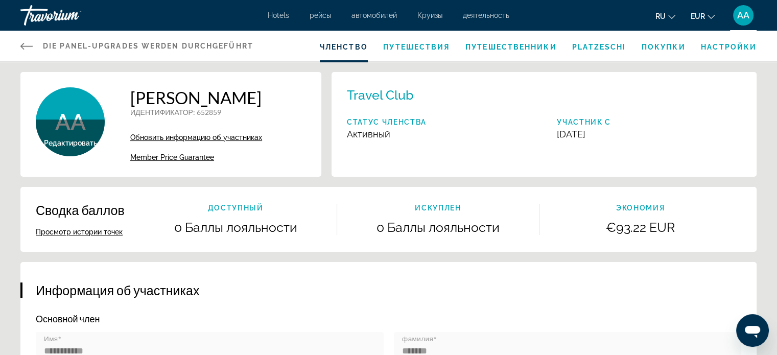
click at [425, 44] on font "Путешествия" at bounding box center [416, 47] width 66 height 8
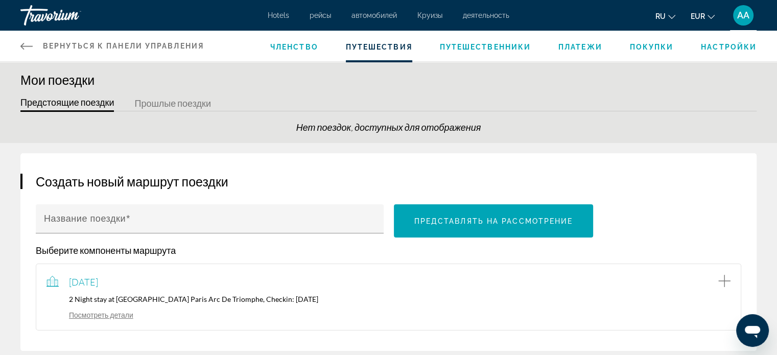
click at [298, 43] on span "Членство" at bounding box center [294, 47] width 48 height 8
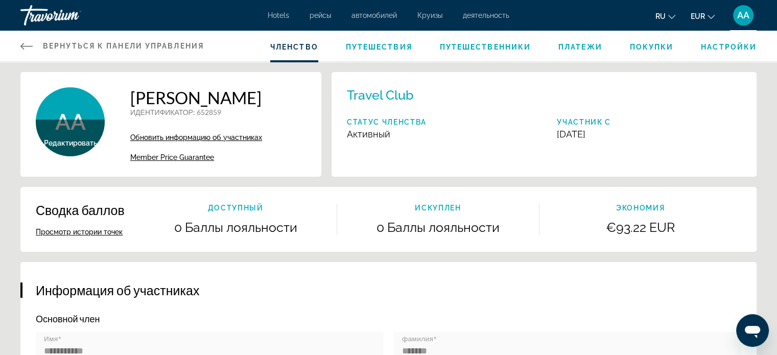
click at [392, 45] on span "Путешествия" at bounding box center [379, 47] width 66 height 8
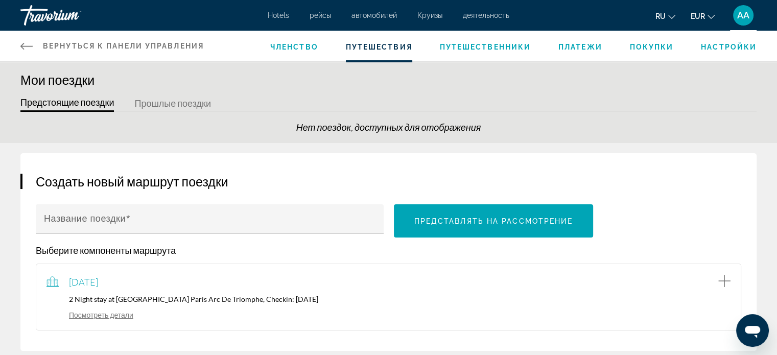
click at [497, 44] on span "Путешественники" at bounding box center [486, 47] width 92 height 8
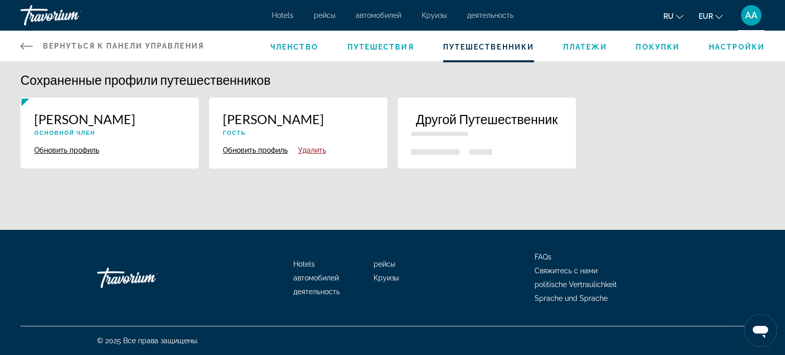
click at [294, 46] on span "Членство" at bounding box center [294, 47] width 48 height 8
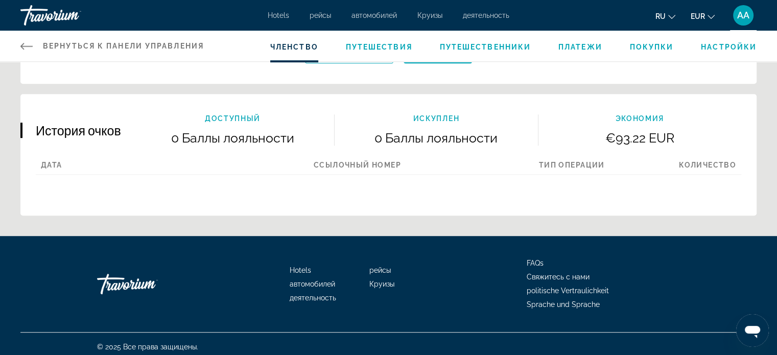
scroll to position [573, 0]
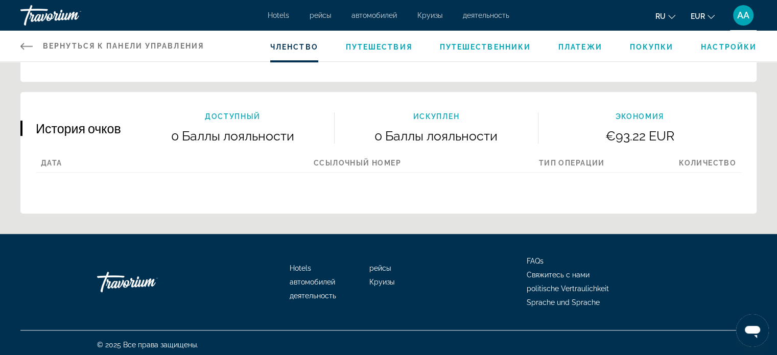
click at [575, 300] on font "Sprache und Sprache" at bounding box center [563, 303] width 73 height 8
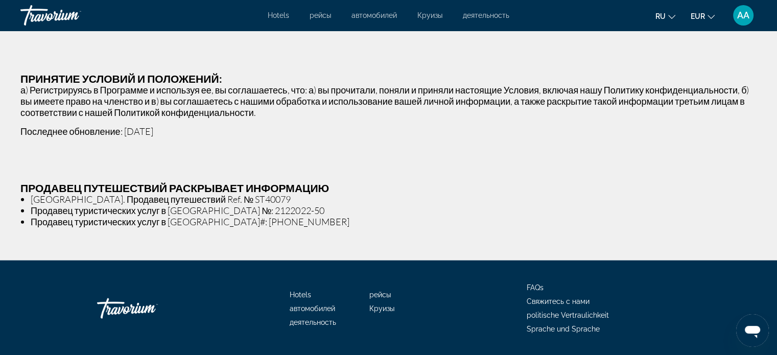
scroll to position [2270, 0]
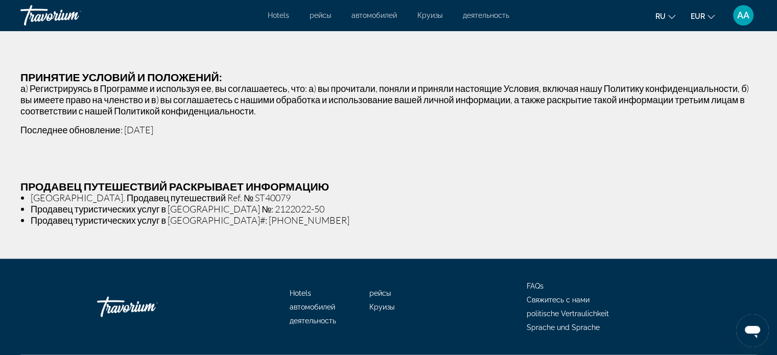
click at [691, 337] on div "Hotels рейсы автомобилей Круизы деятельность FAQs Свяжитесь с нами politische V…" at bounding box center [388, 307] width 737 height 96
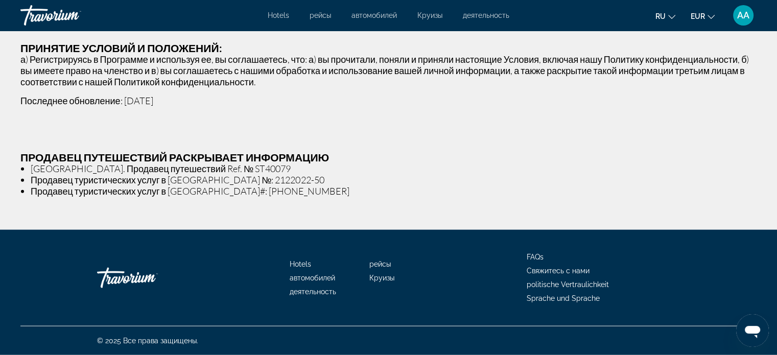
scroll to position [2355, 0]
click at [577, 272] on font "Свяжитесь с нами" at bounding box center [558, 271] width 63 height 8
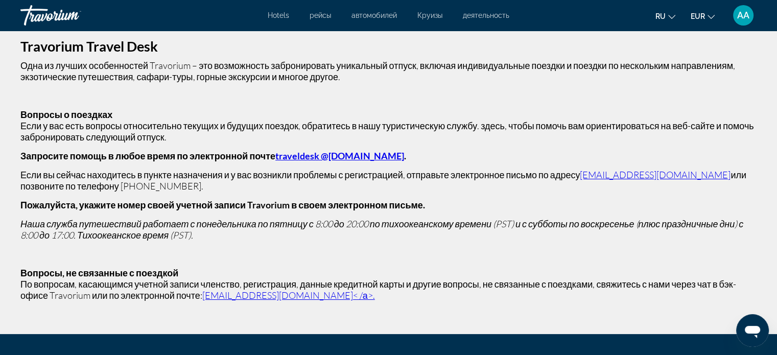
scroll to position [24, 0]
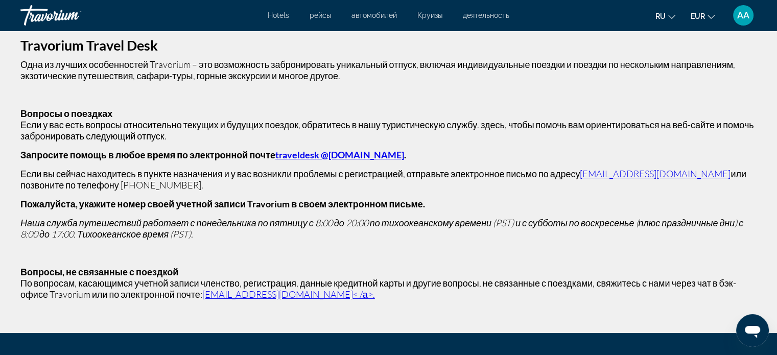
click at [726, 276] on h4 "Вопросы, не связанные с поездкой" at bounding box center [388, 271] width 737 height 11
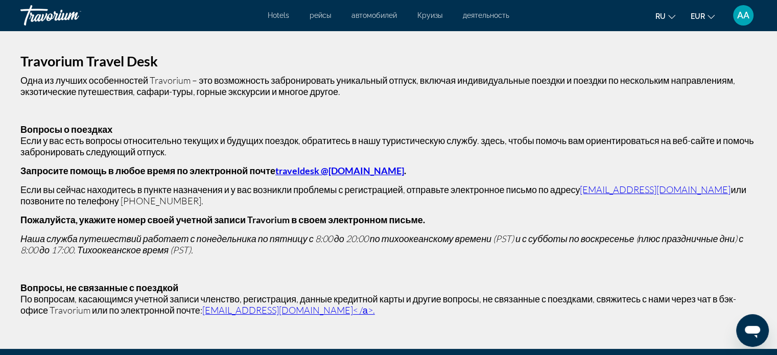
scroll to position [0, 0]
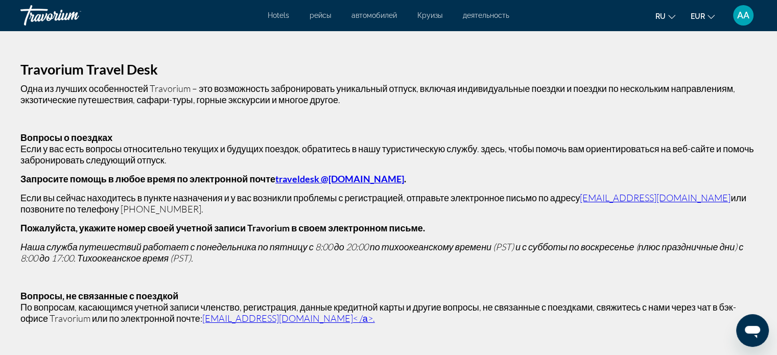
click at [317, 18] on font "рейсы" at bounding box center [320, 15] width 21 height 8
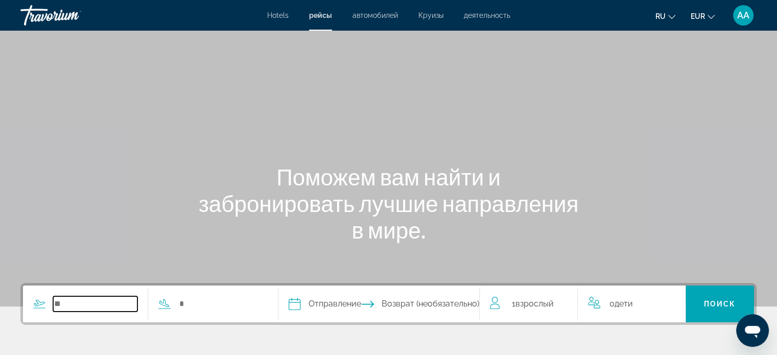
click at [124, 299] on input "Search widget" at bounding box center [95, 303] width 84 height 15
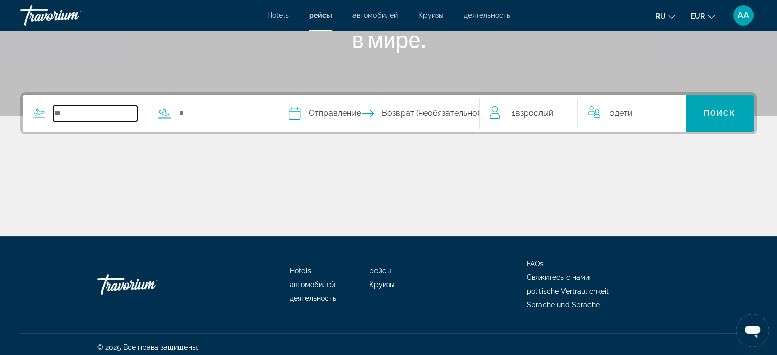
scroll to position [197, 0]
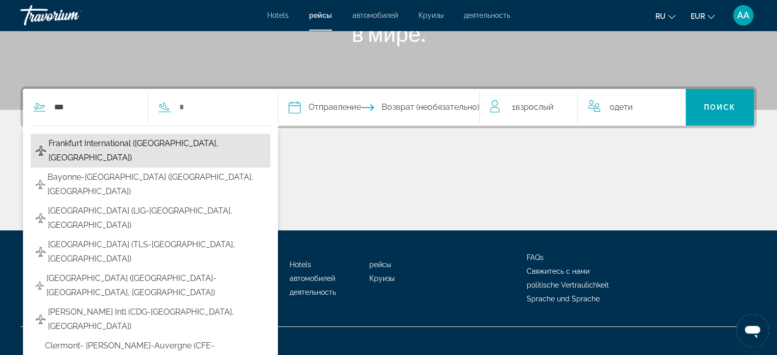
click at [208, 144] on span "Frankfurt International ([GEOGRAPHIC_DATA], [GEOGRAPHIC_DATA])" at bounding box center [157, 150] width 216 height 29
type input "**********"
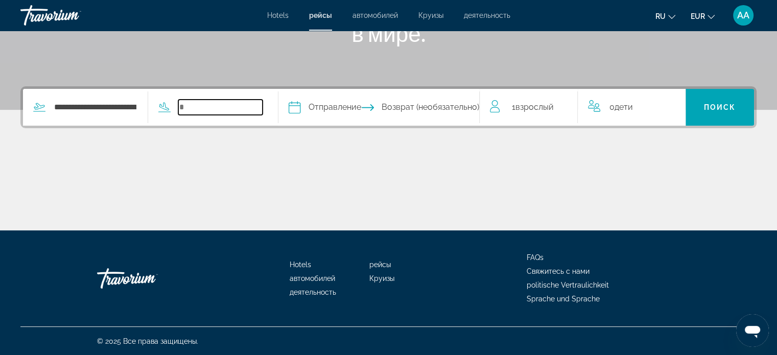
click at [247, 110] on input "Search widget" at bounding box center [220, 107] width 84 height 15
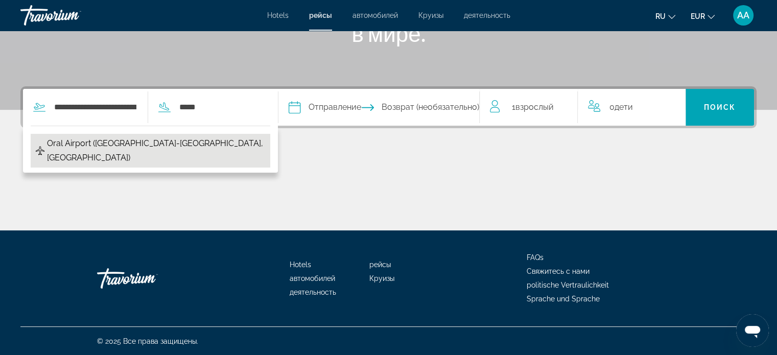
click at [164, 141] on span "Oral Airport ([GEOGRAPHIC_DATA]-[GEOGRAPHIC_DATA], [GEOGRAPHIC_DATA])" at bounding box center [156, 150] width 218 height 29
type input "**********"
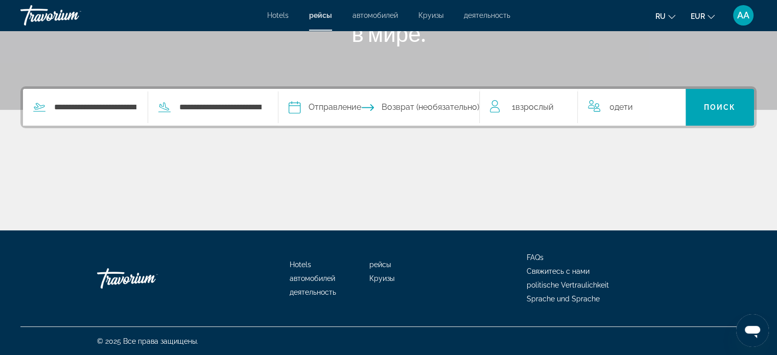
click at [377, 110] on input "Depart date" at bounding box center [336, 109] width 100 height 40
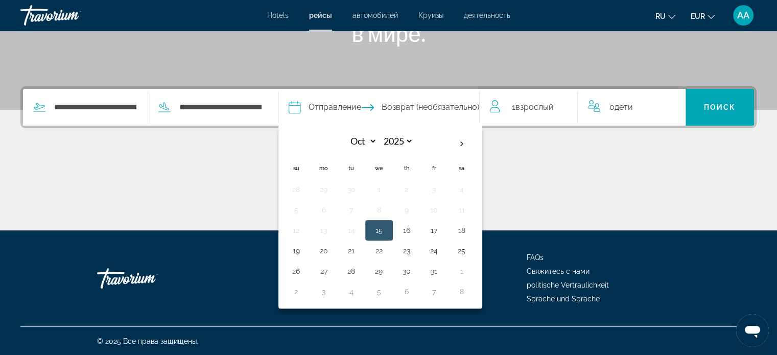
click at [387, 229] on button "15" at bounding box center [379, 230] width 16 height 14
type input "**********"
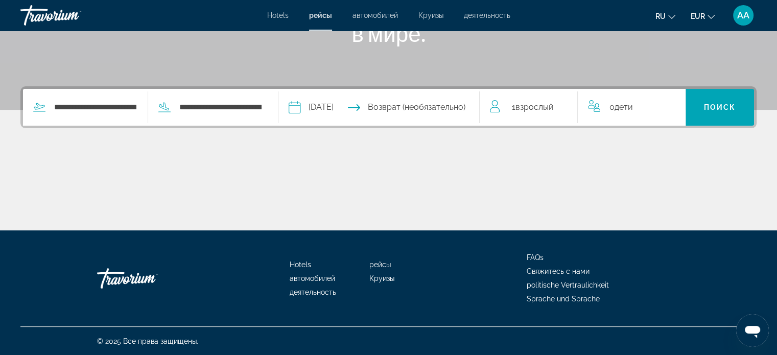
click at [434, 110] on input "Return date" at bounding box center [434, 109] width 100 height 40
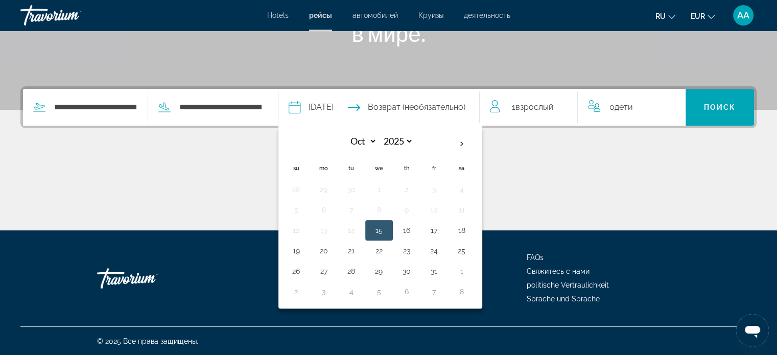
click at [476, 144] on th "Next month" at bounding box center [462, 144] width 28 height 22
select select "**"
click at [387, 230] on button "12" at bounding box center [379, 230] width 16 height 14
type input "**********"
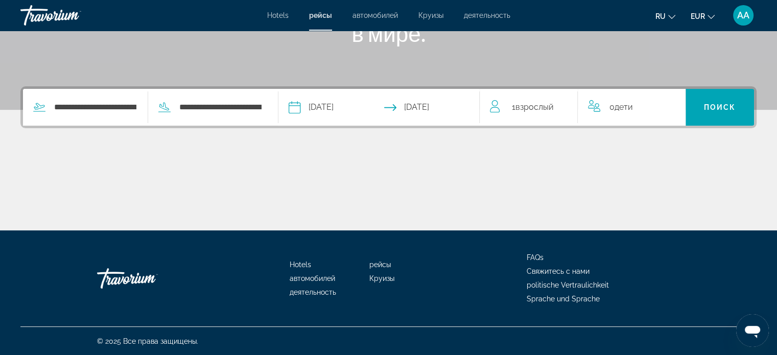
click at [448, 108] on input "**********" at bounding box center [434, 109] width 100 height 40
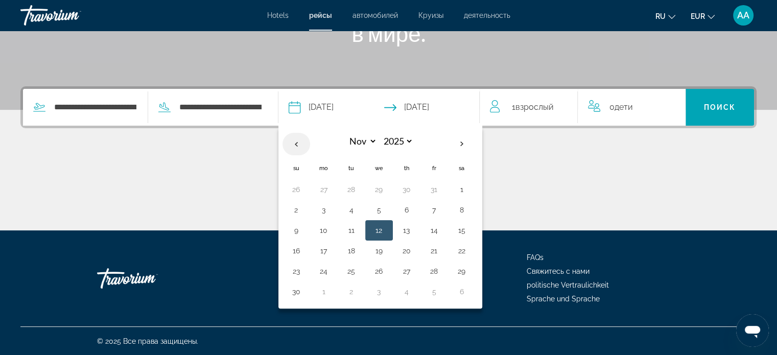
click at [310, 140] on th "Previous month" at bounding box center [297, 144] width 28 height 22
click at [476, 141] on th "Next month" at bounding box center [462, 144] width 28 height 22
select select "**"
click at [387, 228] on button "12" at bounding box center [379, 230] width 16 height 14
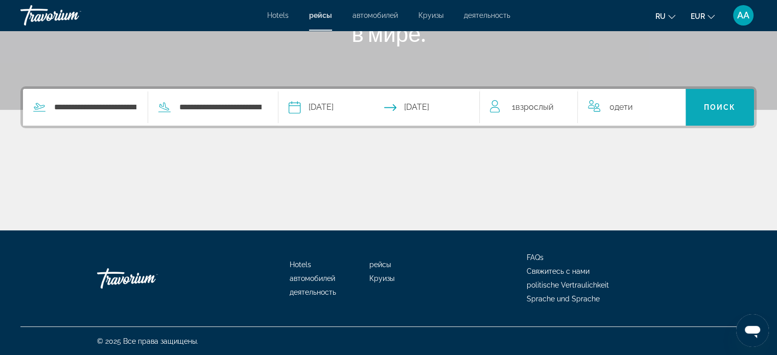
click at [722, 110] on span "Поиск" at bounding box center [720, 107] width 32 height 8
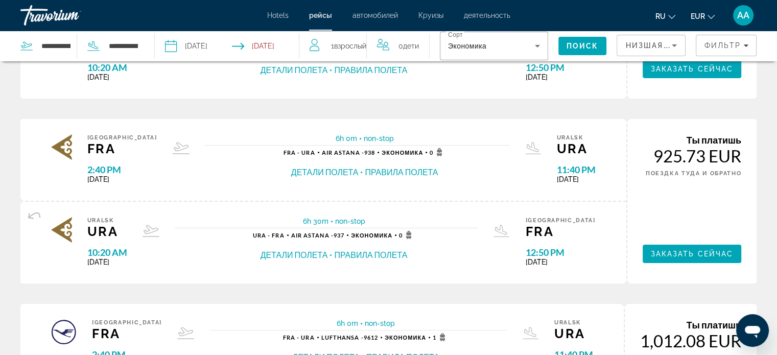
scroll to position [190, 0]
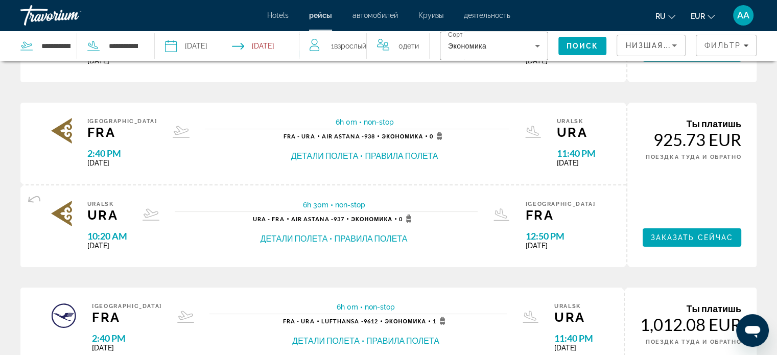
click at [712, 254] on div "Ты платишь 925.73 EUR В ОДНУ СТОРОНУ ПОЕЗДКА ТУДА И ОБРАТНО Заказать сейчас" at bounding box center [692, 185] width 131 height 165
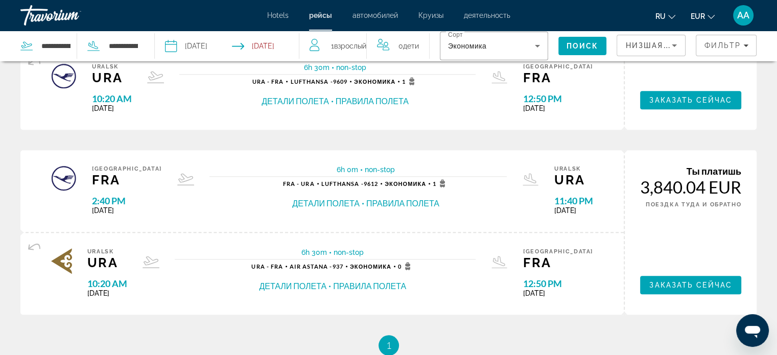
scroll to position [895, 0]
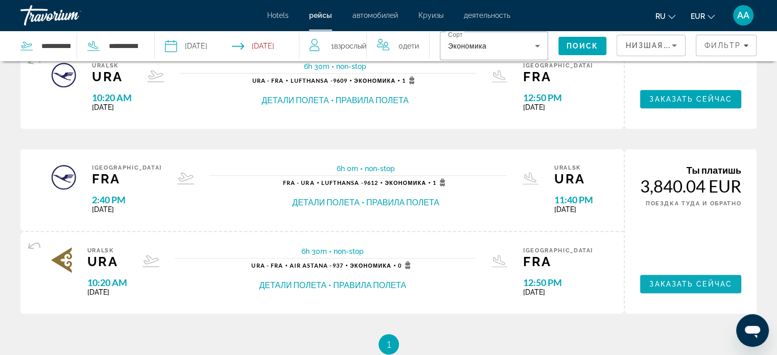
click at [722, 289] on span "Hauptinhalt" at bounding box center [691, 284] width 101 height 25
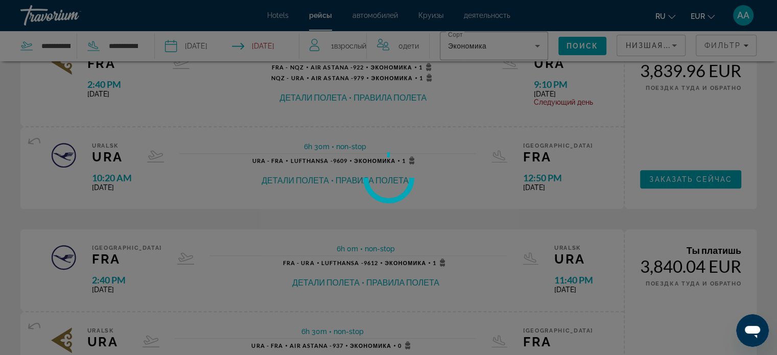
scroll to position [802, 0]
